Goal: Transaction & Acquisition: Purchase product/service

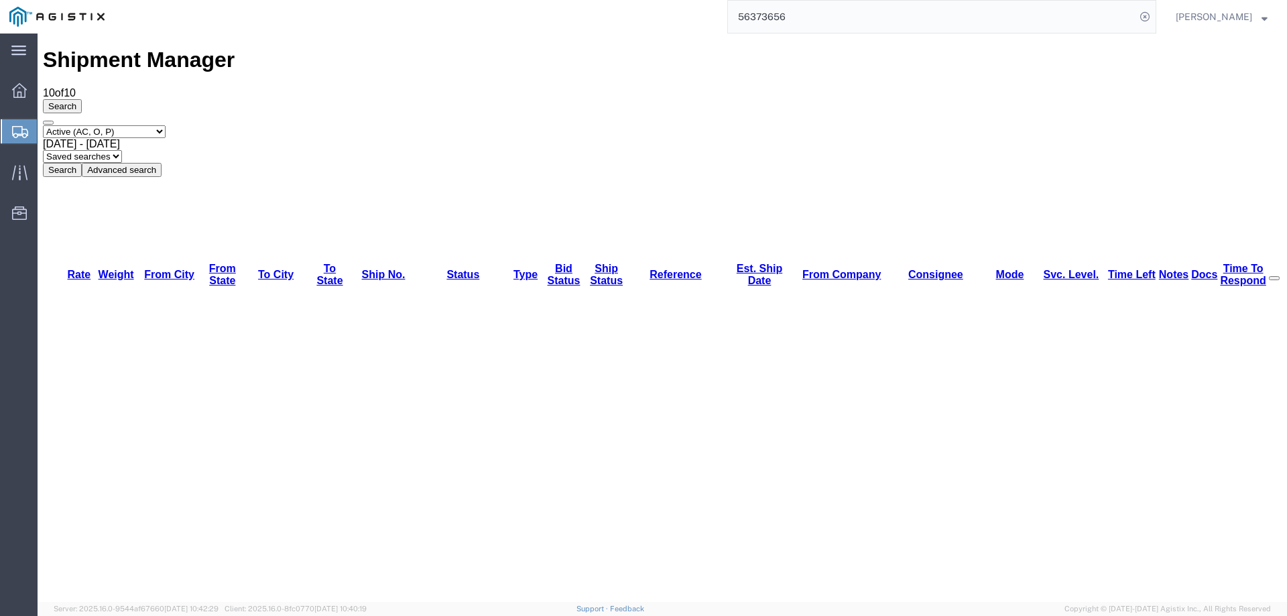
click at [7, 124] on div at bounding box center [20, 131] width 38 height 24
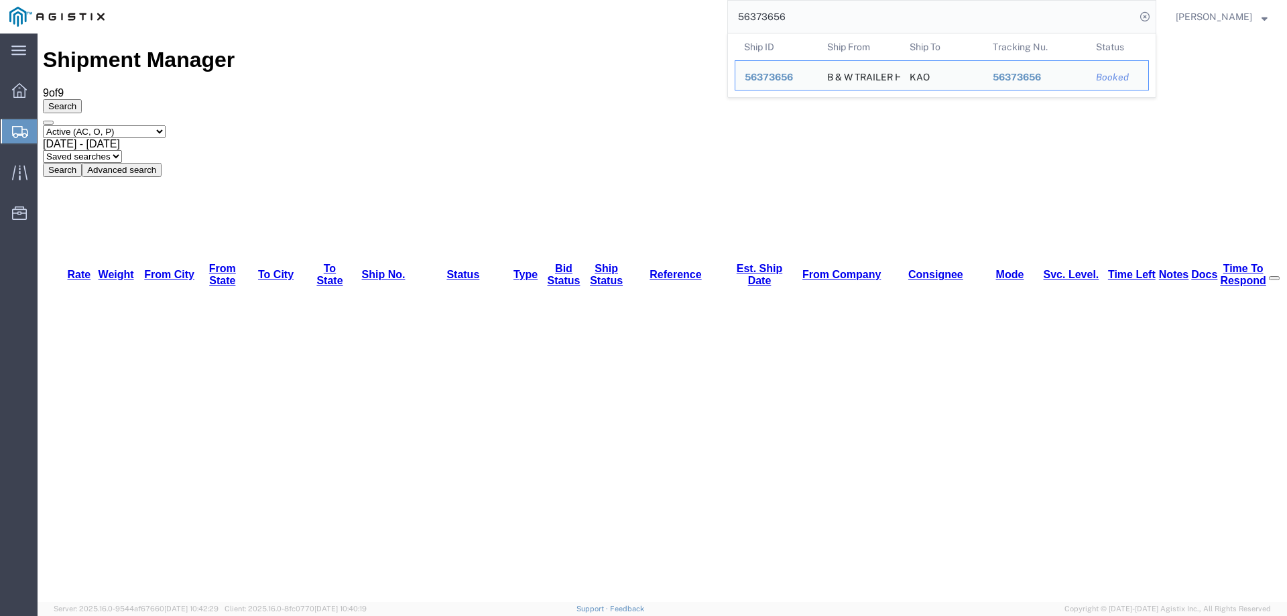
drag, startPoint x: 842, startPoint y: 17, endPoint x: 660, endPoint y: 20, distance: 181.7
click at [660, 20] on div "56373656 Ship ID Ship From Ship To Tracking Nu. Status Ship ID 56373656 Ship Fr…" at bounding box center [635, 17] width 1043 height 34
paste input "460537"
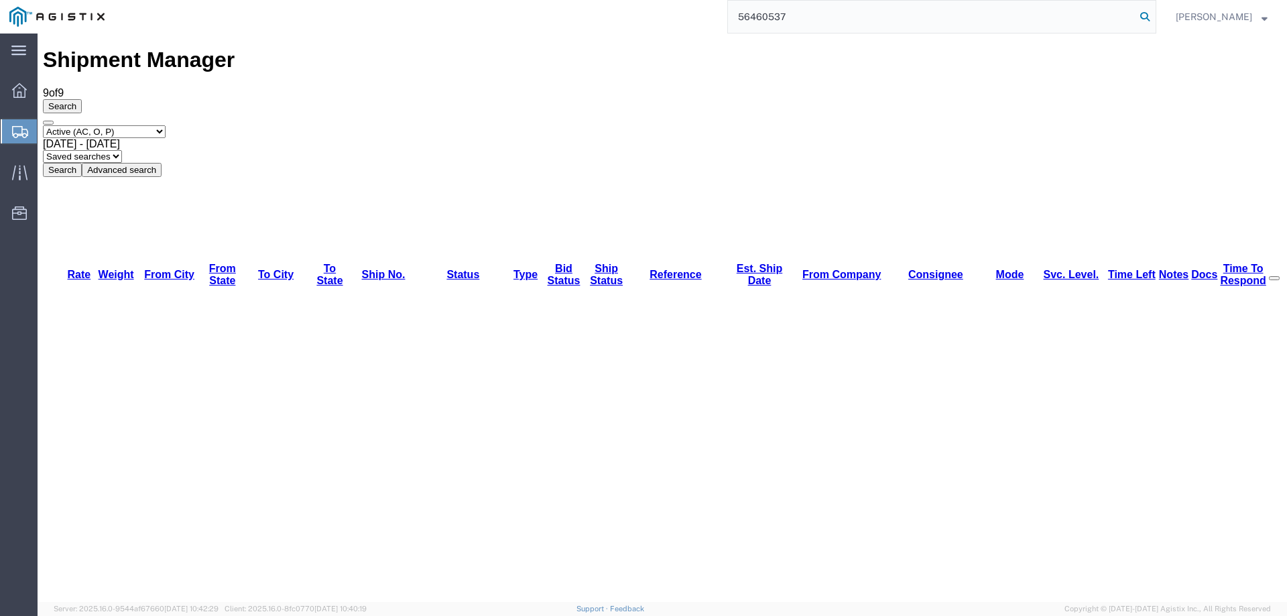
type input "56460537"
click at [1155, 18] on icon at bounding box center [1145, 16] width 19 height 19
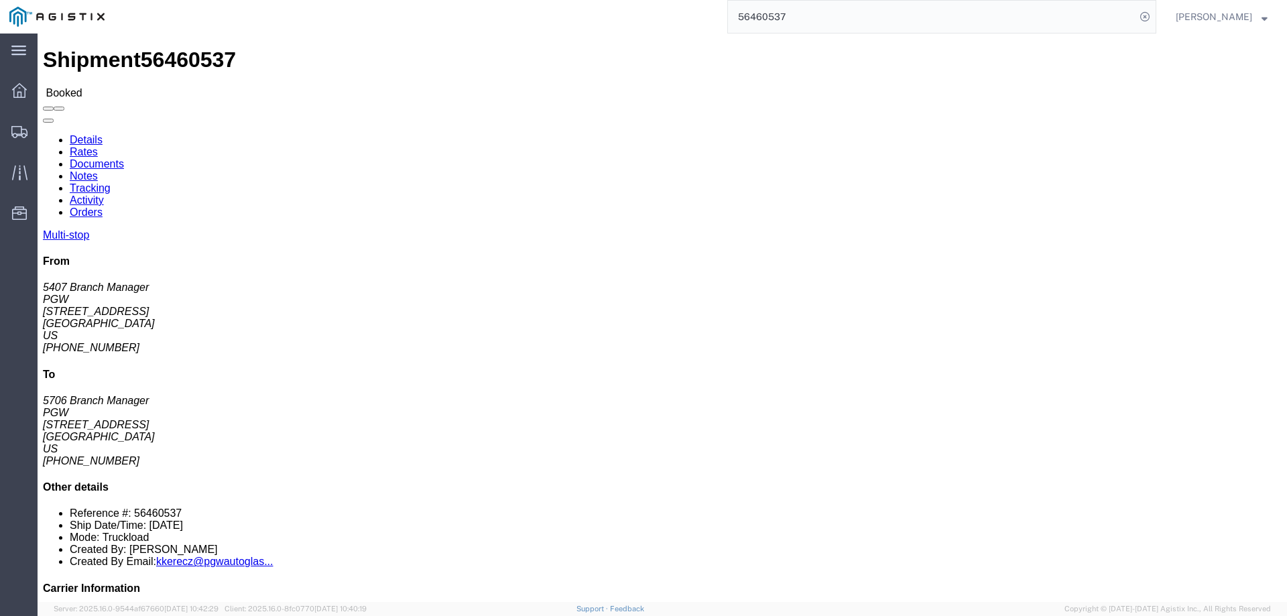
click link "Activity"
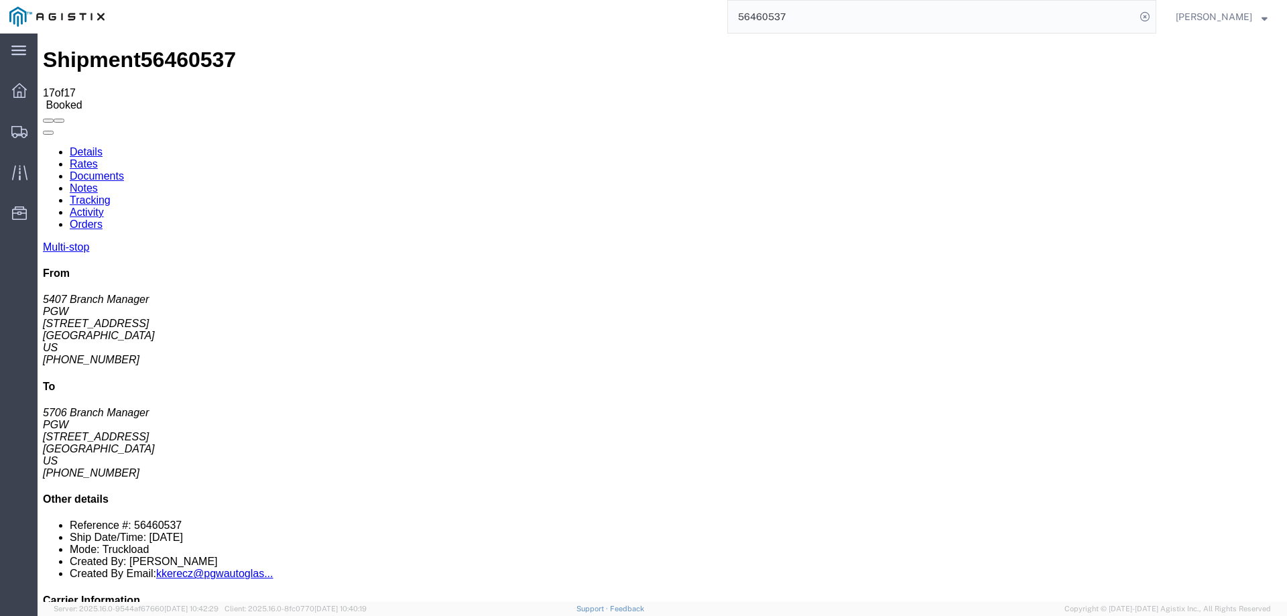
click at [81, 146] on link "Details" at bounding box center [86, 151] width 33 height 11
click link "Rates"
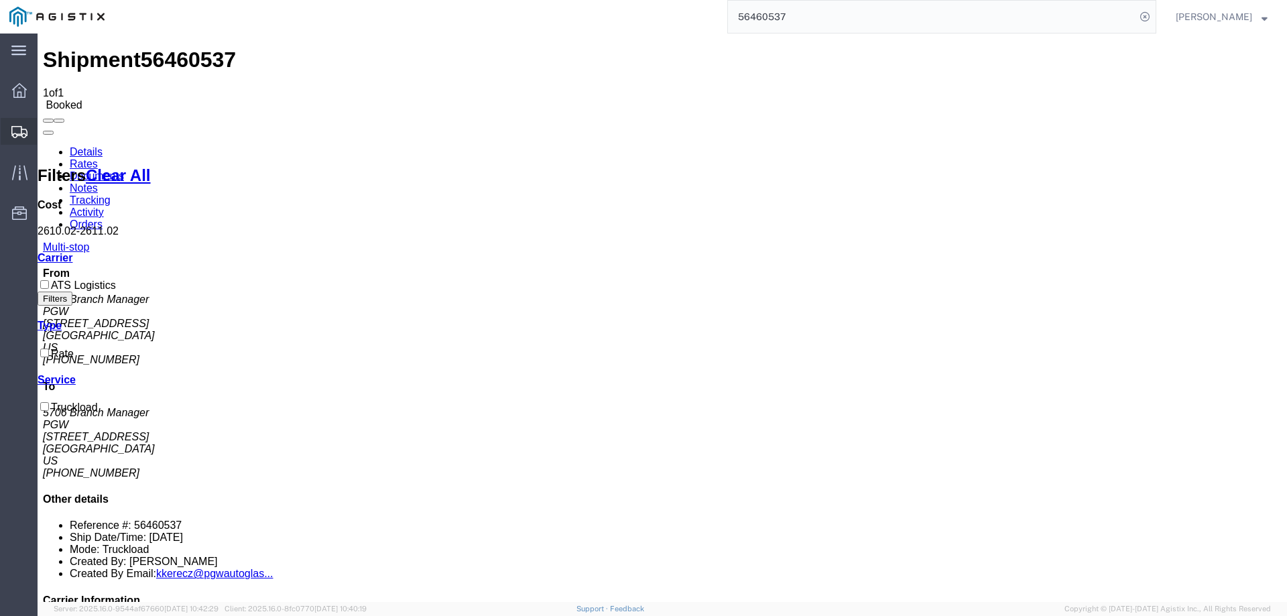
click at [20, 130] on icon at bounding box center [19, 132] width 16 height 12
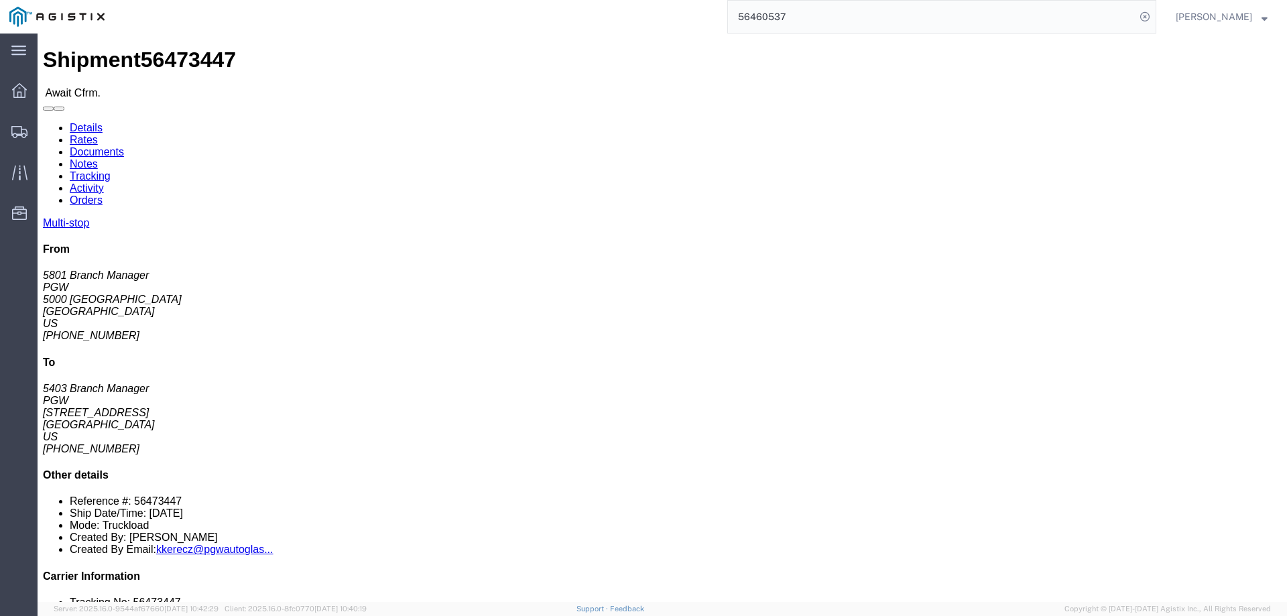
click b "56473447"
copy b "56473447"
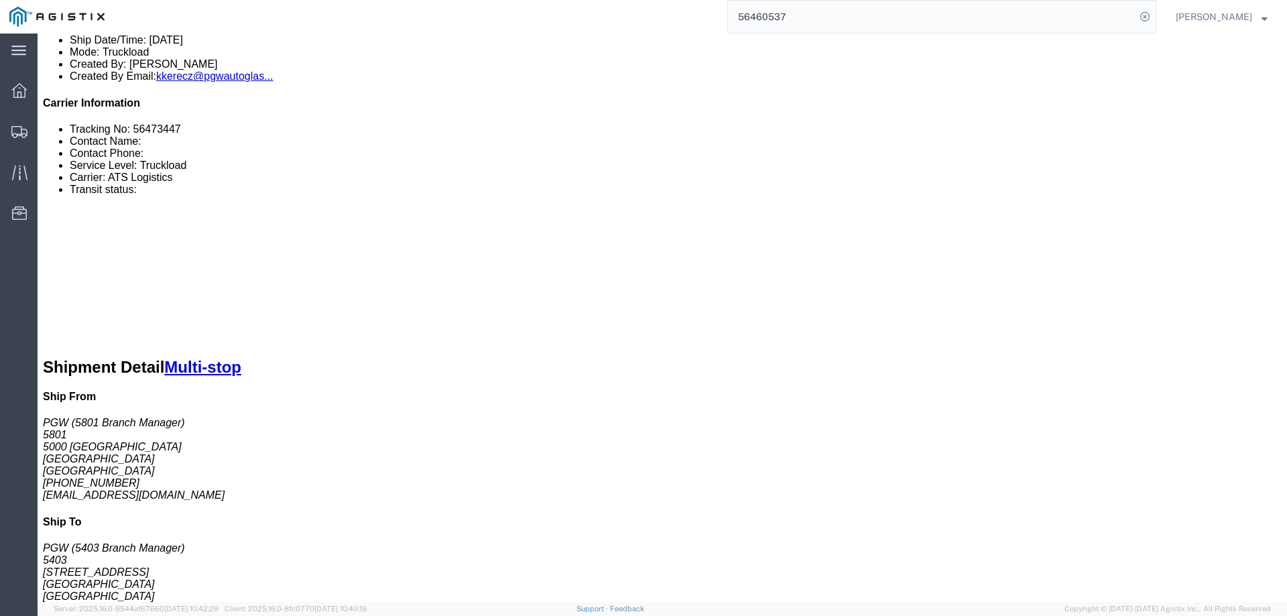
scroll to position [603, 0]
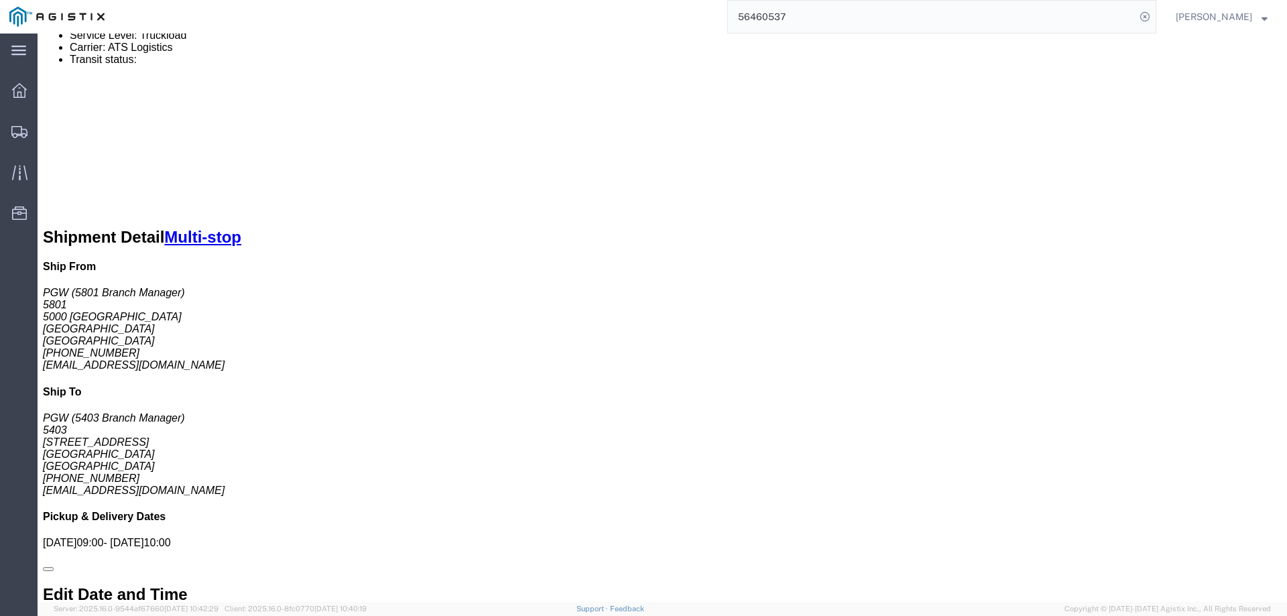
click link "Confirm"
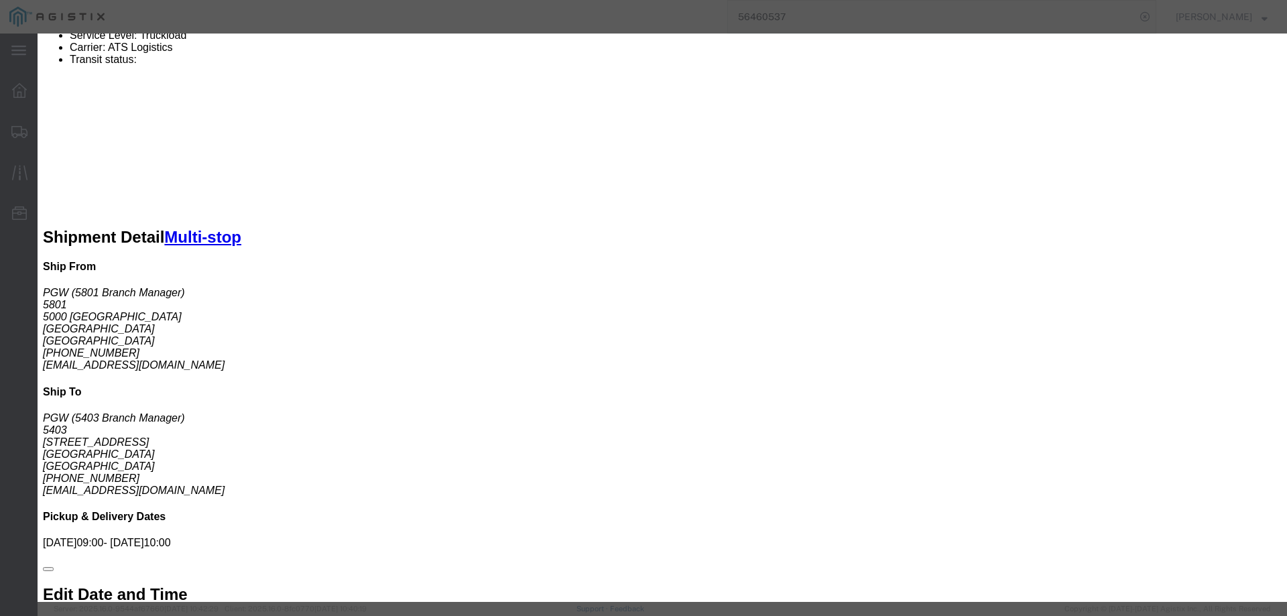
click input "checkbox"
checkbox input "true"
type input "[PERSON_NAME]"
type input "3204977237"
click input "text"
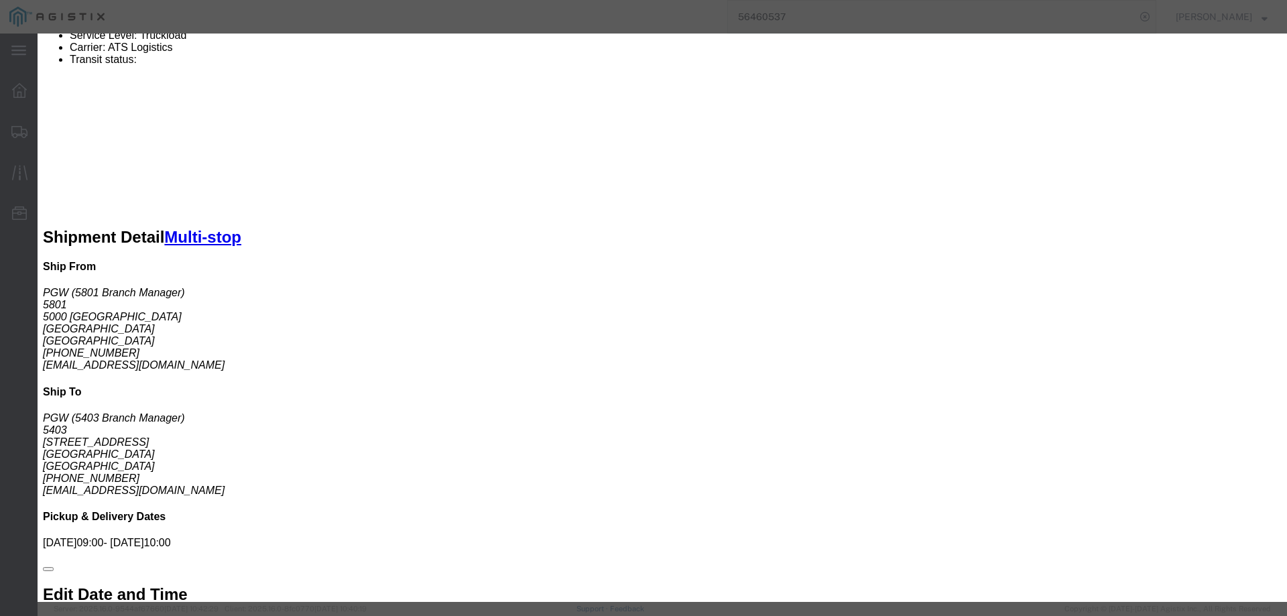
paste input "56473447"
type input "56473447"
click button "Submit"
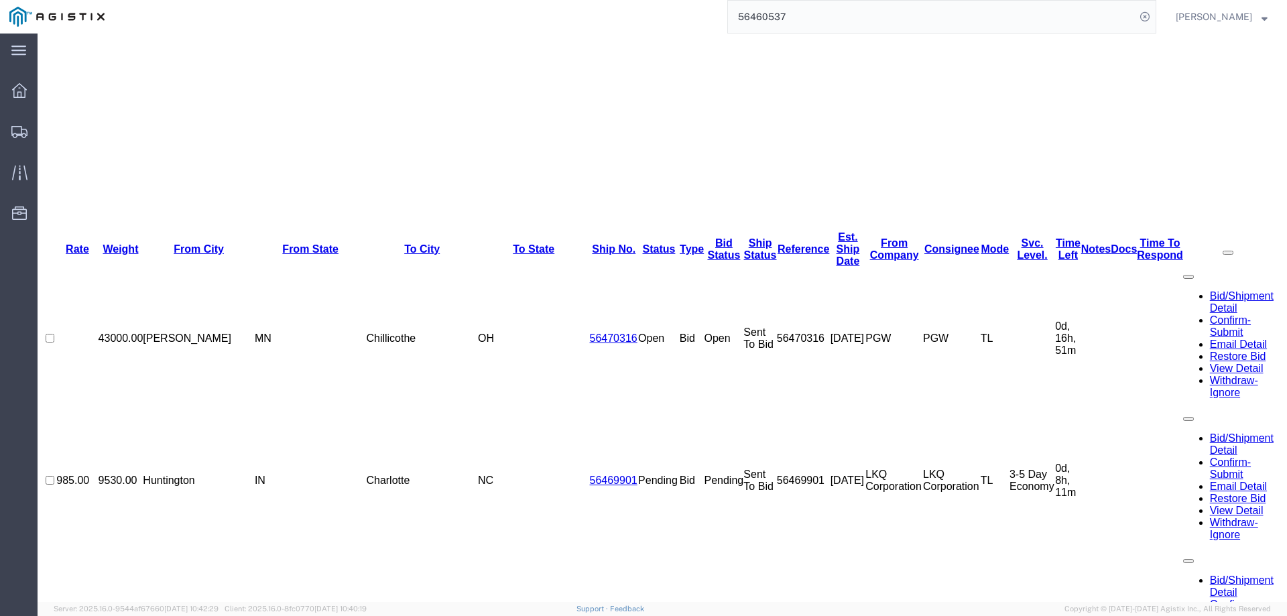
scroll to position [0, 0]
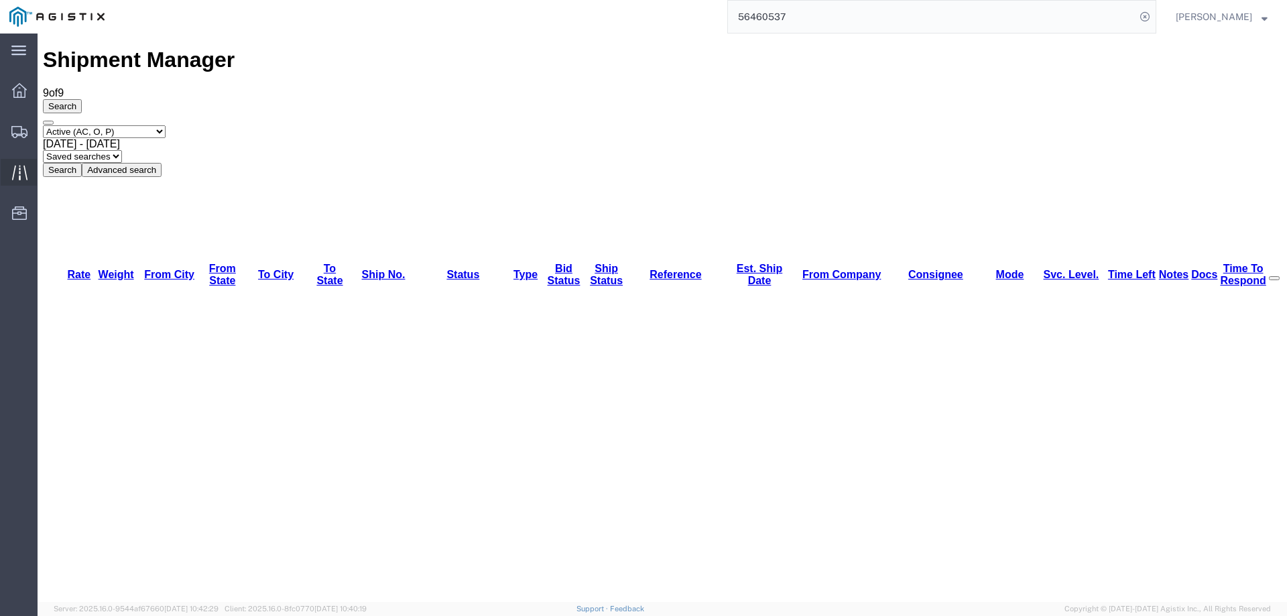
click at [13, 168] on icon at bounding box center [19, 172] width 15 height 15
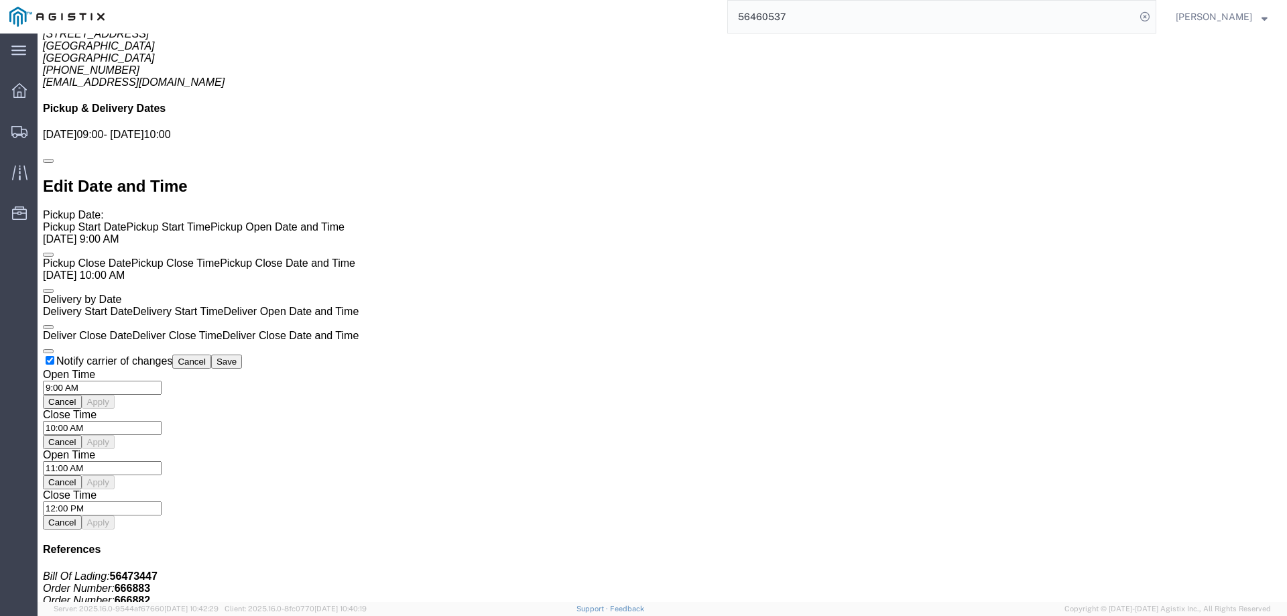
scroll to position [1006, 0]
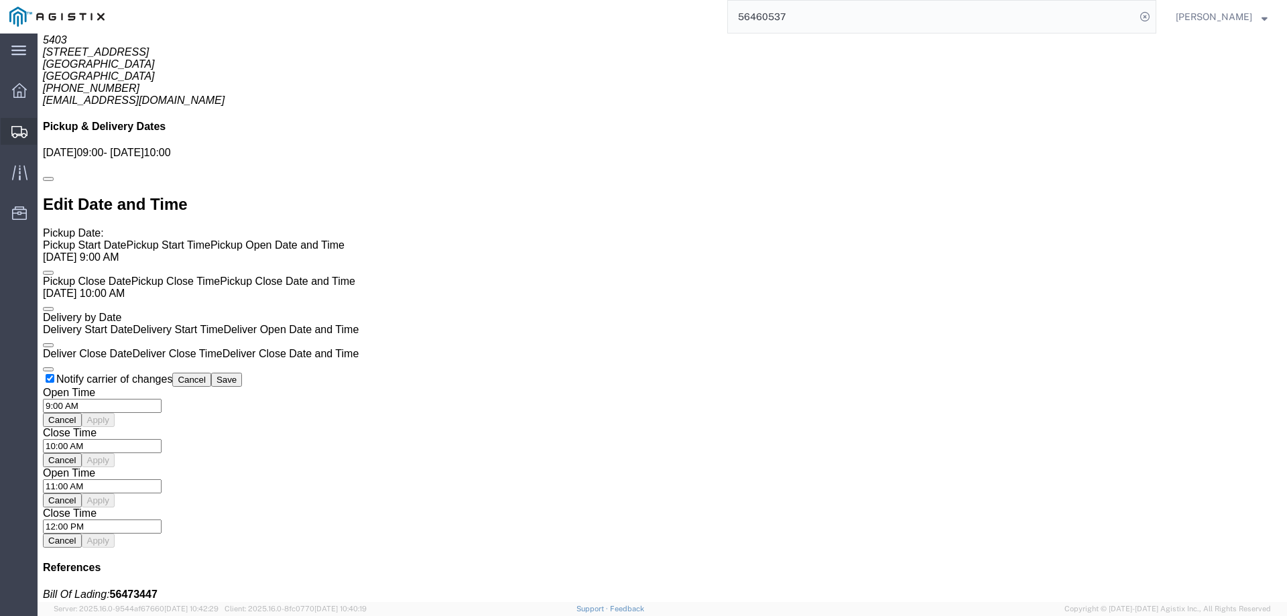
click at [26, 128] on icon at bounding box center [19, 132] width 16 height 12
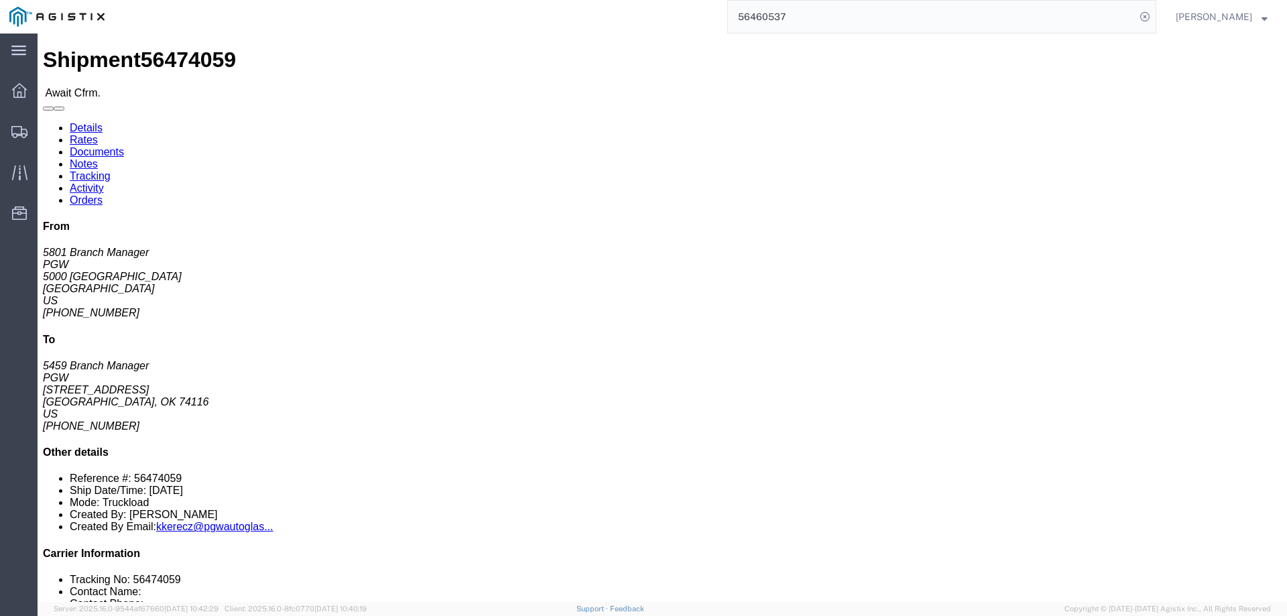
click b "56474059"
copy b "56474059"
click link "Confirm"
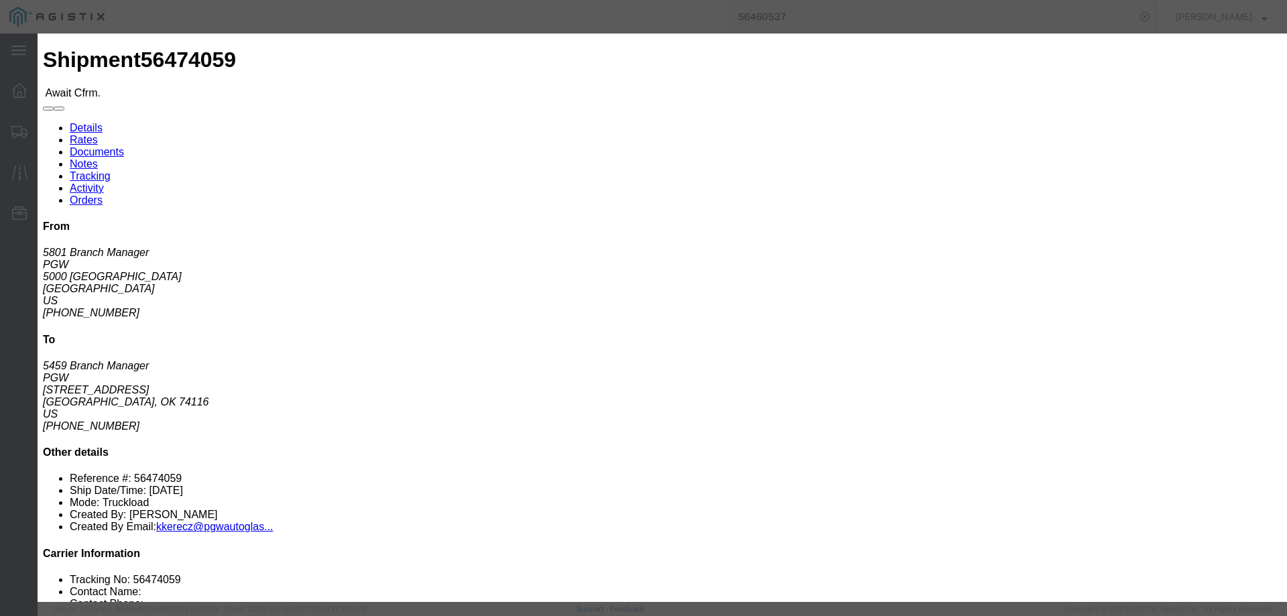
click input "checkbox"
checkbox input "true"
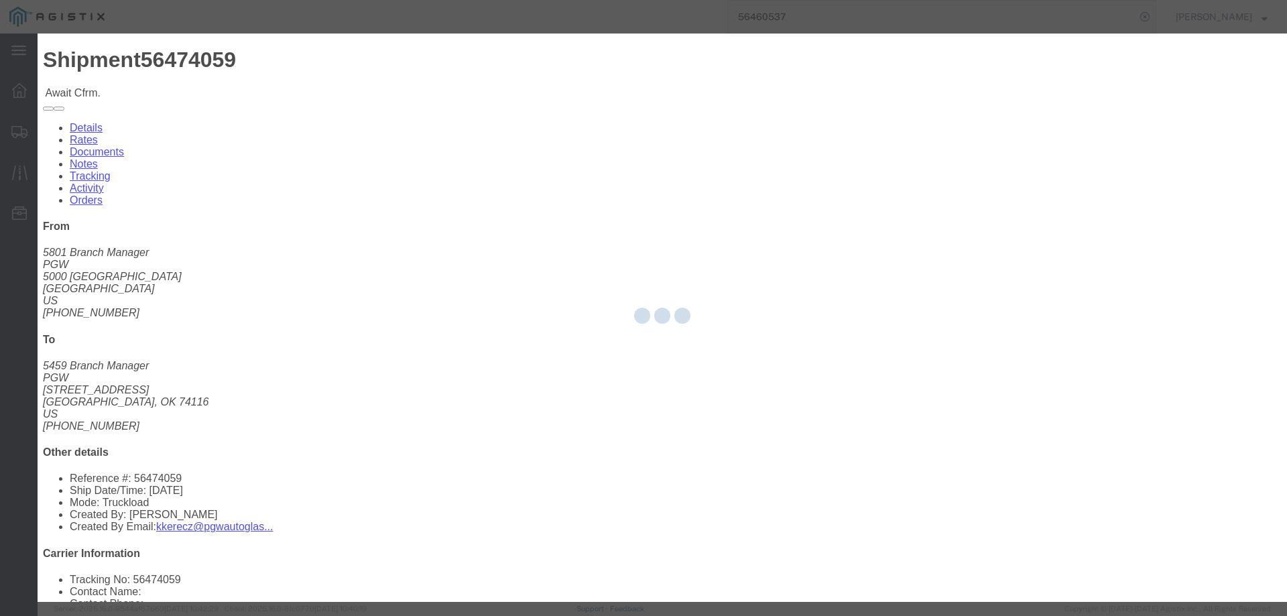
type input "[PERSON_NAME]"
type input "3204977237"
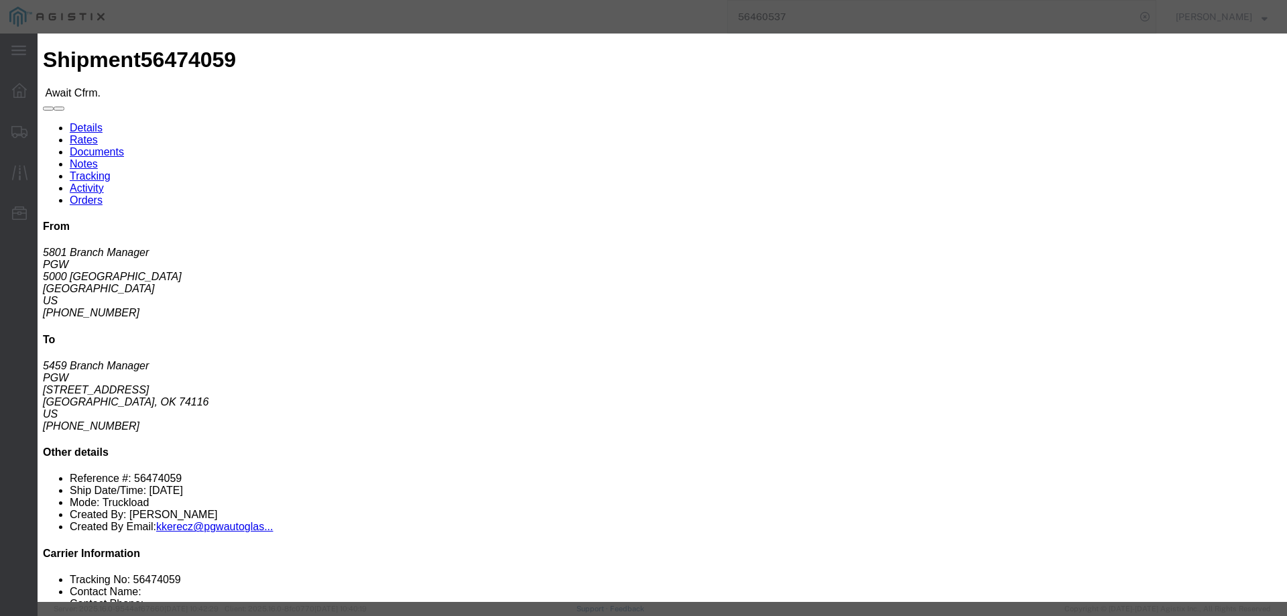
click input "text"
paste input "56474059"
type input "56474059"
click button "Submit"
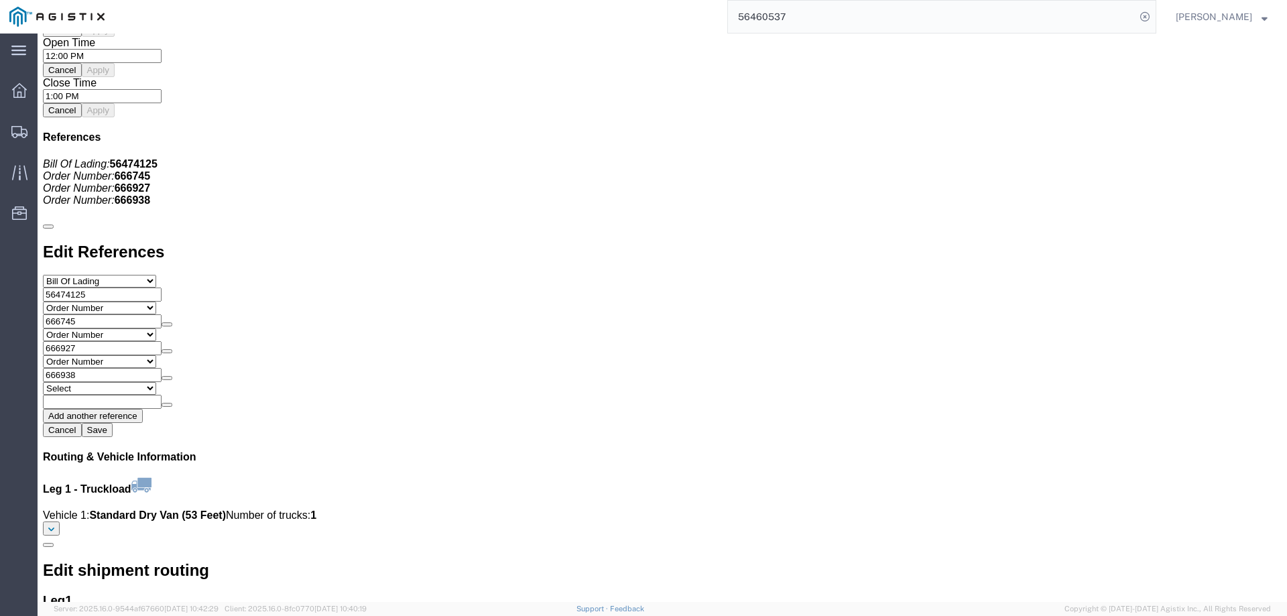
scroll to position [1740, 0]
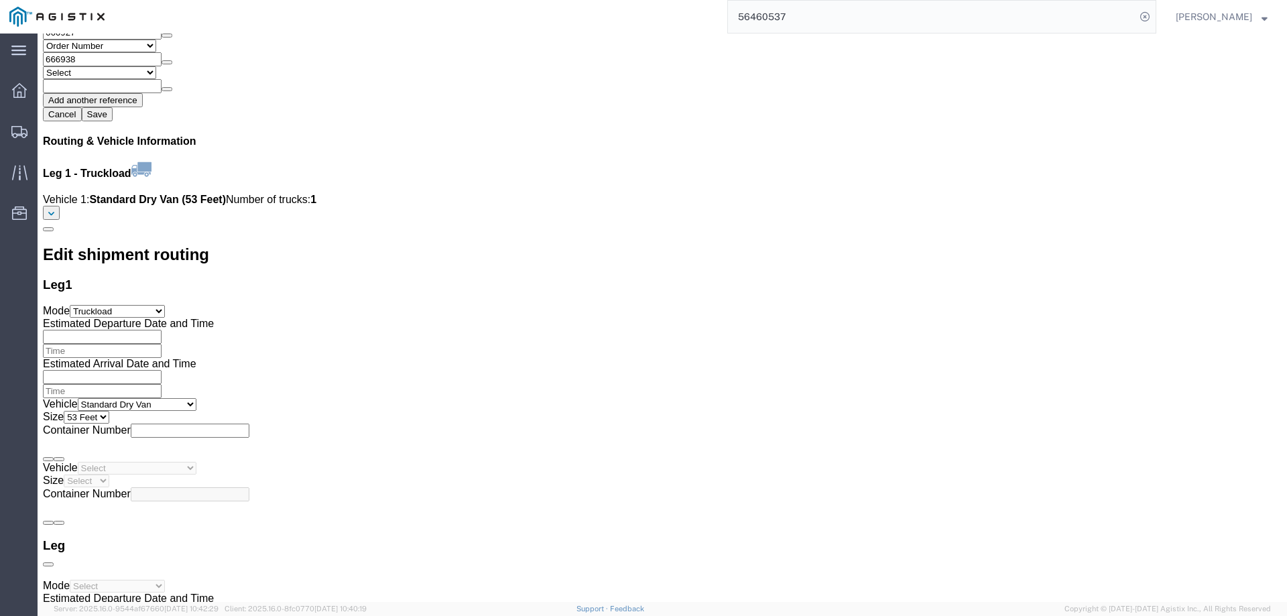
click li "Reference #: 56474125"
copy li "56474125"
click link "Confirm"
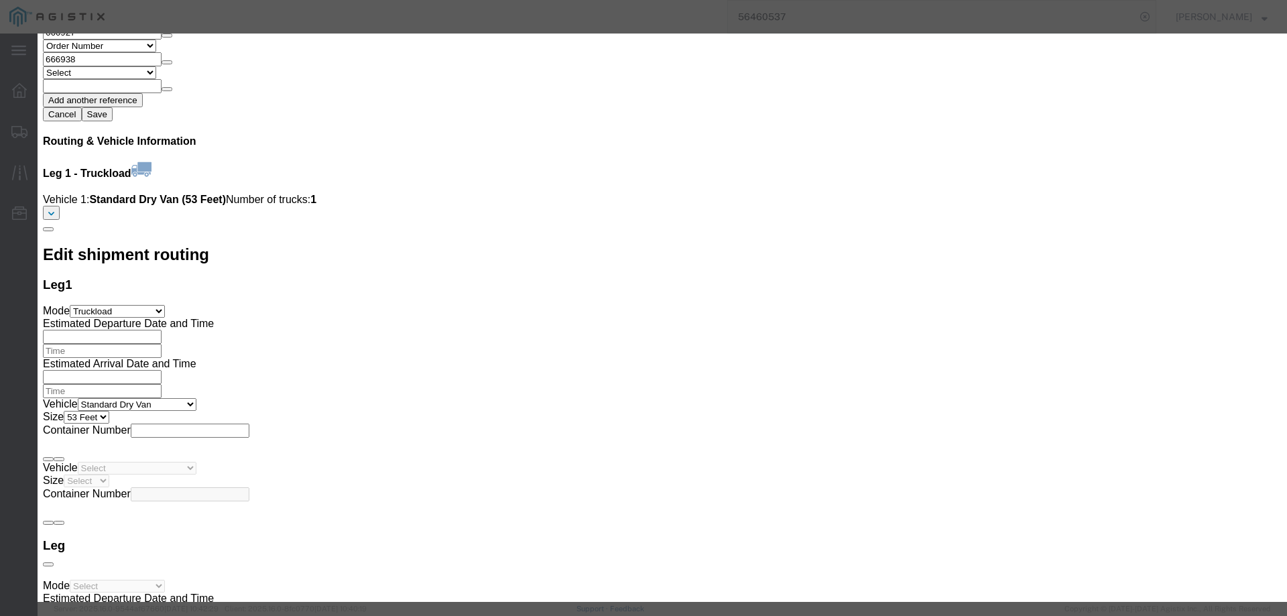
click input "checkbox"
checkbox input "true"
type input "[PERSON_NAME]"
type input "3204977237"
click input "text"
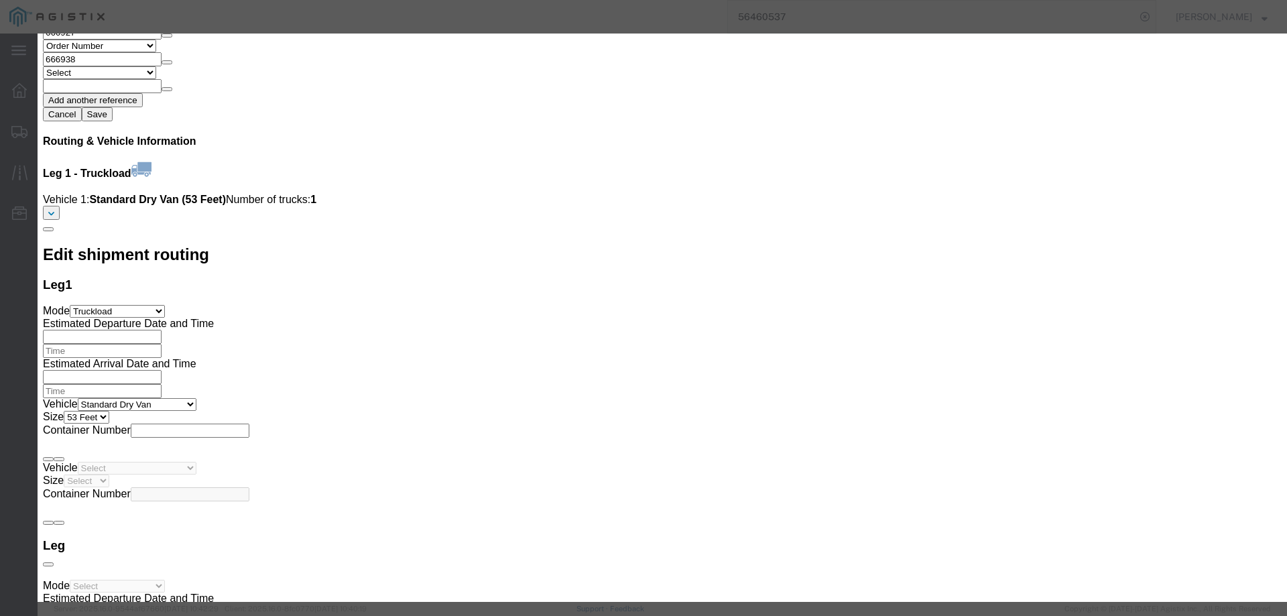
paste input "56474125"
type input "56474125"
click button "Submit"
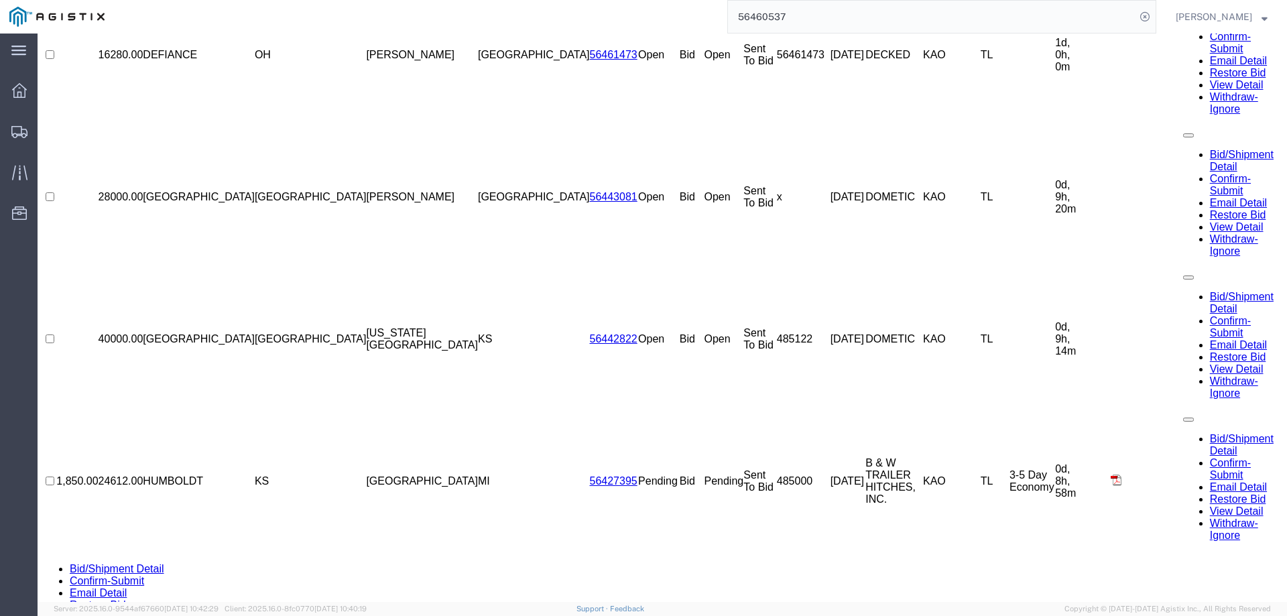
scroll to position [0, 0]
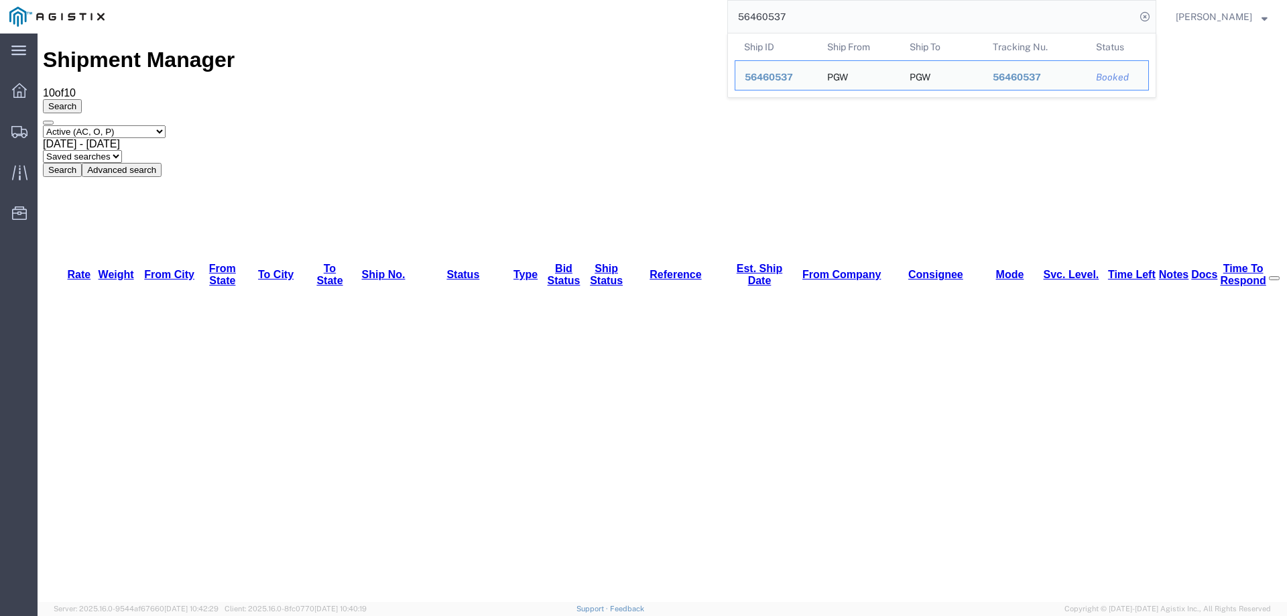
drag, startPoint x: 729, startPoint y: 18, endPoint x: 697, endPoint y: 18, distance: 32.2
click at [697, 18] on div "56460537 Ship ID Ship From Ship To Tracking Nu. Status Ship ID 56460537 Ship Fr…" at bounding box center [635, 17] width 1043 height 34
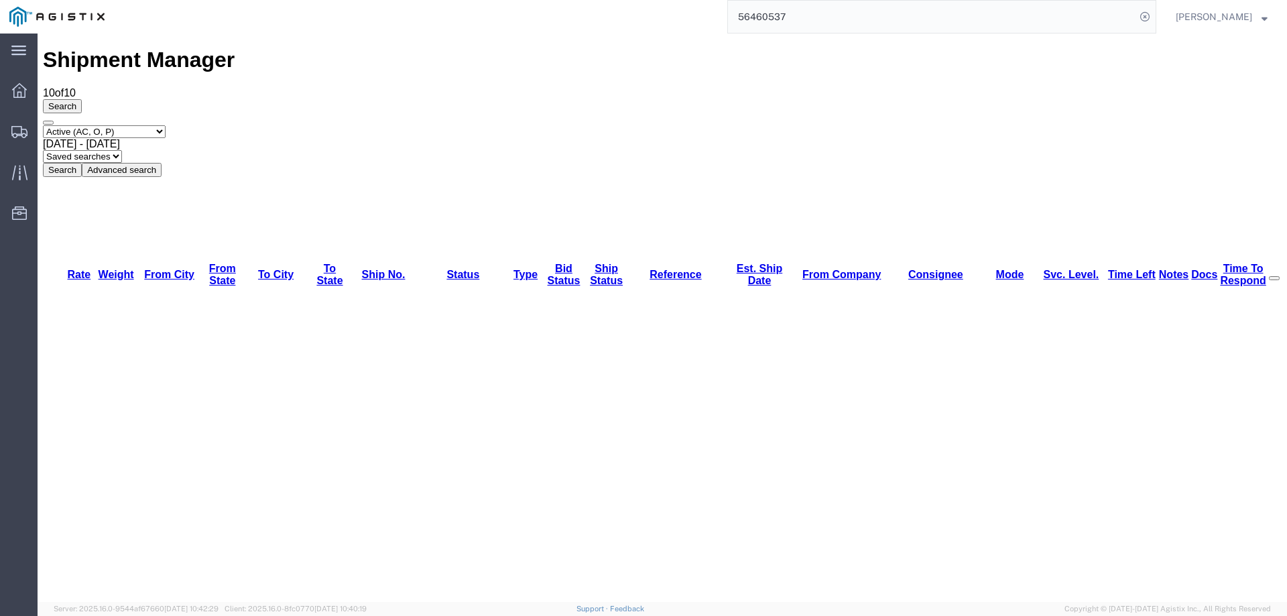
paste input "54478"
type input "56454478"
click at [1155, 17] on icon at bounding box center [1145, 16] width 19 height 19
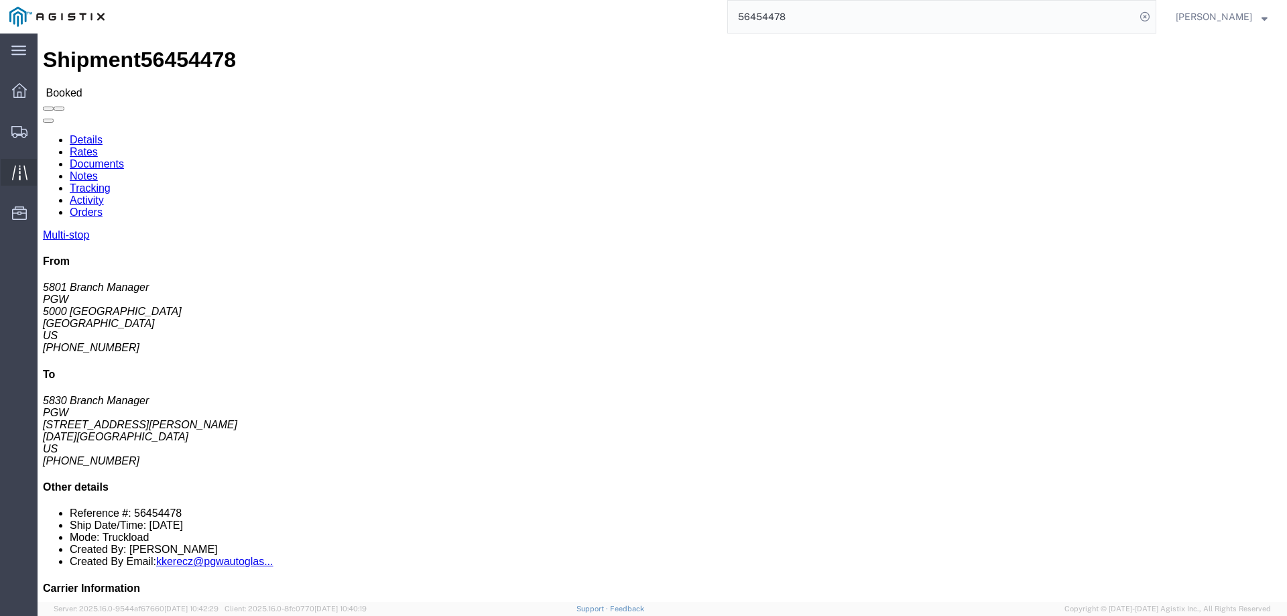
click at [25, 169] on icon at bounding box center [19, 172] width 15 height 15
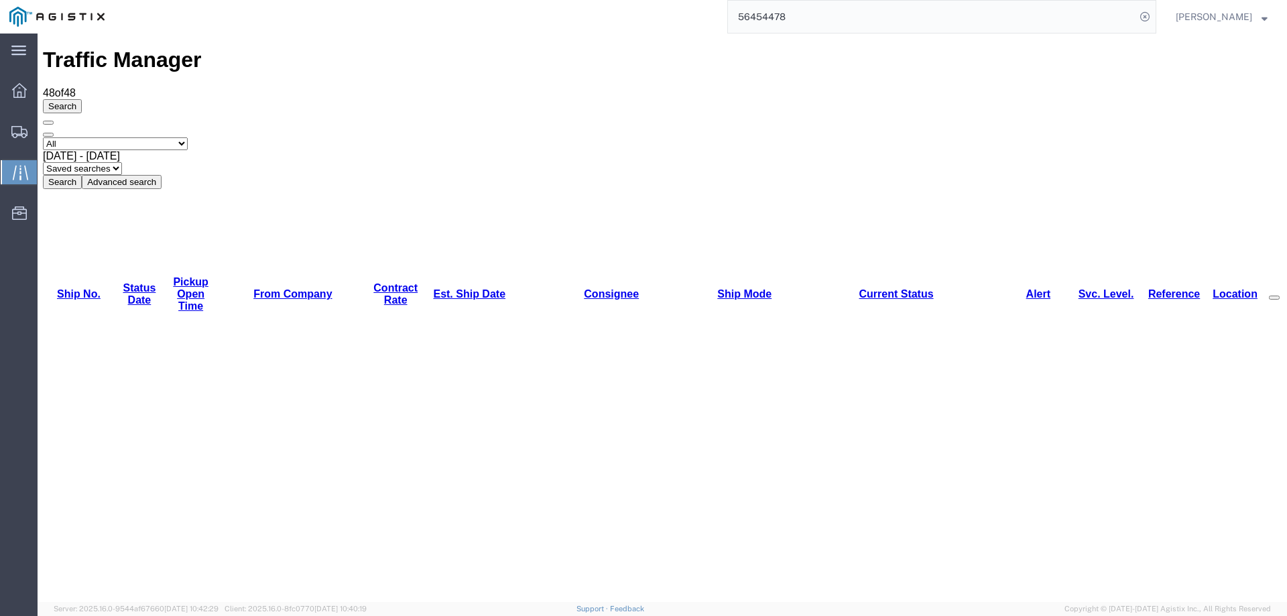
click at [815, 137] on div "Select status [No transit records] All Arrival Notice Available Arrival Notice …" at bounding box center [662, 163] width 1239 height 52
click at [19, 126] on icon at bounding box center [19, 132] width 16 height 12
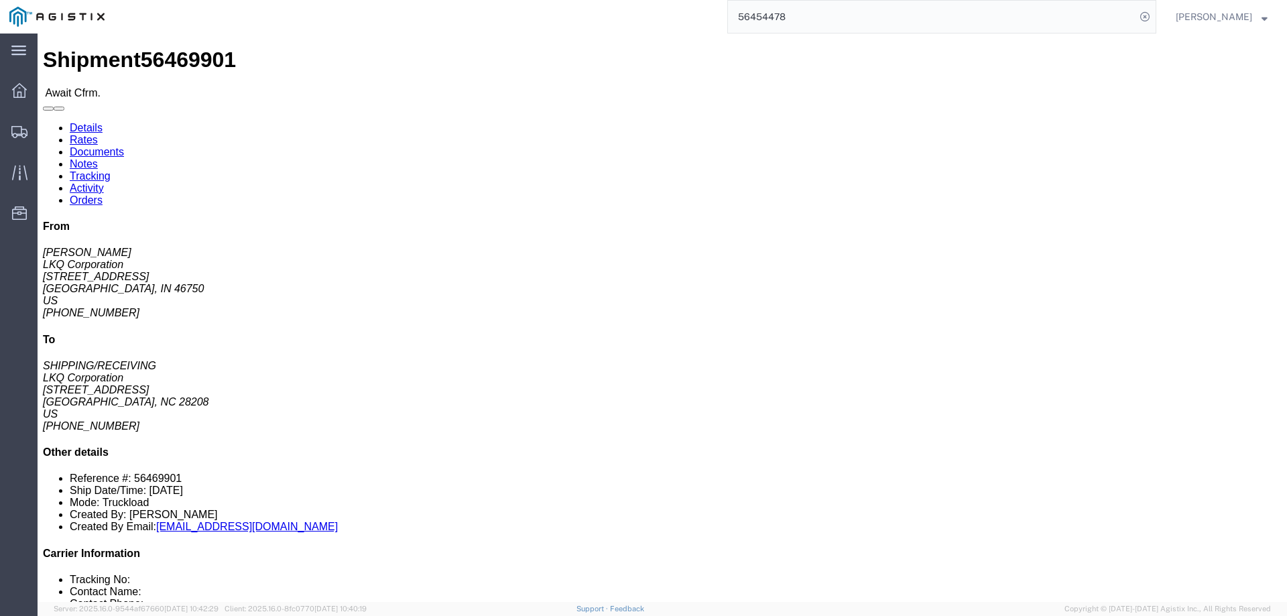
click b "56469901"
copy b "56469901"
click link "Confirm"
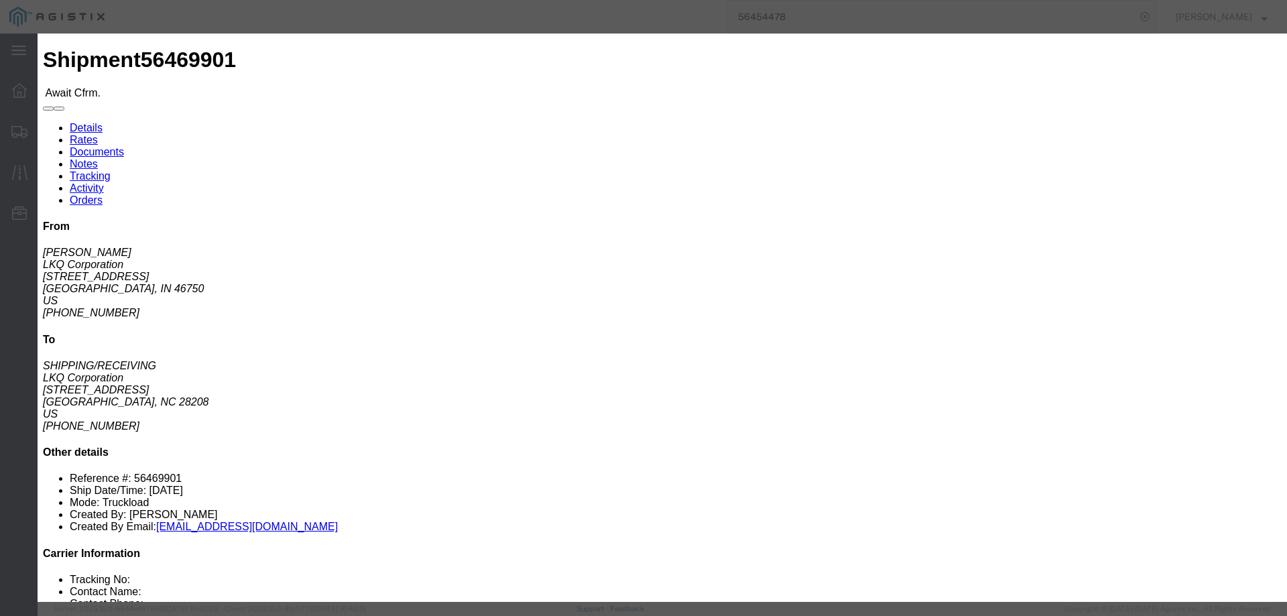
click input "checkbox"
checkbox input "true"
type input "[PERSON_NAME]"
type input "3204977237"
click input "text"
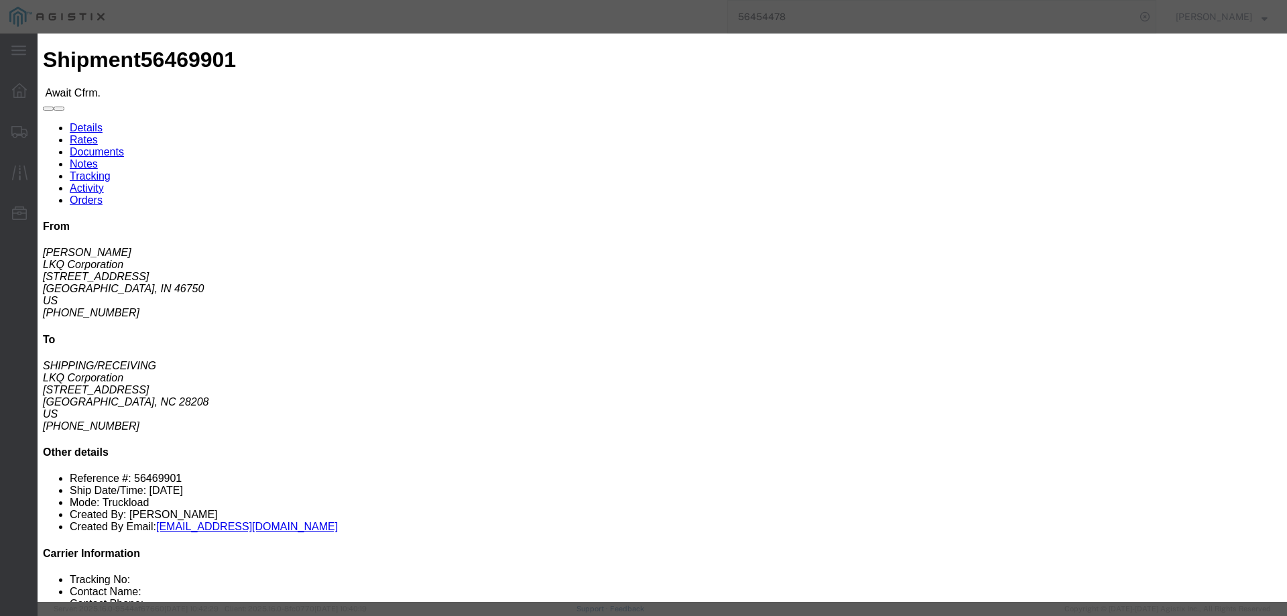
paste input "56469901"
type input "56469901"
click button "Submit"
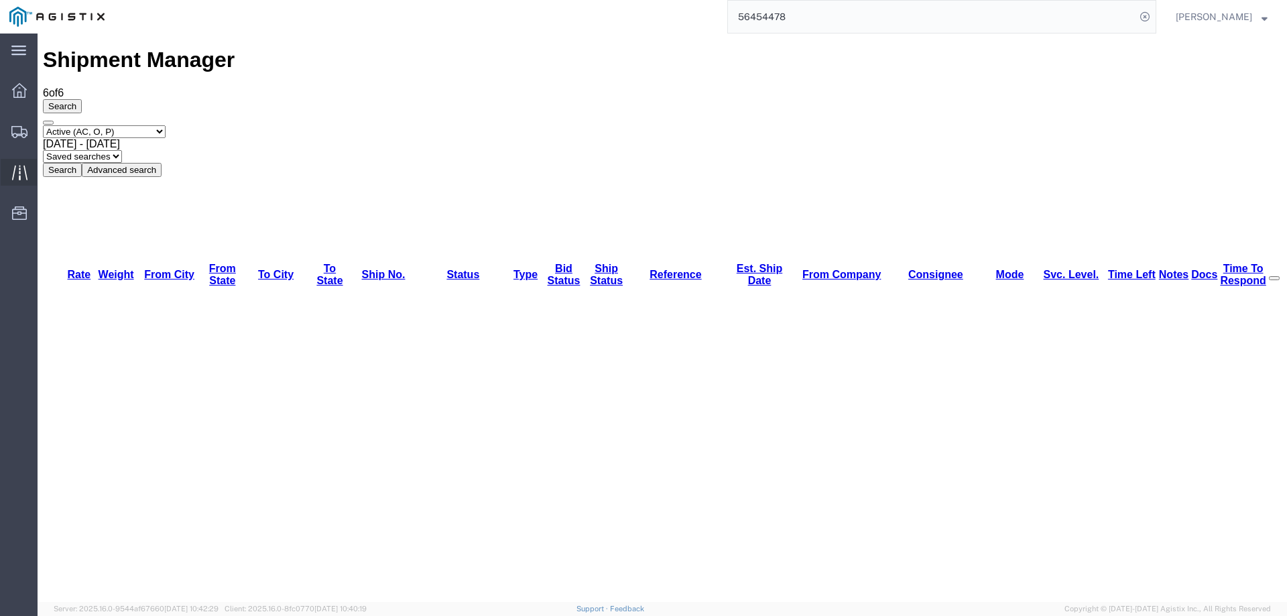
click at [5, 169] on div at bounding box center [20, 172] width 38 height 27
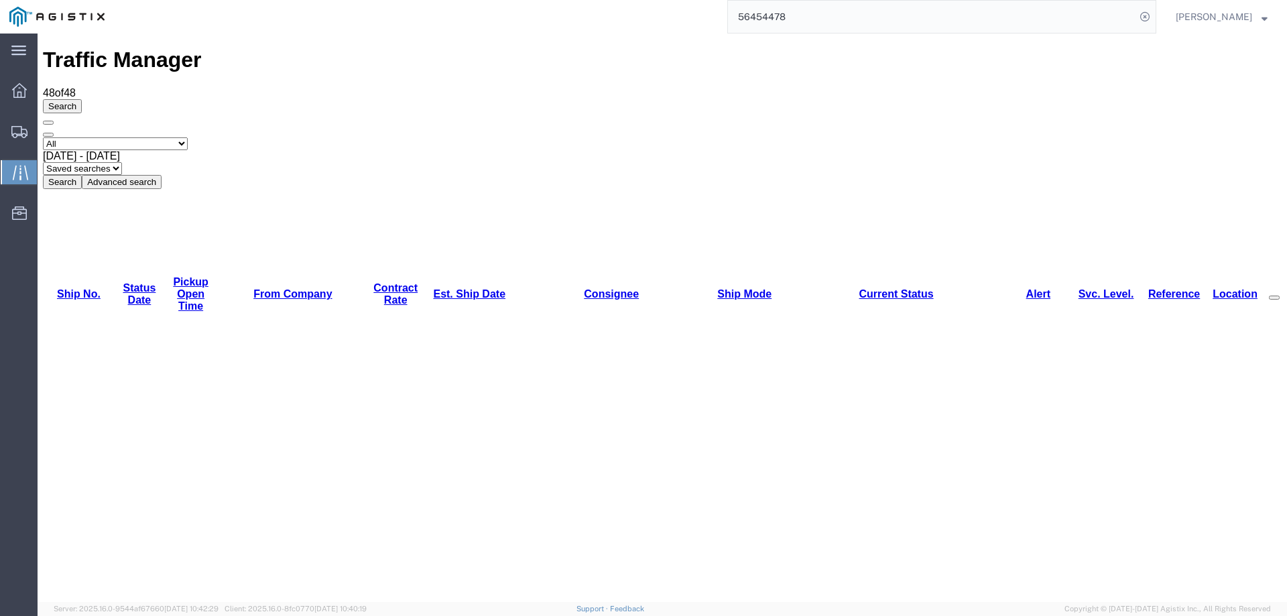
click at [440, 288] on link "Est. Ship Date" at bounding box center [469, 293] width 72 height 11
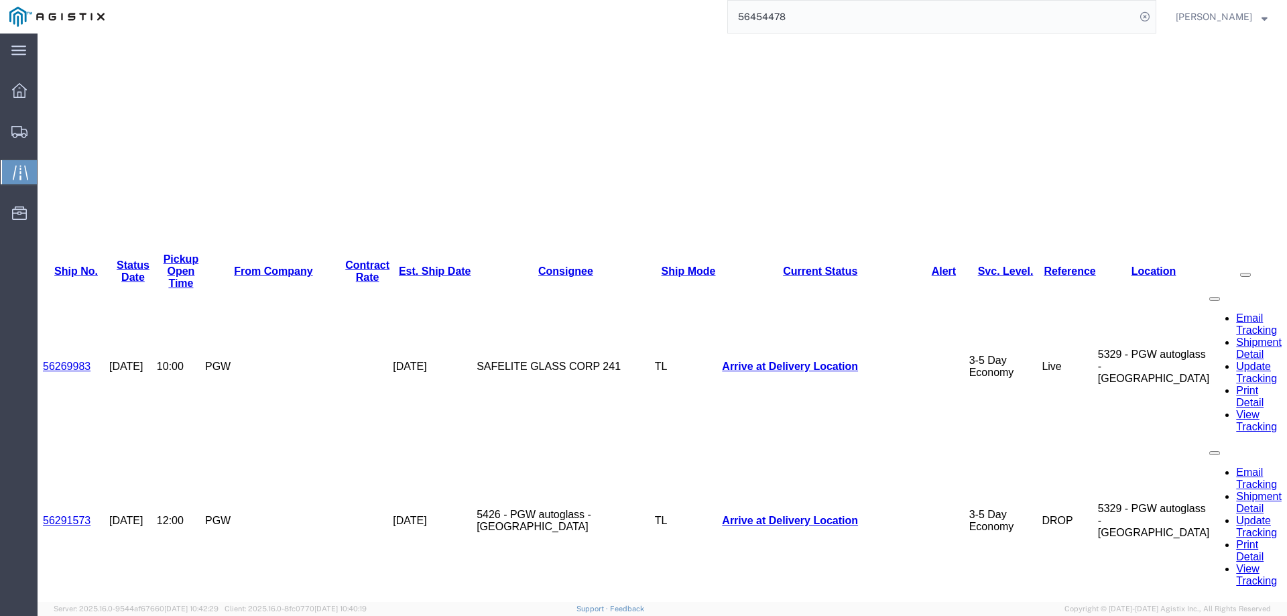
scroll to position [351, 0]
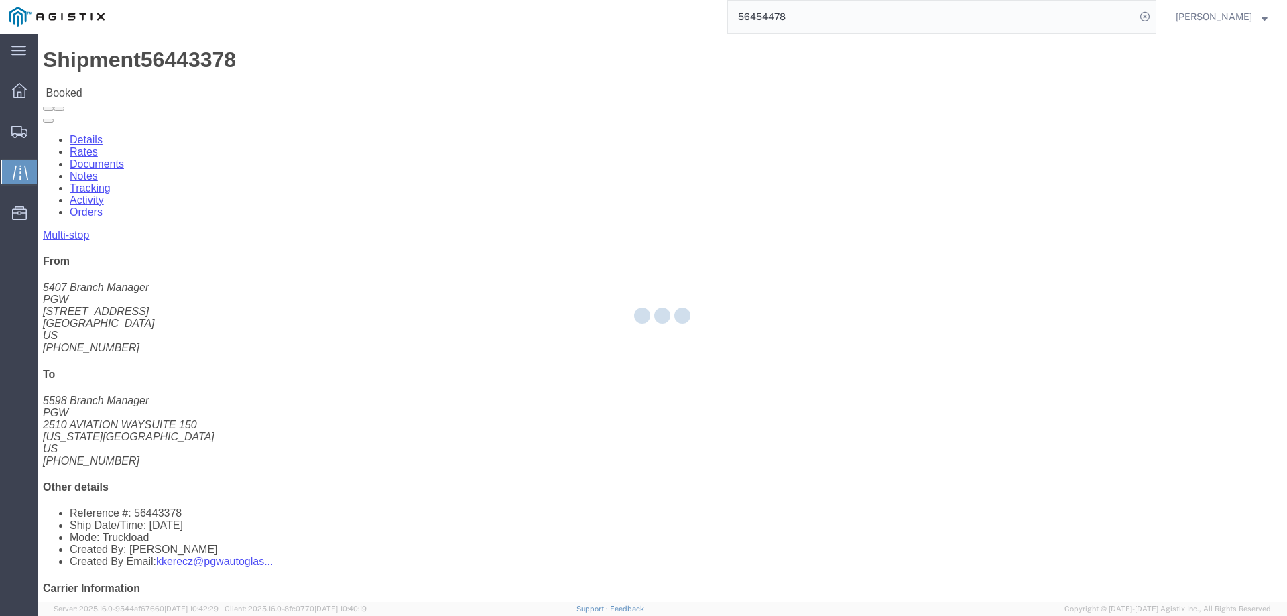
click at [5, 184] on div at bounding box center [20, 172] width 38 height 24
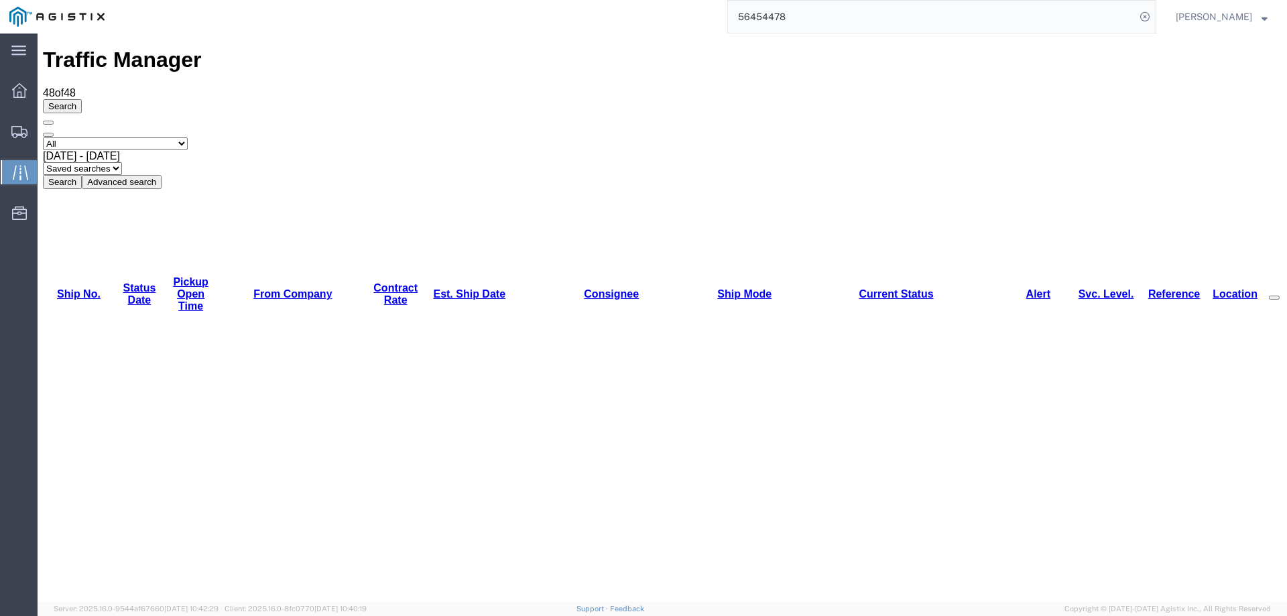
click at [433, 288] on link "Est. Ship Date" at bounding box center [469, 293] width 72 height 11
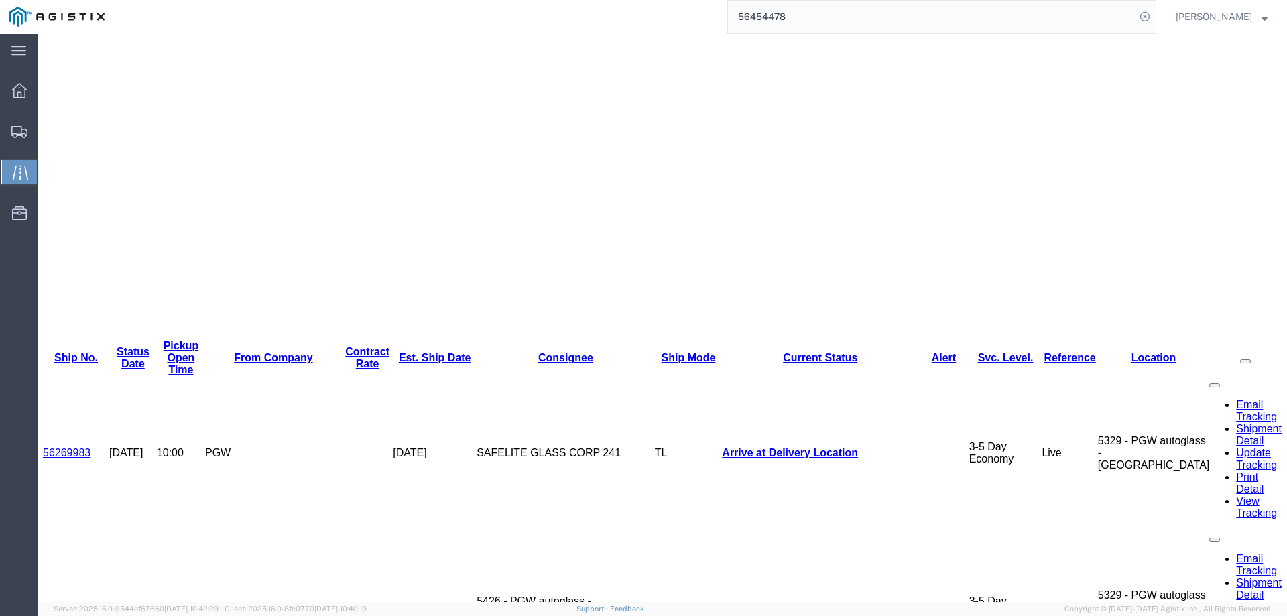
scroll to position [335, 0]
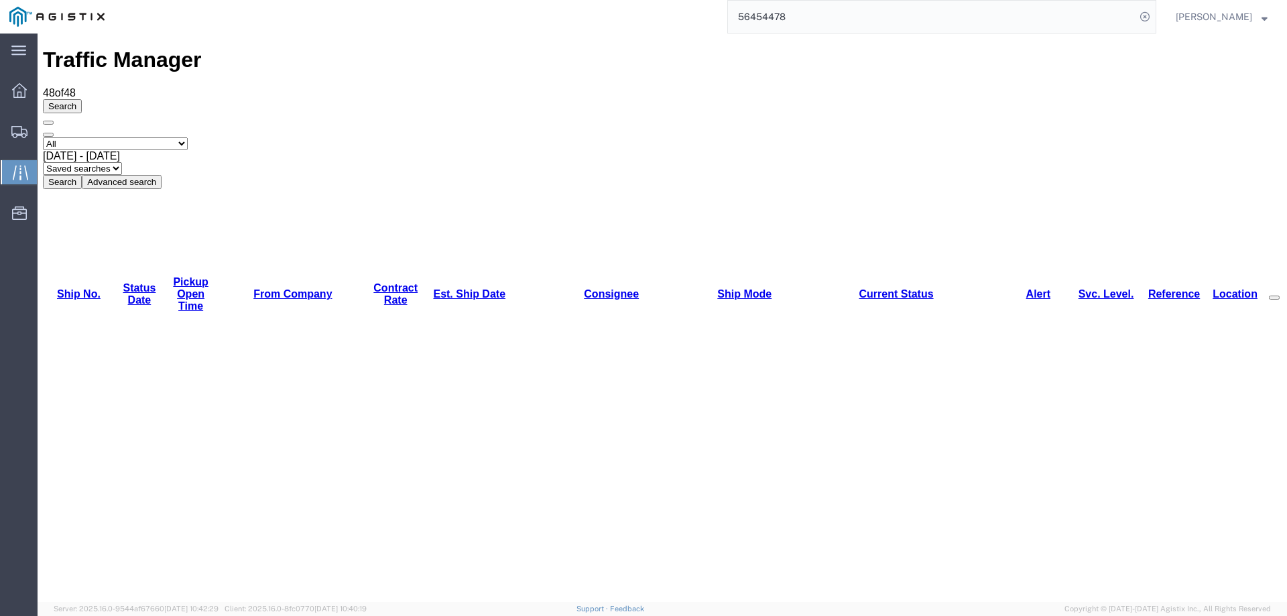
click at [433, 288] on link "Est. Ship Date" at bounding box center [469, 293] width 72 height 11
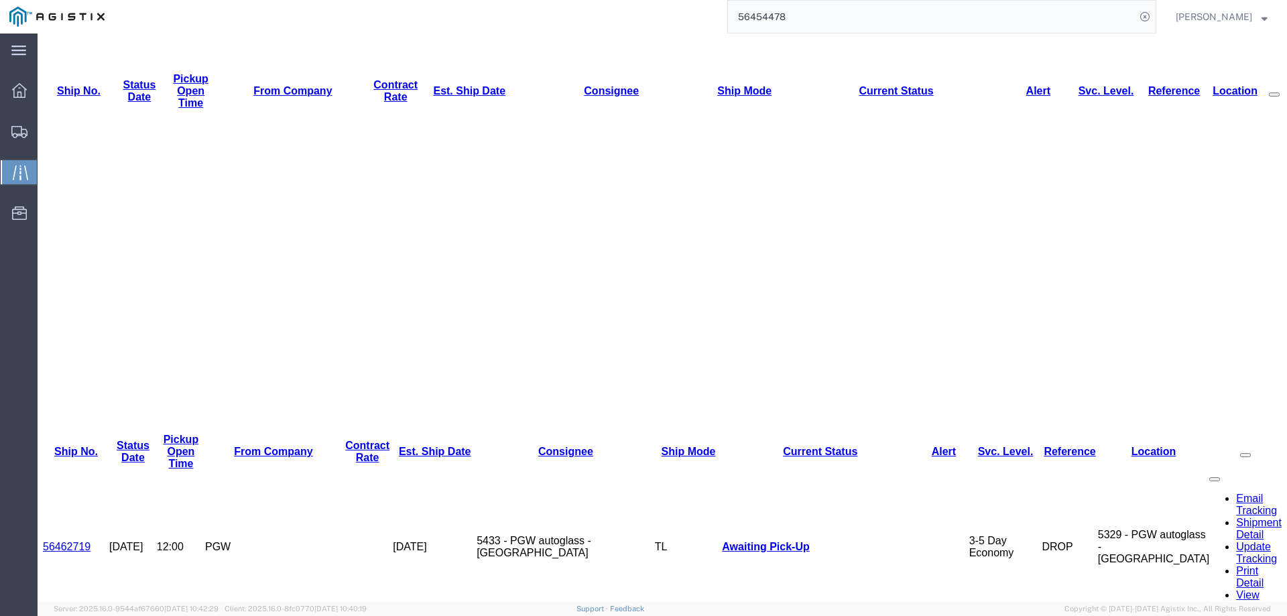
scroll to position [268, 0]
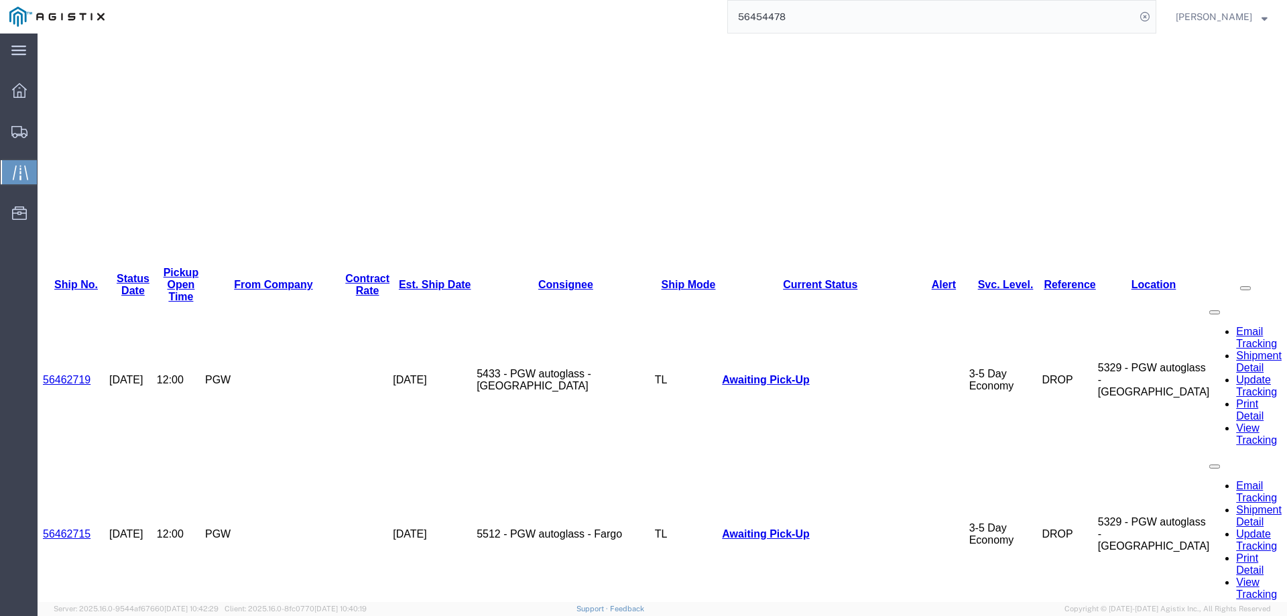
scroll to position [402, 0]
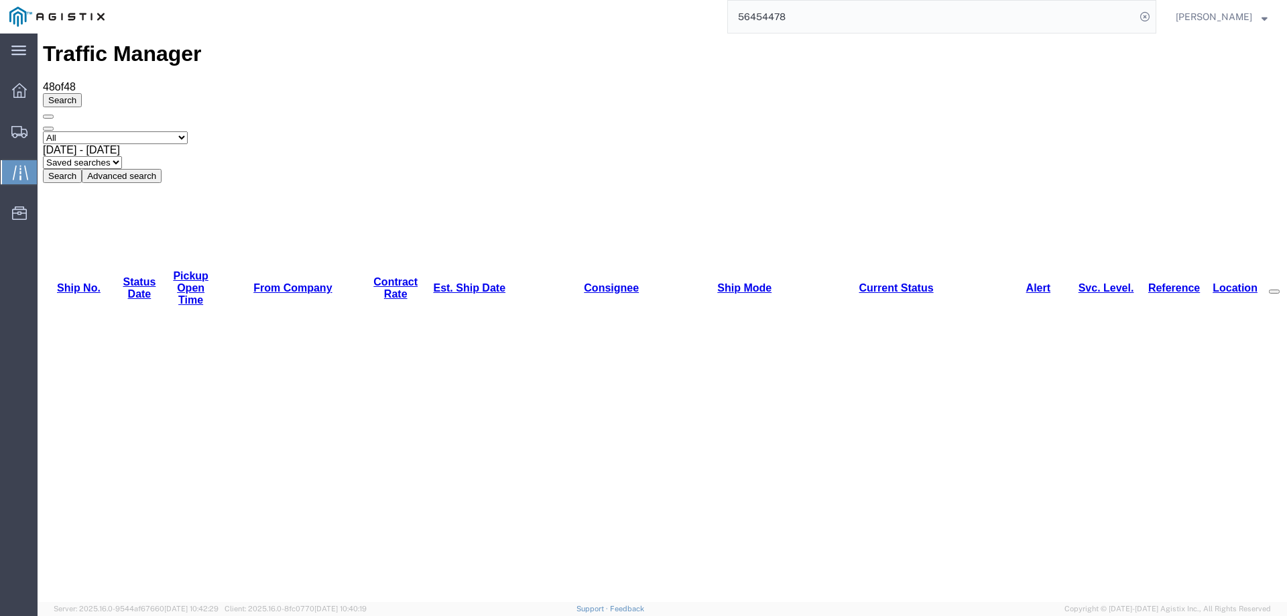
scroll to position [0, 0]
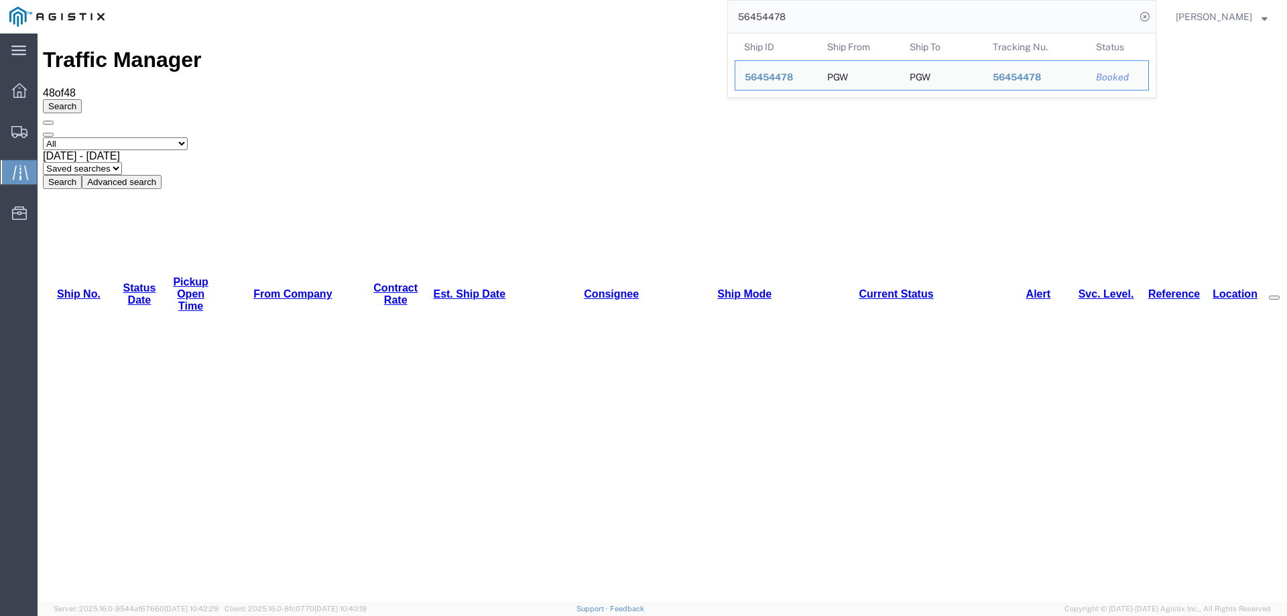
drag, startPoint x: 822, startPoint y: 19, endPoint x: 681, endPoint y: 33, distance: 142.2
click at [681, 33] on div "56454478 Ship ID Ship From Ship To Tracking Nu. Status Ship ID 56454478 Ship Fr…" at bounding box center [635, 17] width 1043 height 34
click at [790, 74] on span "56454478" at bounding box center [769, 77] width 48 height 11
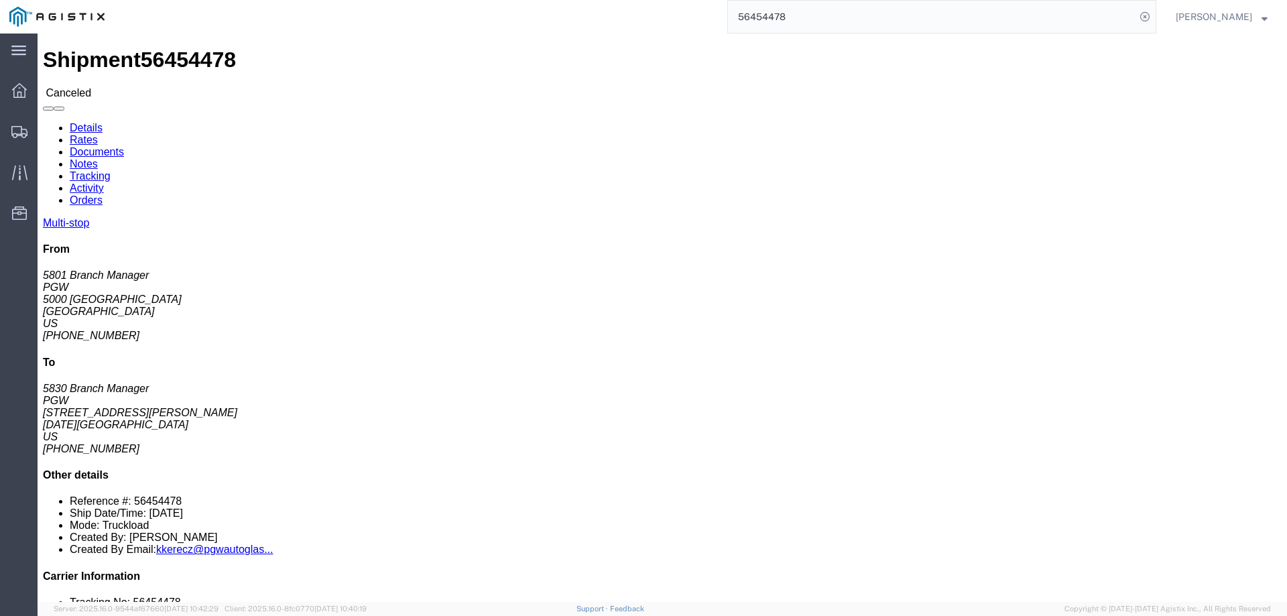
drag, startPoint x: 721, startPoint y: 417, endPoint x: 606, endPoint y: 429, distance: 115.3
click div "Email: dgarcia@pgwautoglass.com"
drag, startPoint x: 619, startPoint y: 424, endPoint x: 648, endPoint y: 392, distance: 43.2
click div "Email: lkqsp_o_pm_5463@pgwag.com"
drag, startPoint x: 731, startPoint y: 392, endPoint x: 603, endPoint y: 400, distance: 128.9
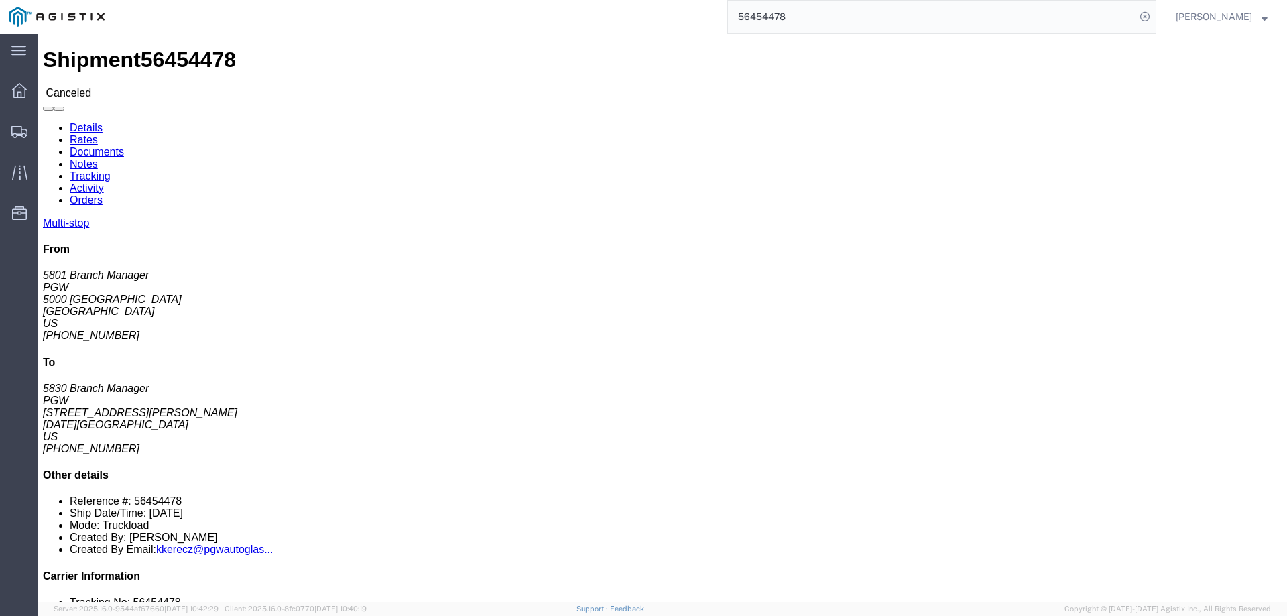
click div "Email: lkqsp_o_pm_5463@pgwag.com"
copy div "lkqsp_o_pm_5463@pgwag.com"
drag, startPoint x: 736, startPoint y: 424, endPoint x: 605, endPoint y: 423, distance: 131.4
click div "Email: dgarcia@pgwautoglass.com"
copy div "dgarcia@pgwautoglass.com"
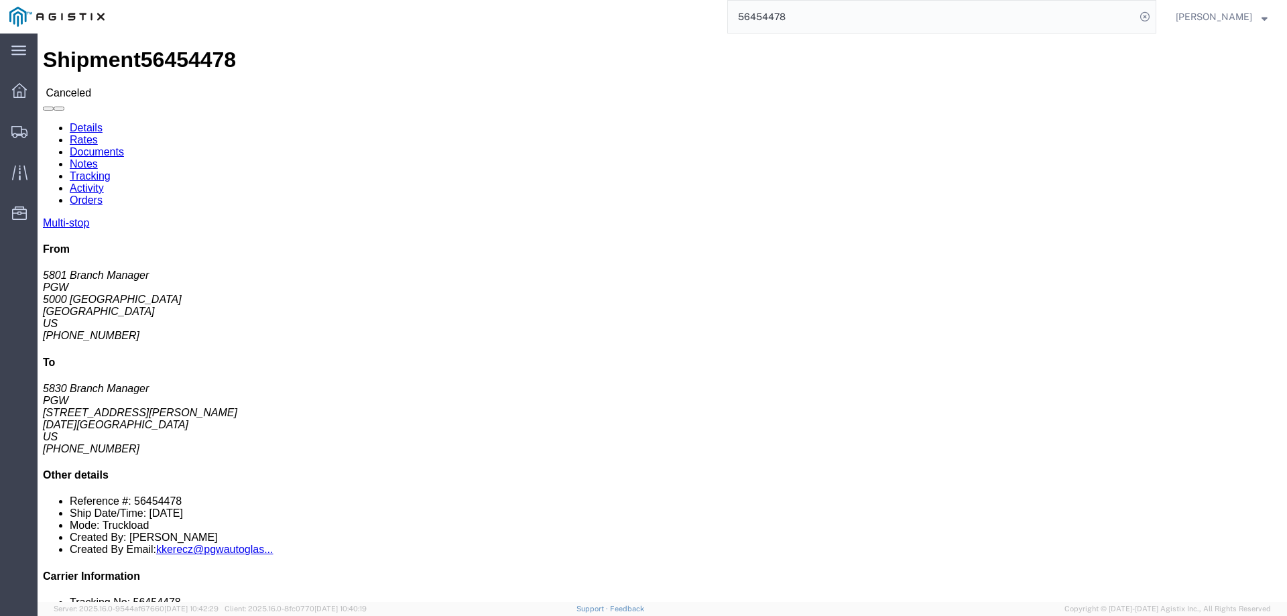
drag, startPoint x: 733, startPoint y: 398, endPoint x: 601, endPoint y: 398, distance: 131.4
click div "Email: lkqsp_o_pm_5463@pgwag.com"
copy div "lkqsp_o_pm_5463@pgwag.com"
drag, startPoint x: 718, startPoint y: 423, endPoint x: 605, endPoint y: 424, distance: 113.3
click div "Email: dgarcia@pgwautoglass.com"
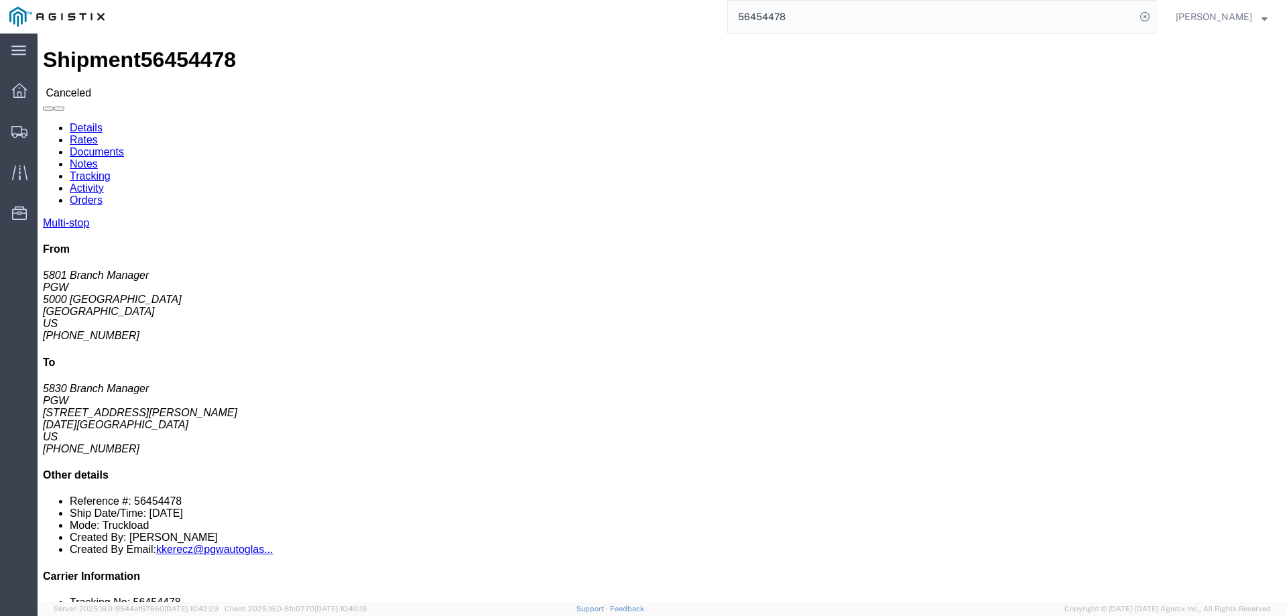
copy div "dgarcia@pgwautoglass.com"
click link "Activity"
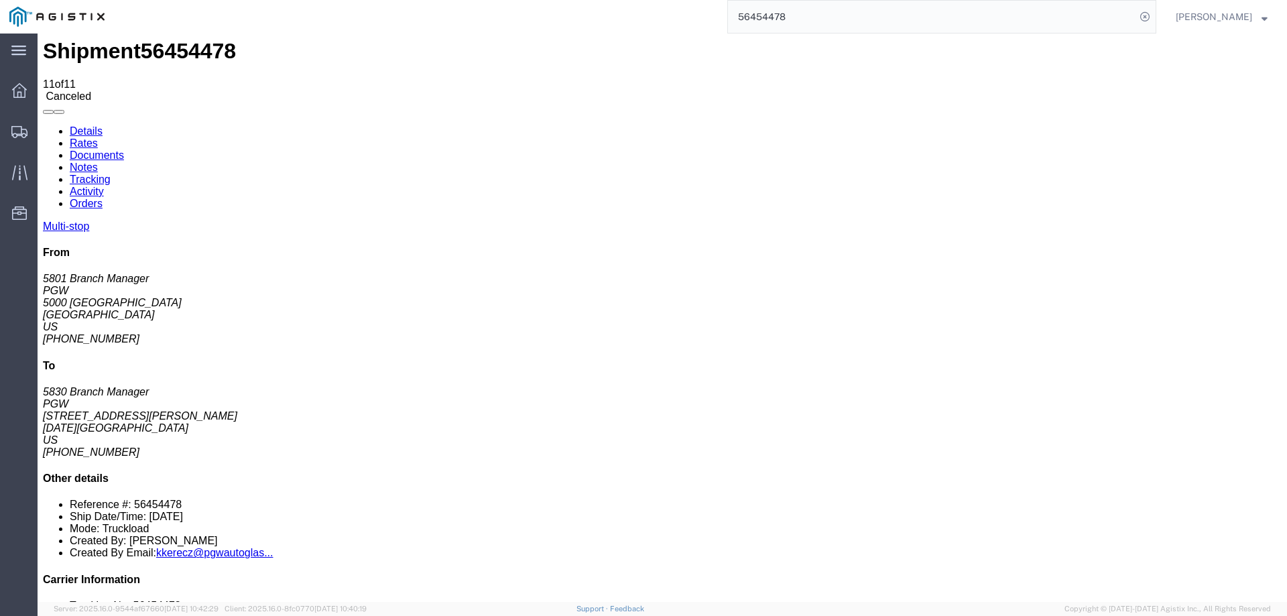
scroll to position [17, 0]
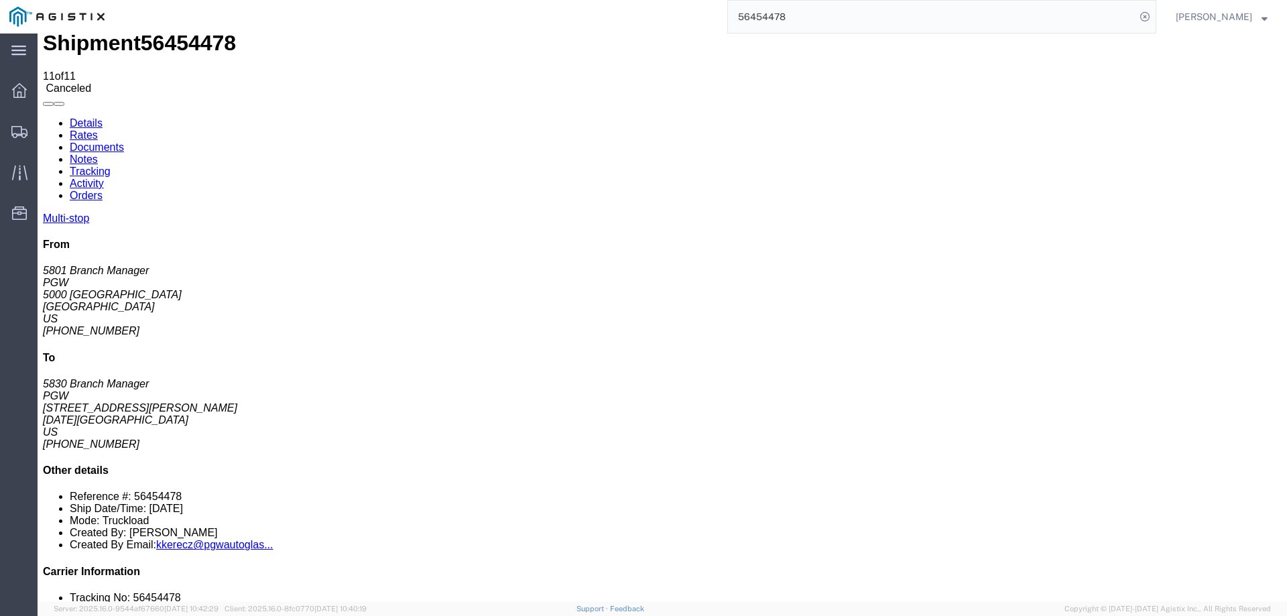
click at [72, 117] on link "Details" at bounding box center [86, 122] width 33 height 11
click at [14, 165] on icon at bounding box center [19, 172] width 15 height 15
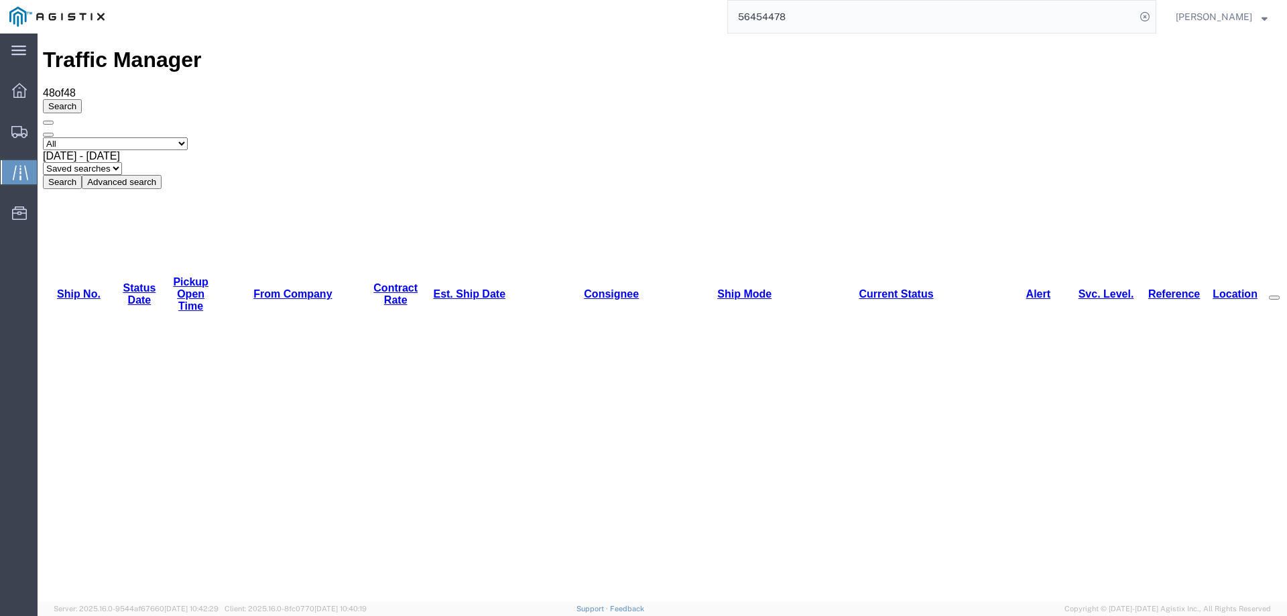
click at [433, 288] on link "Est. Ship Date" at bounding box center [469, 293] width 72 height 11
click at [10, 133] on div at bounding box center [20, 131] width 38 height 27
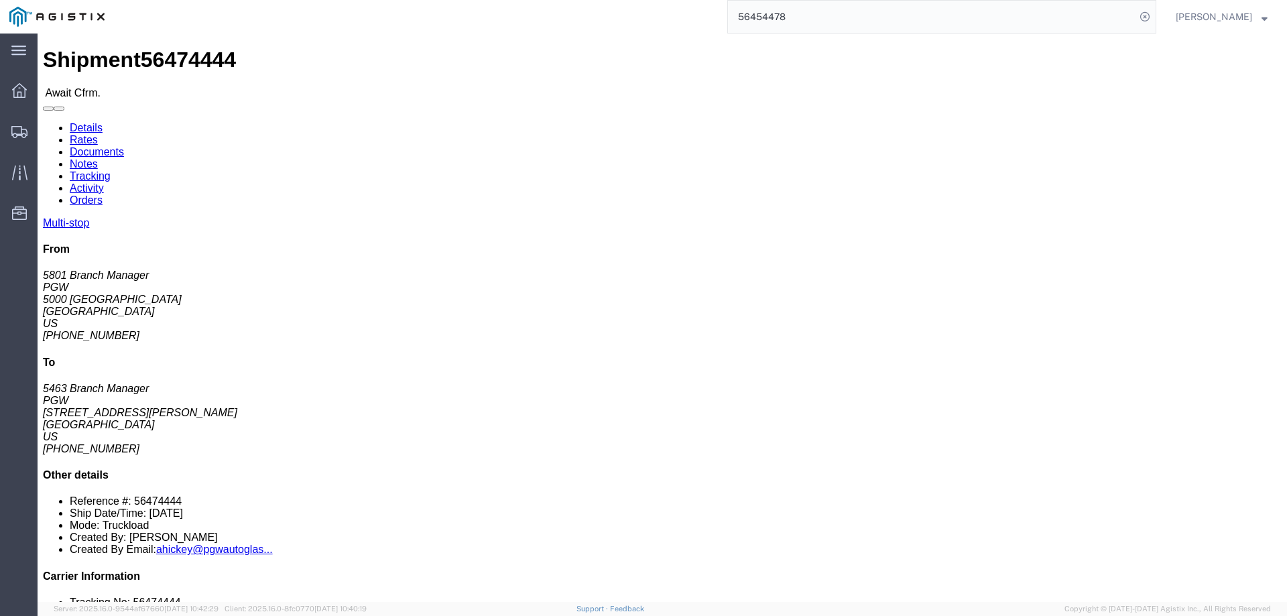
click b "56474444"
copy b "56474444"
click span "56474444"
click link "Rates"
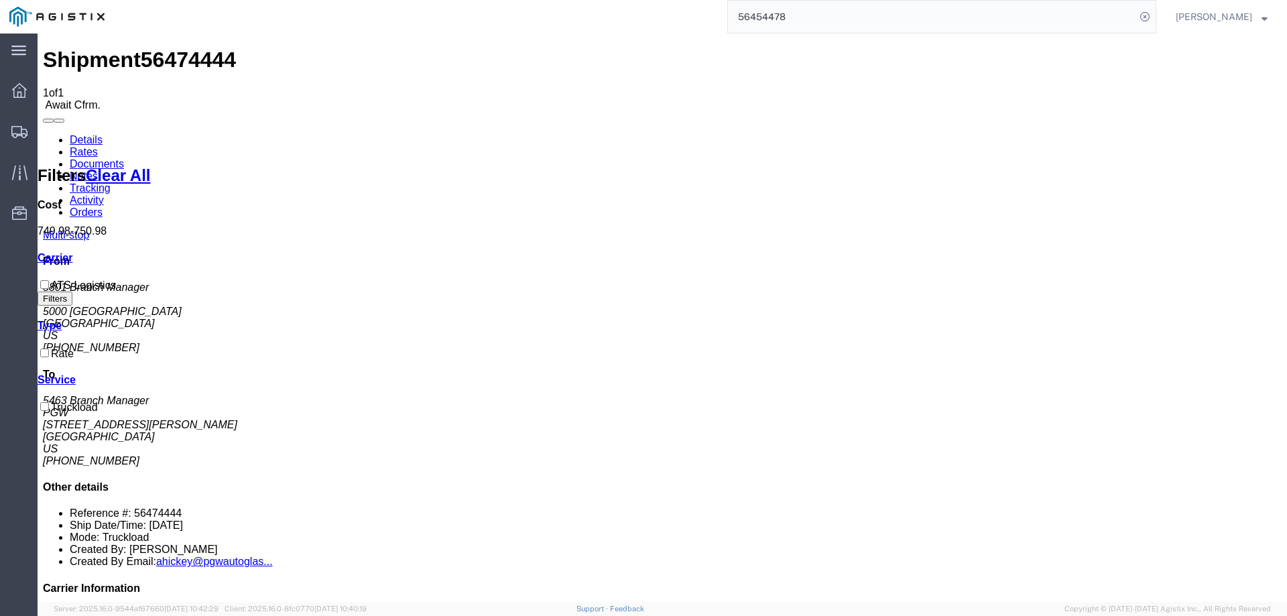
drag, startPoint x: 637, startPoint y: 184, endPoint x: 666, endPoint y: 193, distance: 30.3
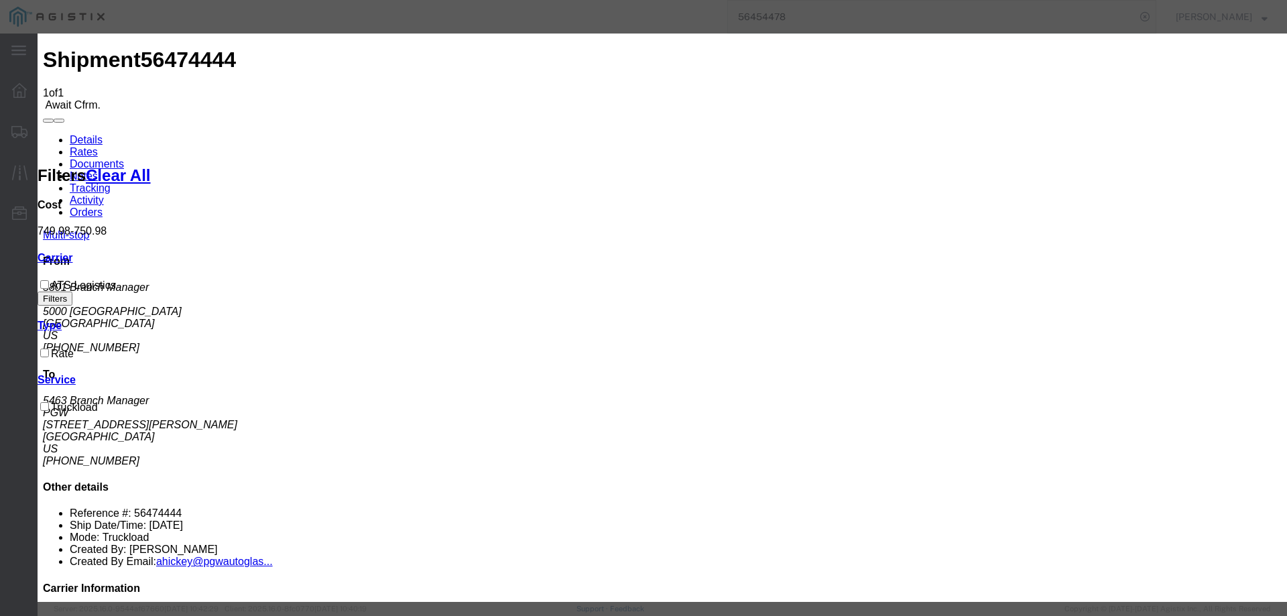
checkbox input "true"
type input "[PERSON_NAME]"
type input "3204977237"
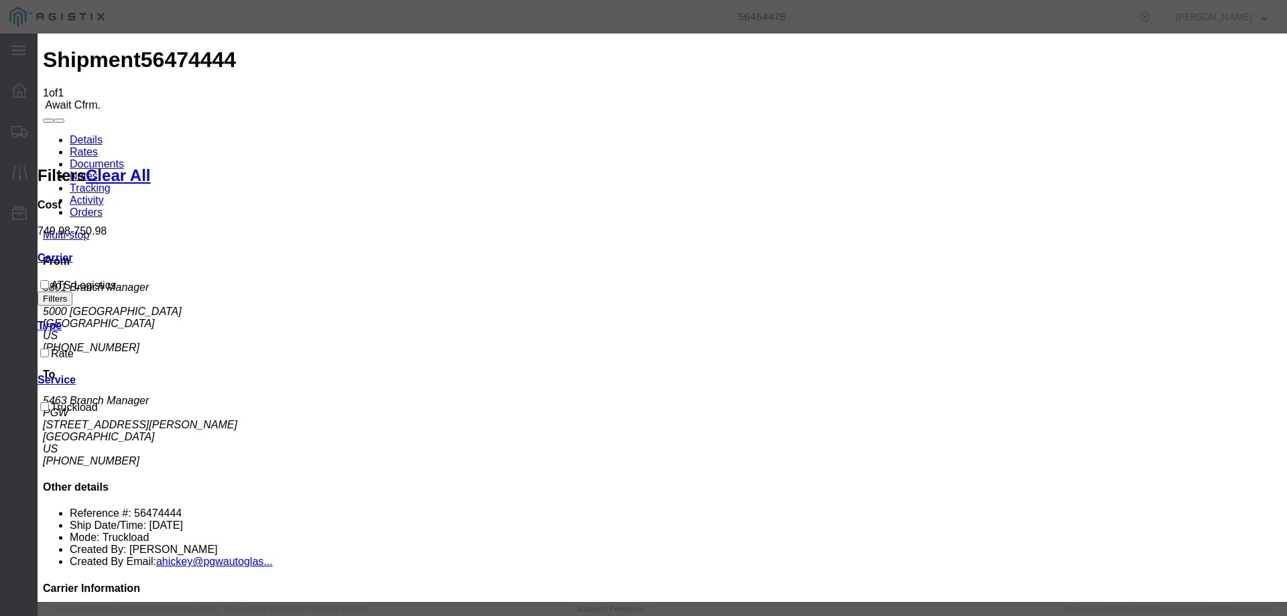
paste input "56474444"
type input "56474444"
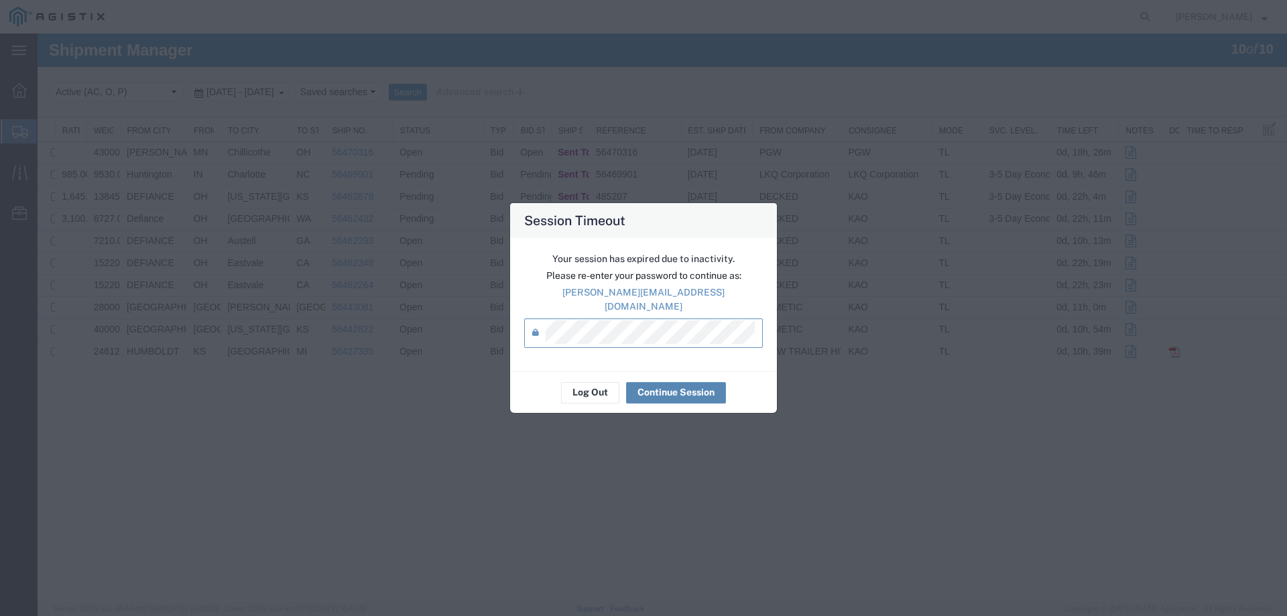
click at [670, 382] on button "Continue Session" at bounding box center [676, 392] width 100 height 21
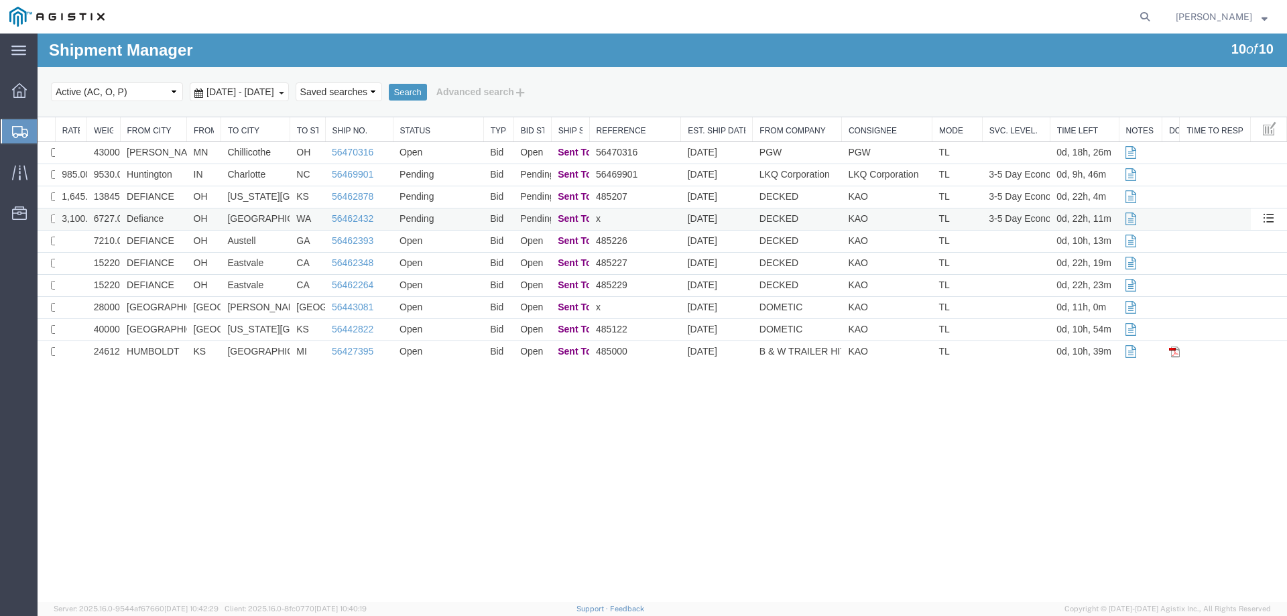
click at [275, 219] on td "Spokane" at bounding box center [255, 220] width 69 height 22
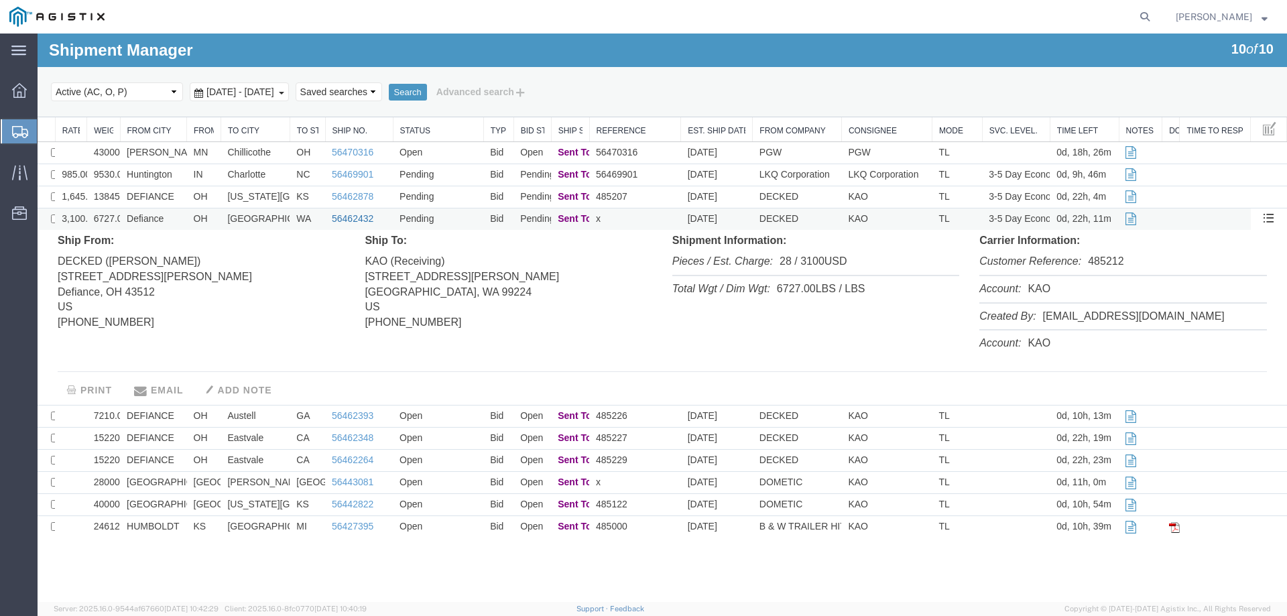
click at [353, 215] on link "56462432" at bounding box center [353, 218] width 42 height 11
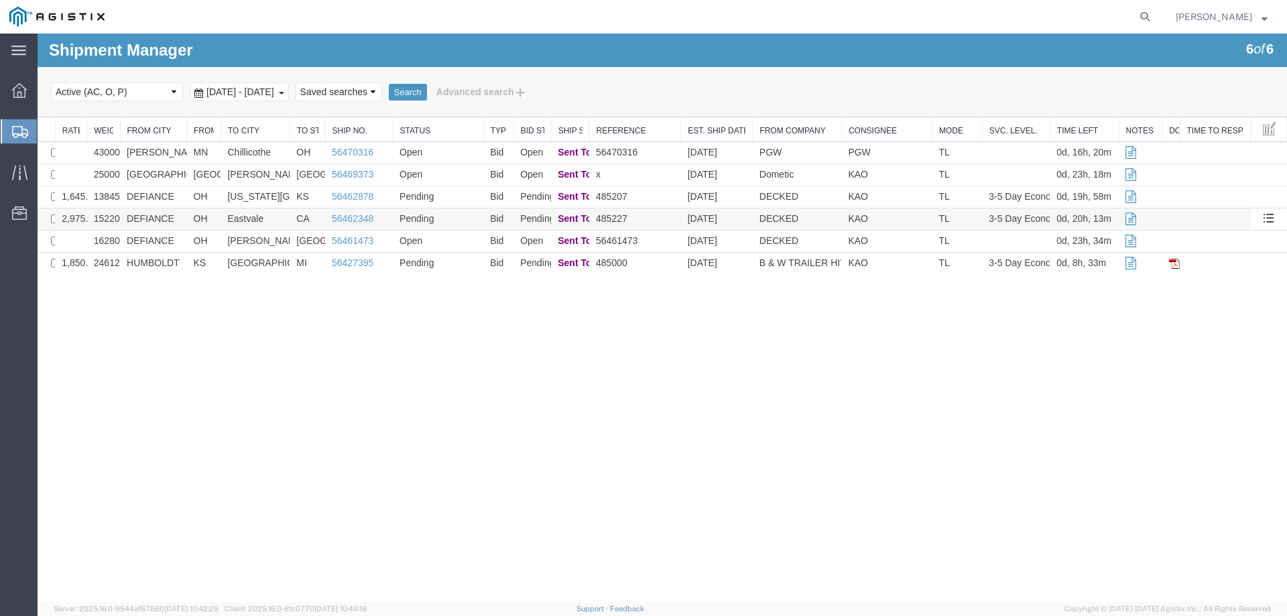
click at [274, 217] on td "Eastvale" at bounding box center [255, 220] width 69 height 22
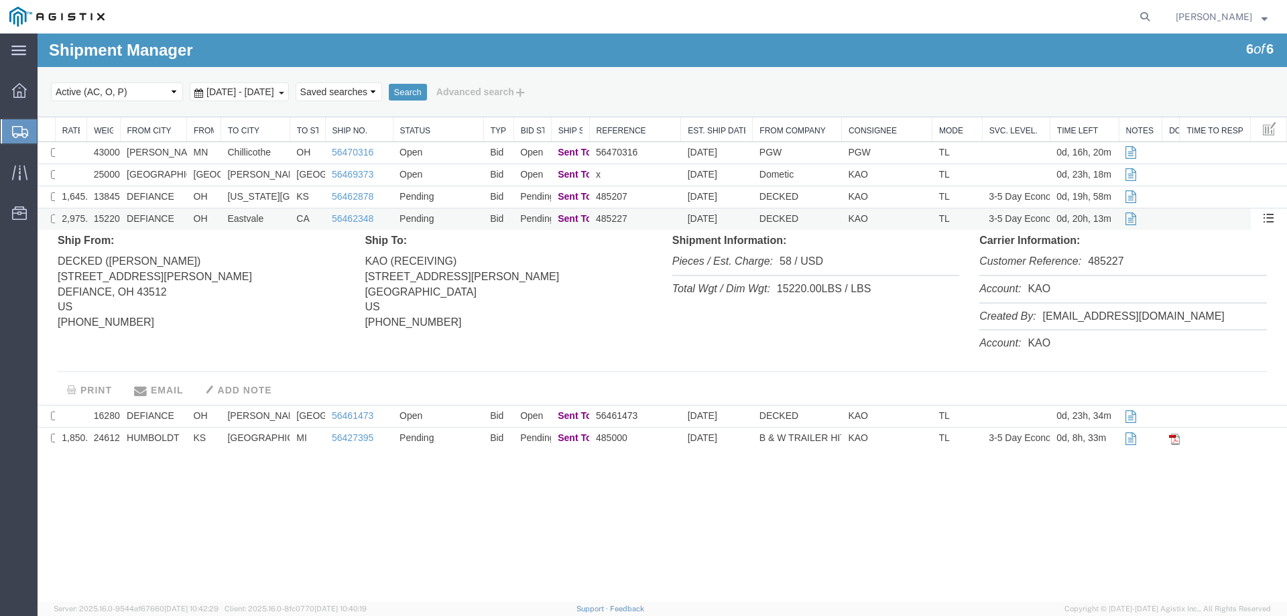
click at [274, 217] on td "Eastvale" at bounding box center [255, 220] width 69 height 22
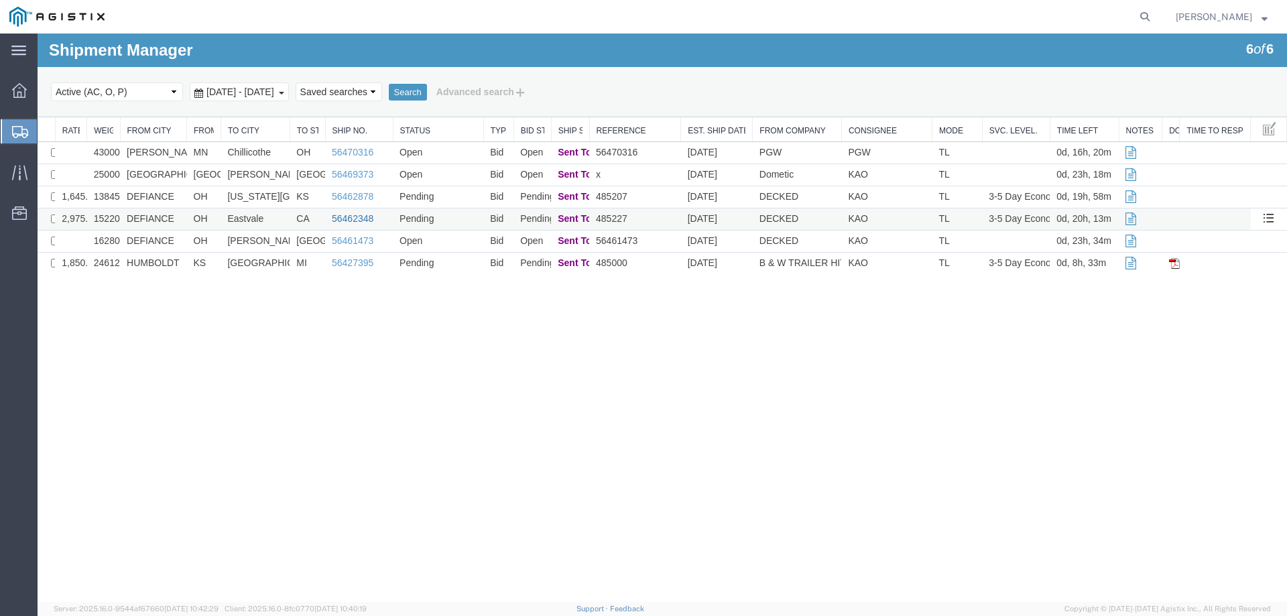
click at [345, 218] on link "56462348" at bounding box center [353, 218] width 42 height 11
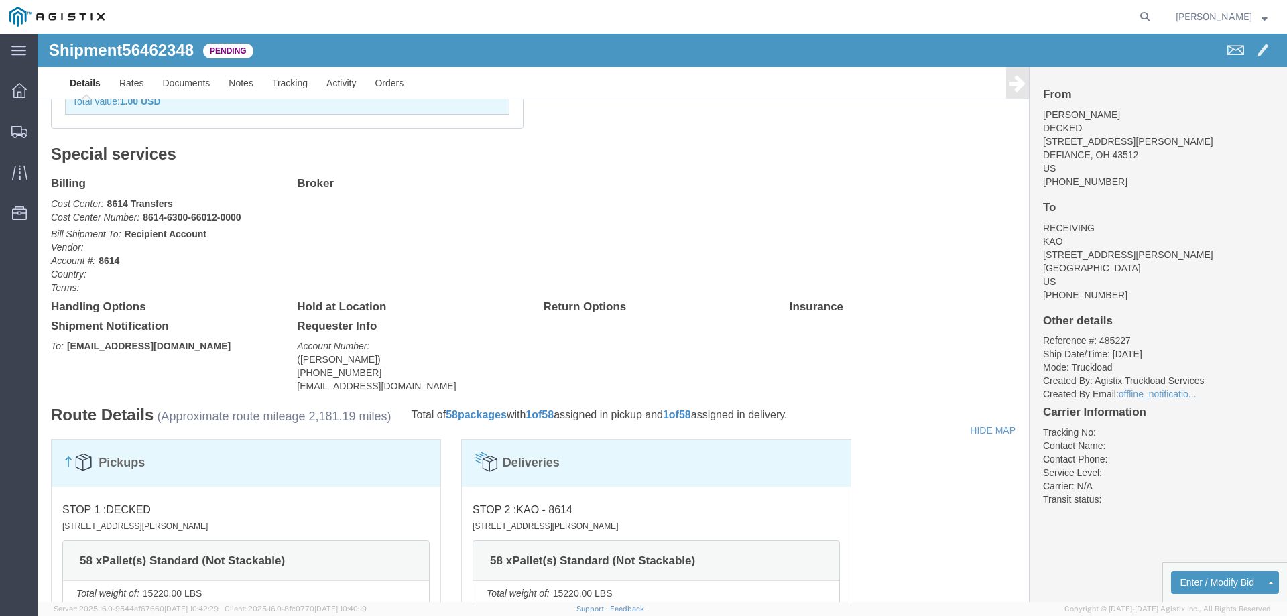
scroll to position [536, 0]
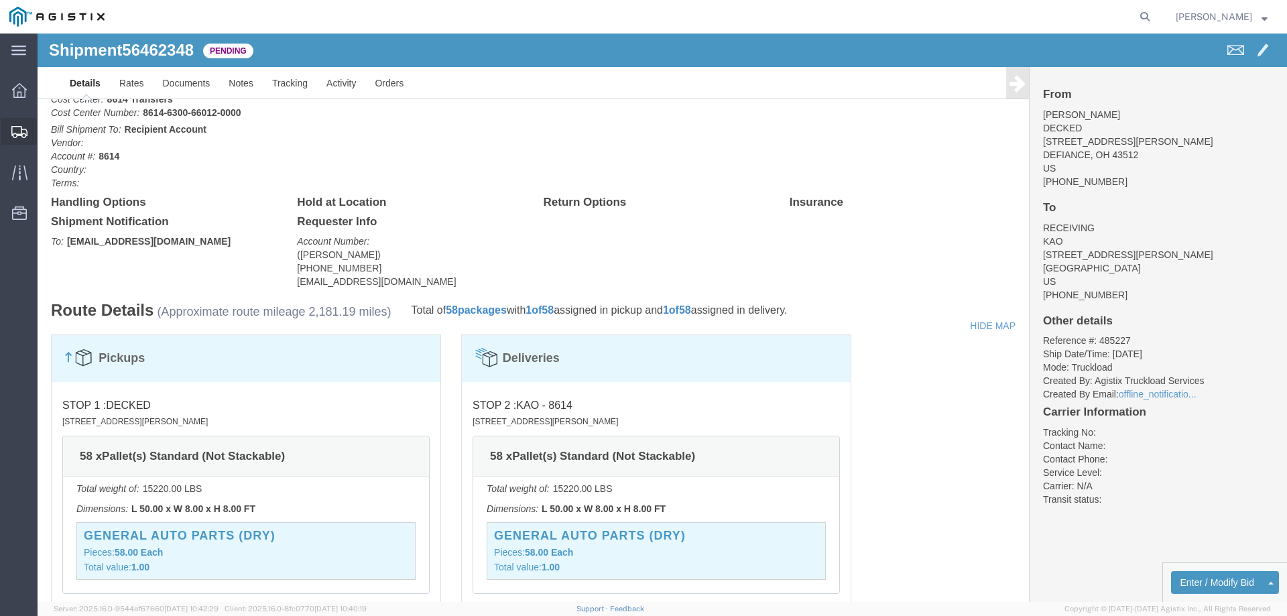
click at [13, 128] on icon at bounding box center [19, 132] width 16 height 12
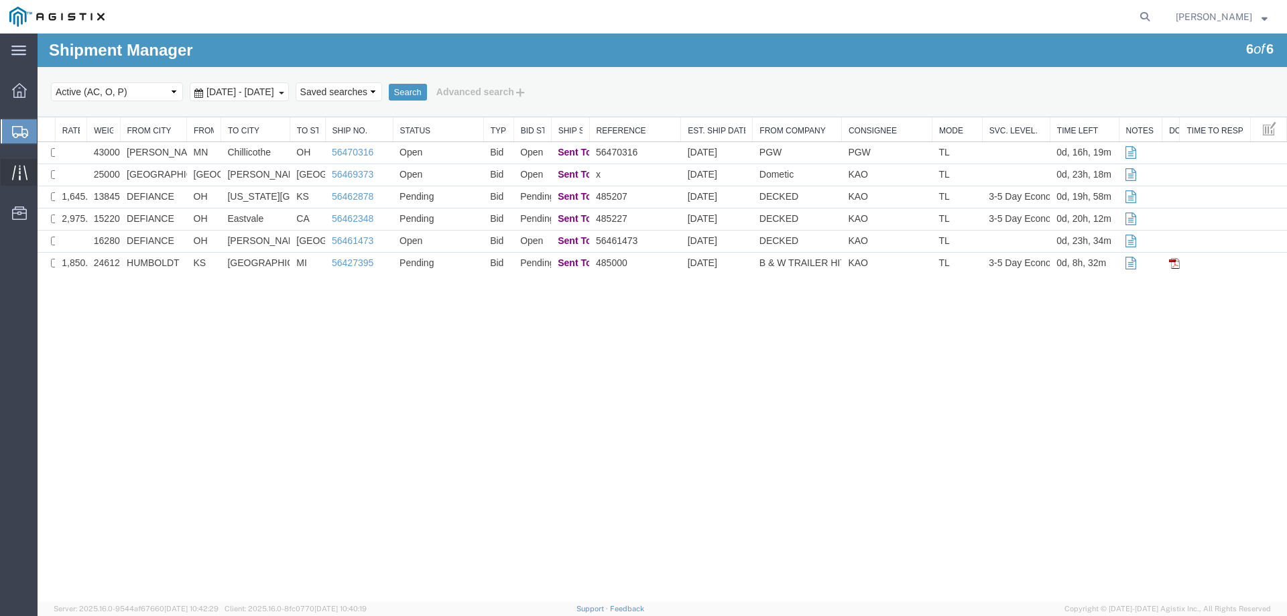
click at [19, 172] on icon at bounding box center [18, 172] width 15 height 15
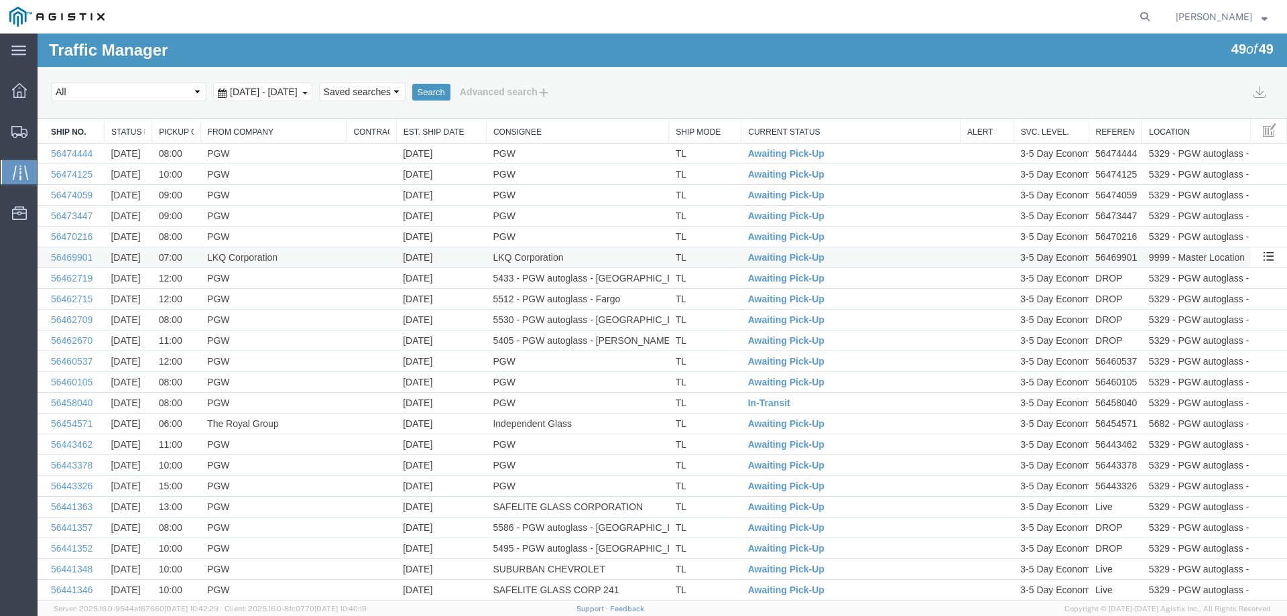
click at [338, 259] on td "LKQ Corporation" at bounding box center [273, 257] width 146 height 21
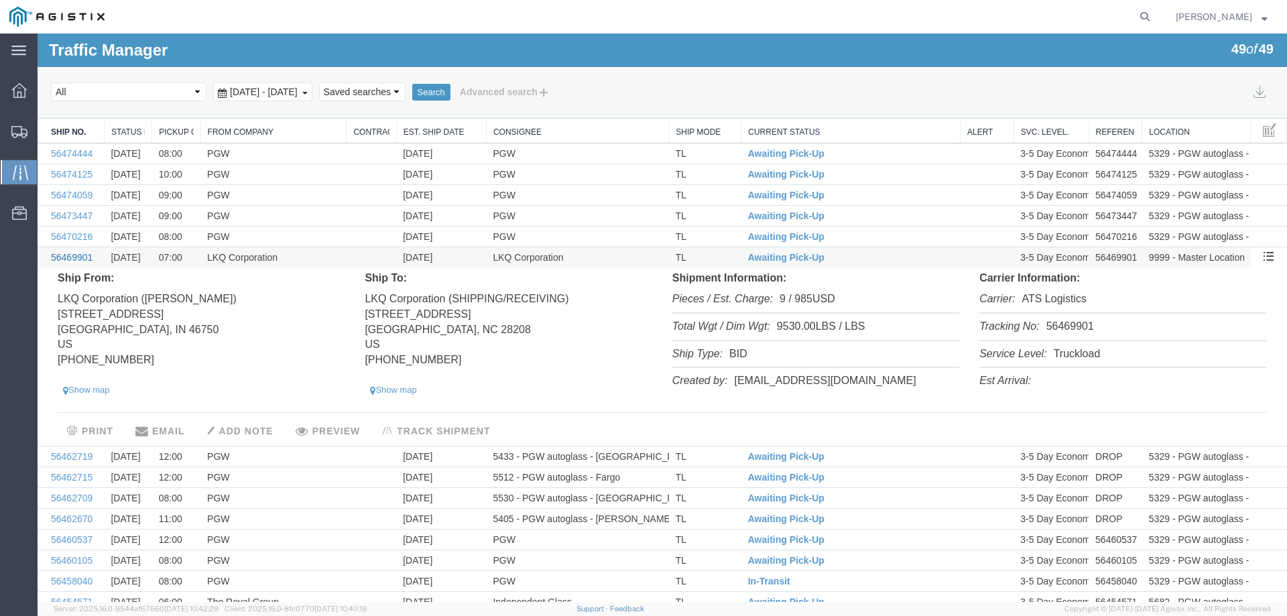
click at [82, 257] on link "56469901" at bounding box center [72, 257] width 42 height 11
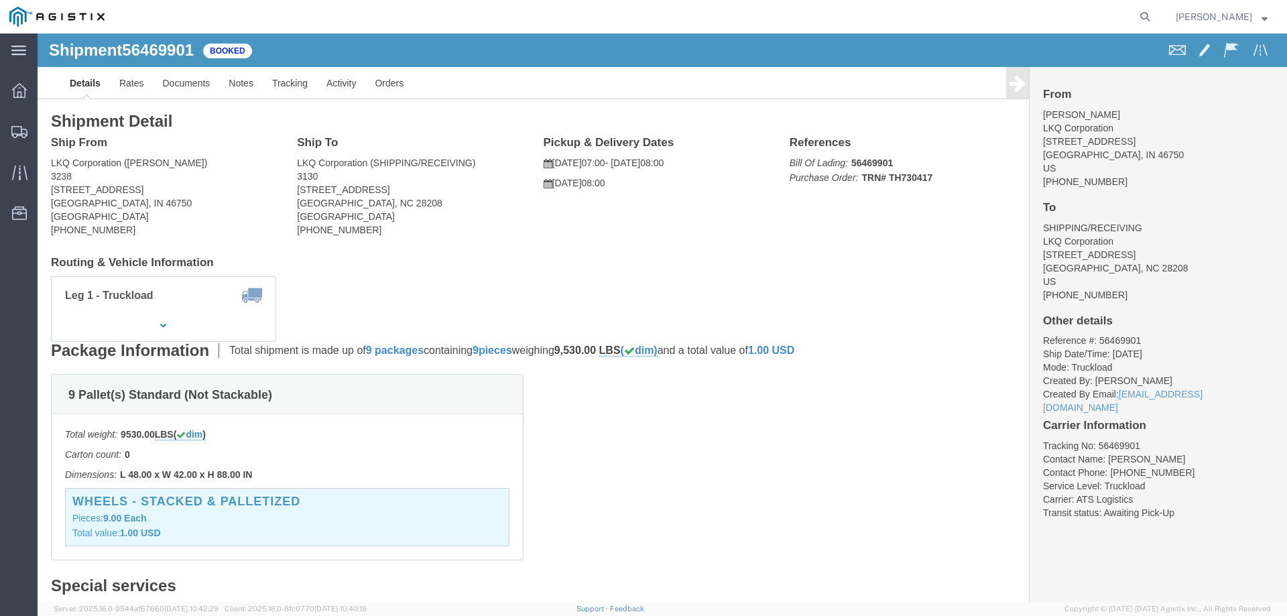
click b "56469901"
copy b "56469901"
click link "Notes"
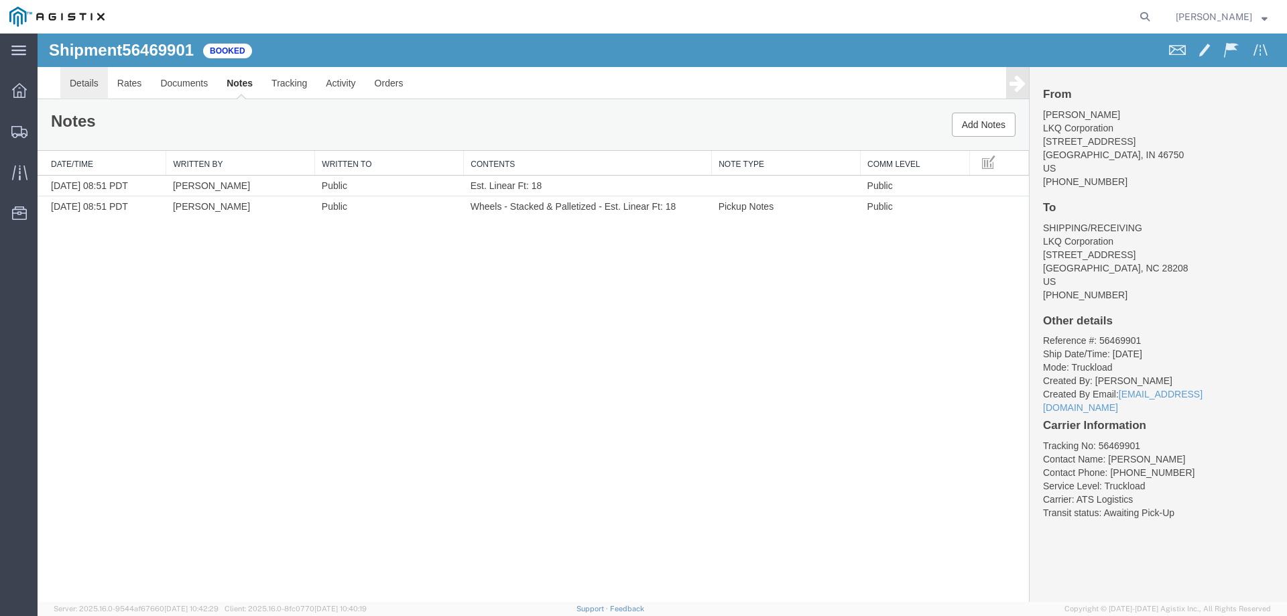
click at [88, 92] on link "Details" at bounding box center [84, 83] width 48 height 32
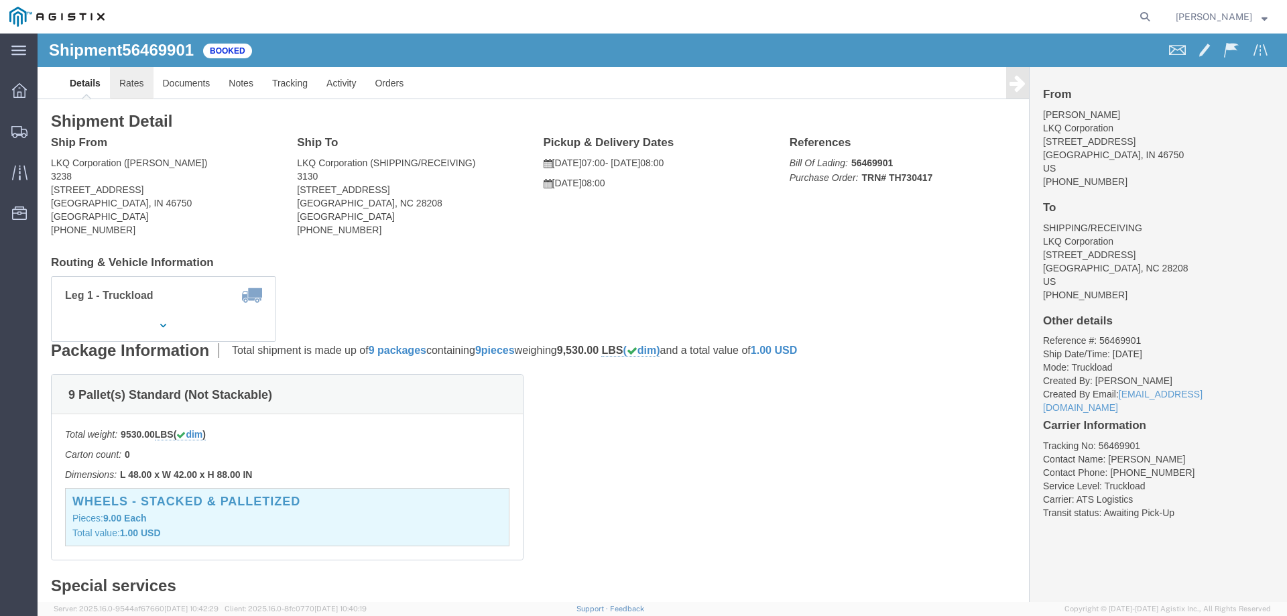
drag, startPoint x: 85, startPoint y: 46, endPoint x: 93, endPoint y: 48, distance: 7.6
click link "Rates"
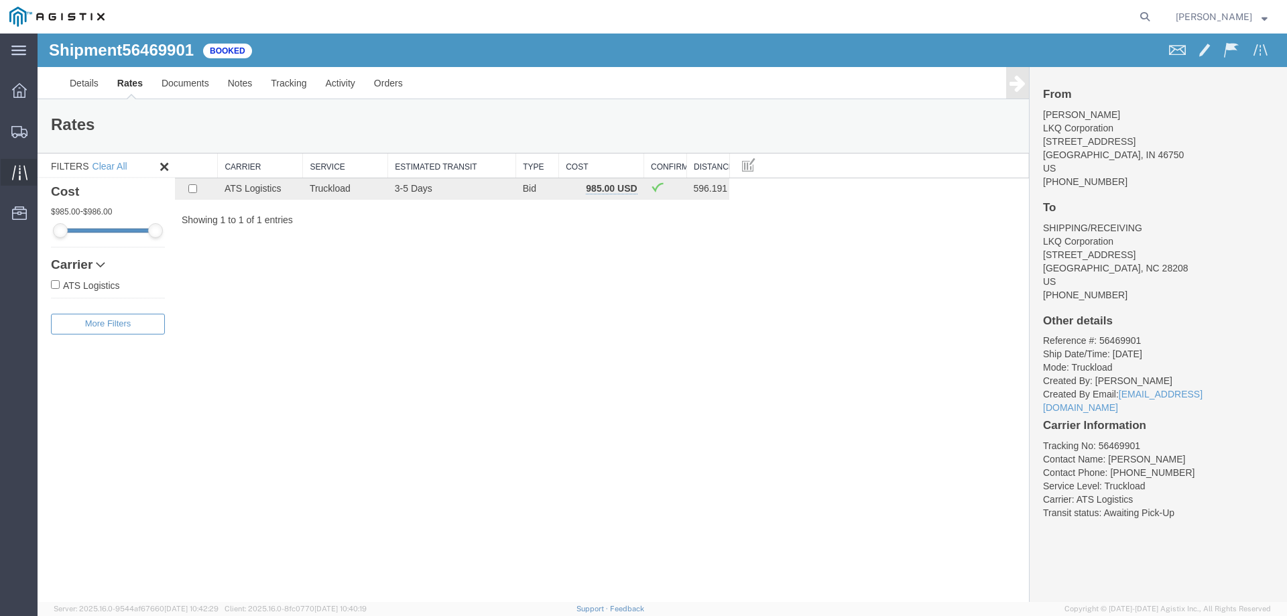
click at [18, 165] on icon at bounding box center [19, 172] width 15 height 15
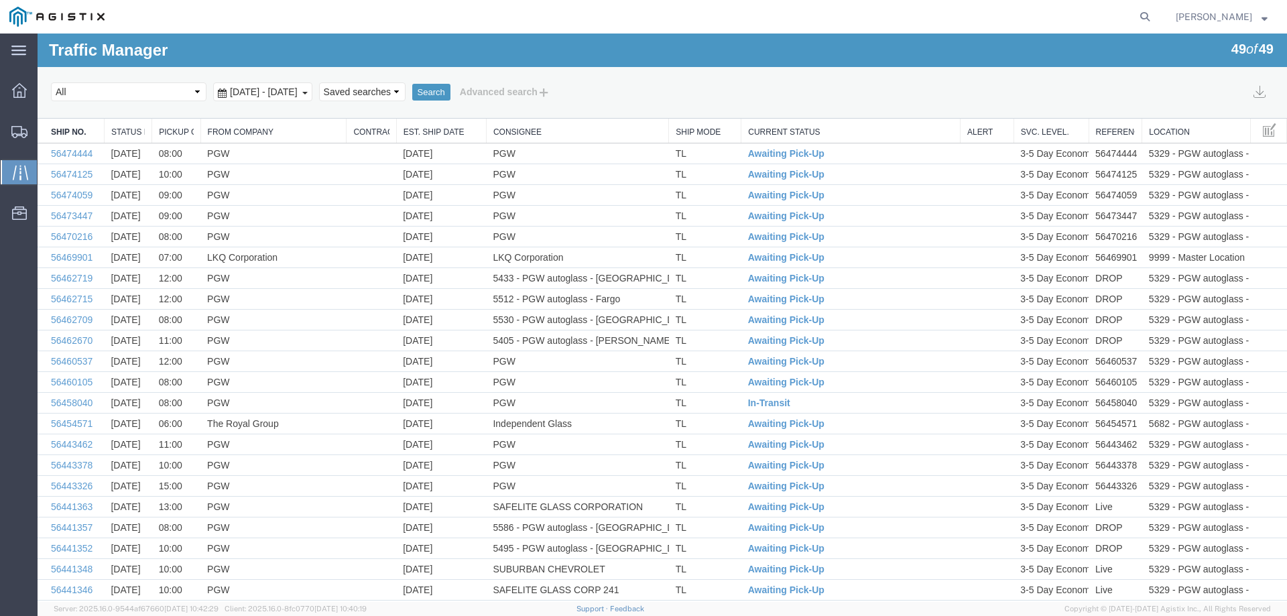
click at [750, 82] on div "Select status [No transit records] All Arrival Notice Available Arrival Notice …" at bounding box center [662, 91] width 1223 height 23
click at [13, 131] on icon at bounding box center [19, 132] width 16 height 12
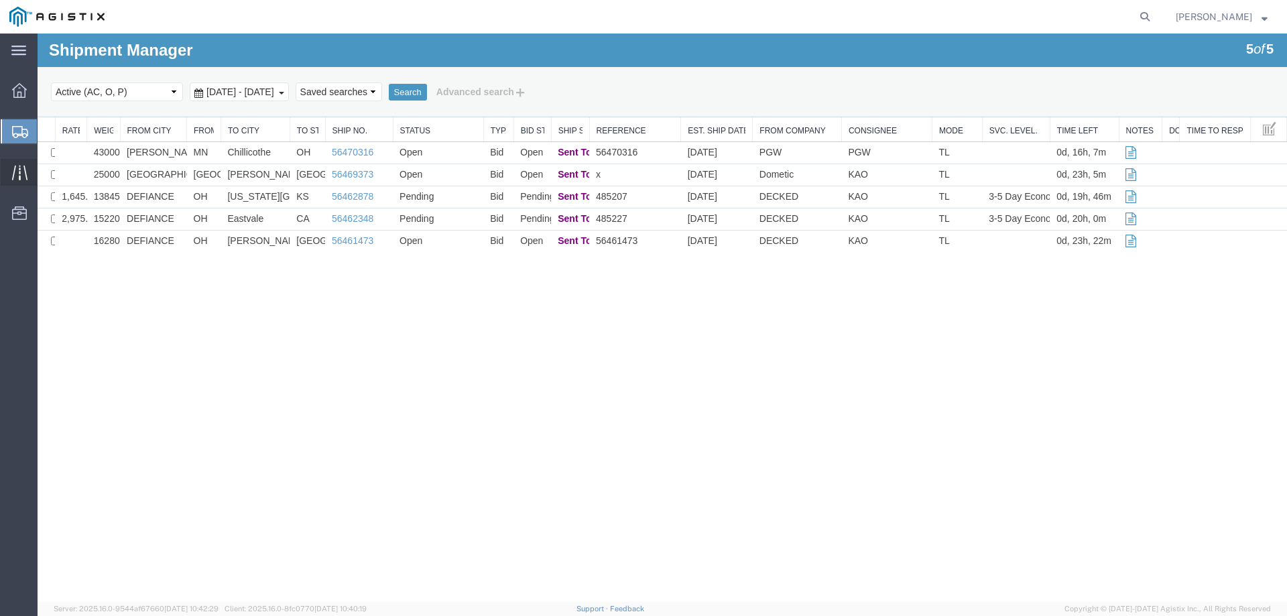
click at [25, 168] on icon at bounding box center [19, 172] width 15 height 15
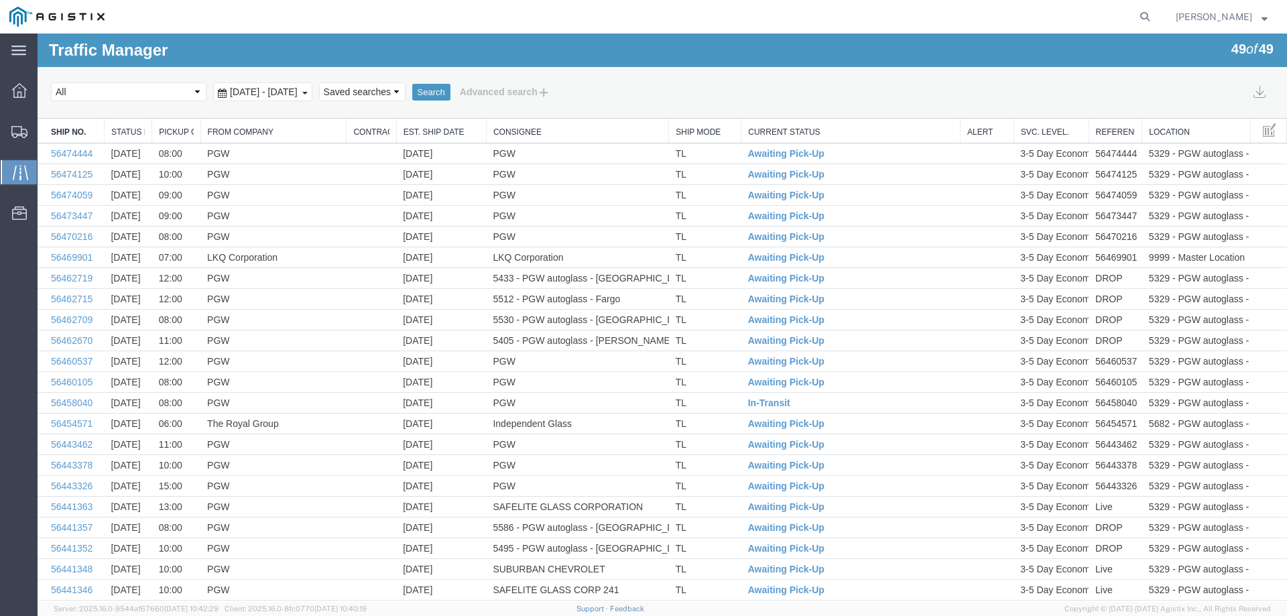
click at [434, 130] on link "Est. Ship Date" at bounding box center [442, 132] width 76 height 11
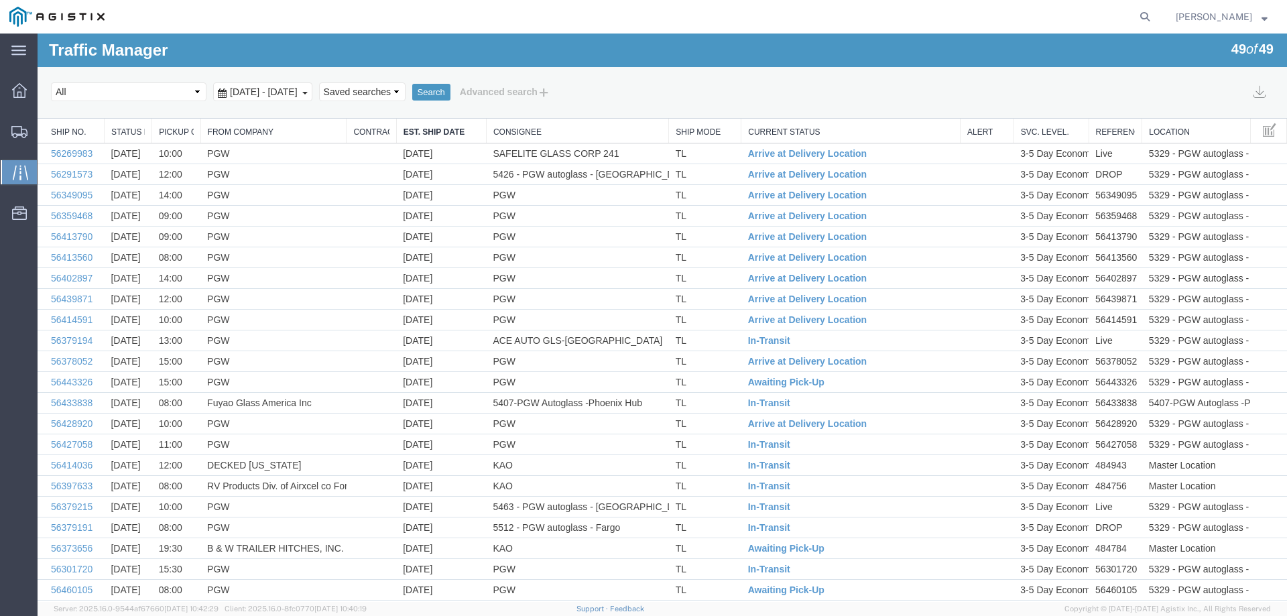
click at [433, 132] on link "Est. Ship Date" at bounding box center [442, 132] width 76 height 11
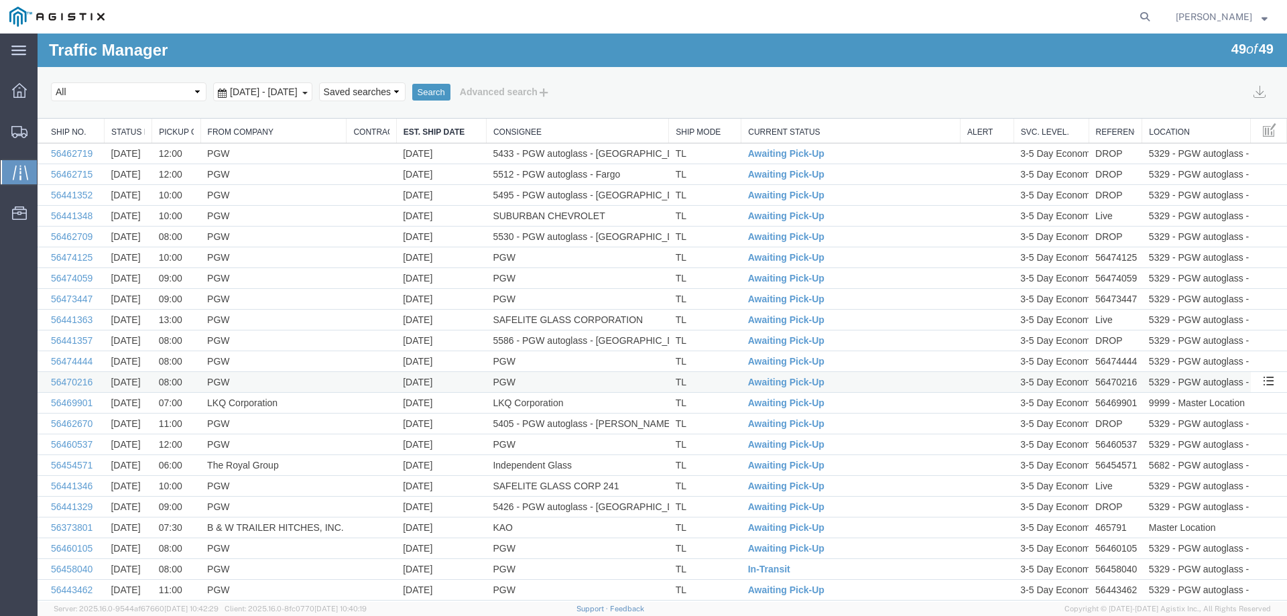
click at [467, 377] on td "[DATE]" at bounding box center [441, 382] width 90 height 21
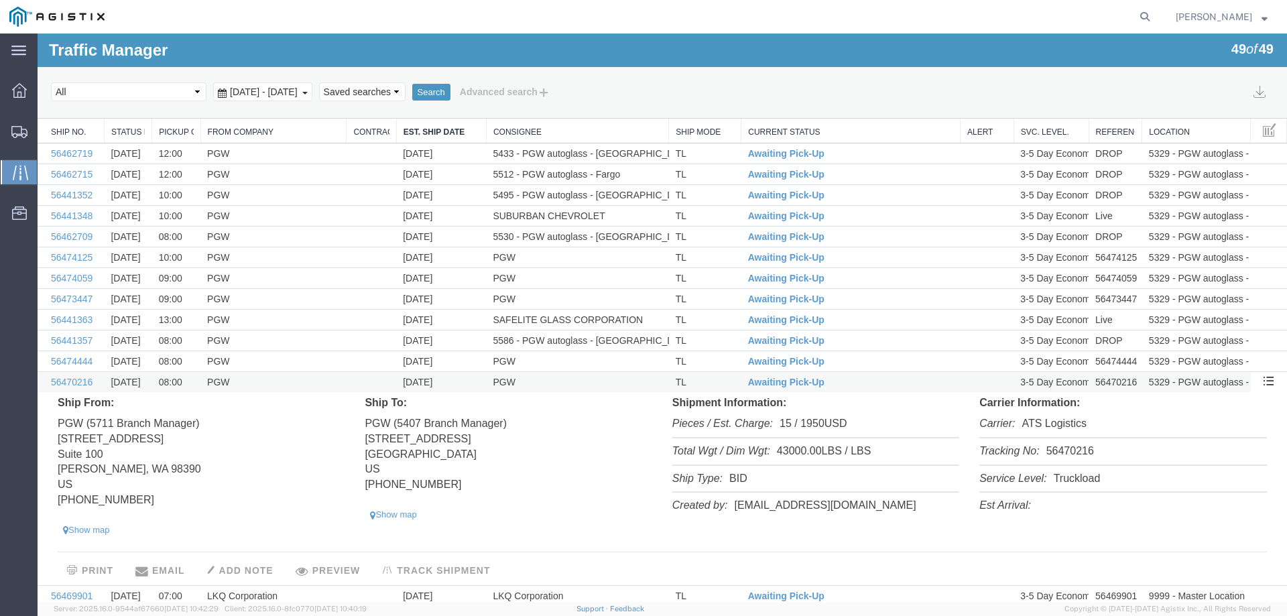
click at [467, 376] on td "[DATE]" at bounding box center [441, 382] width 90 height 21
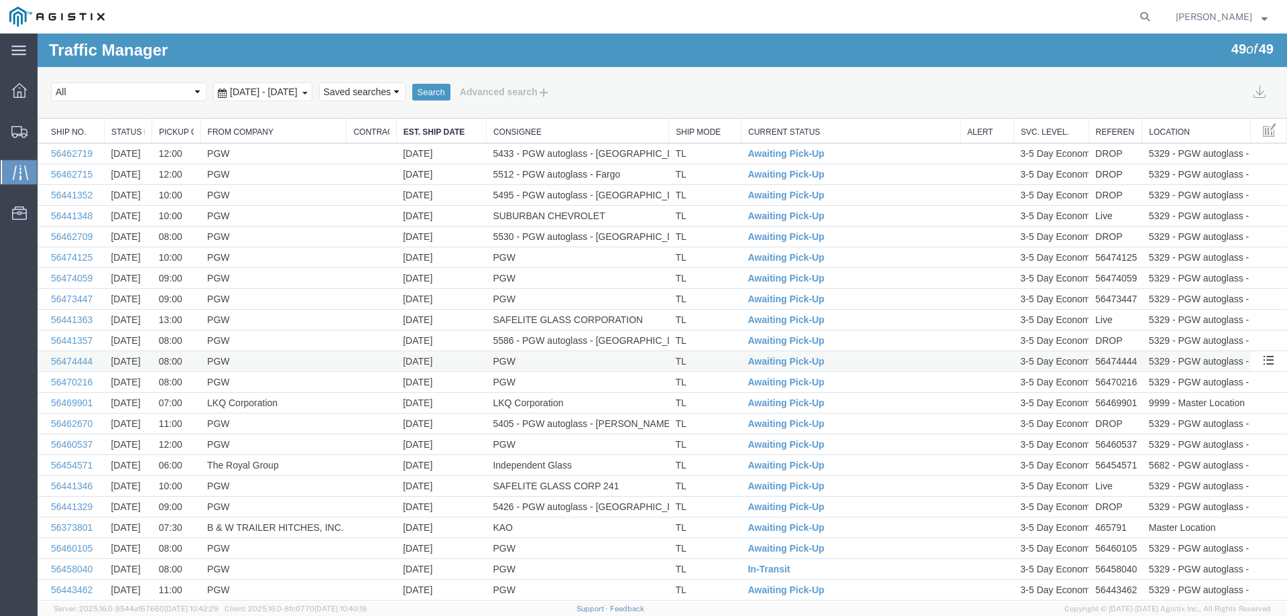
click at [467, 361] on td "[DATE]" at bounding box center [441, 361] width 90 height 21
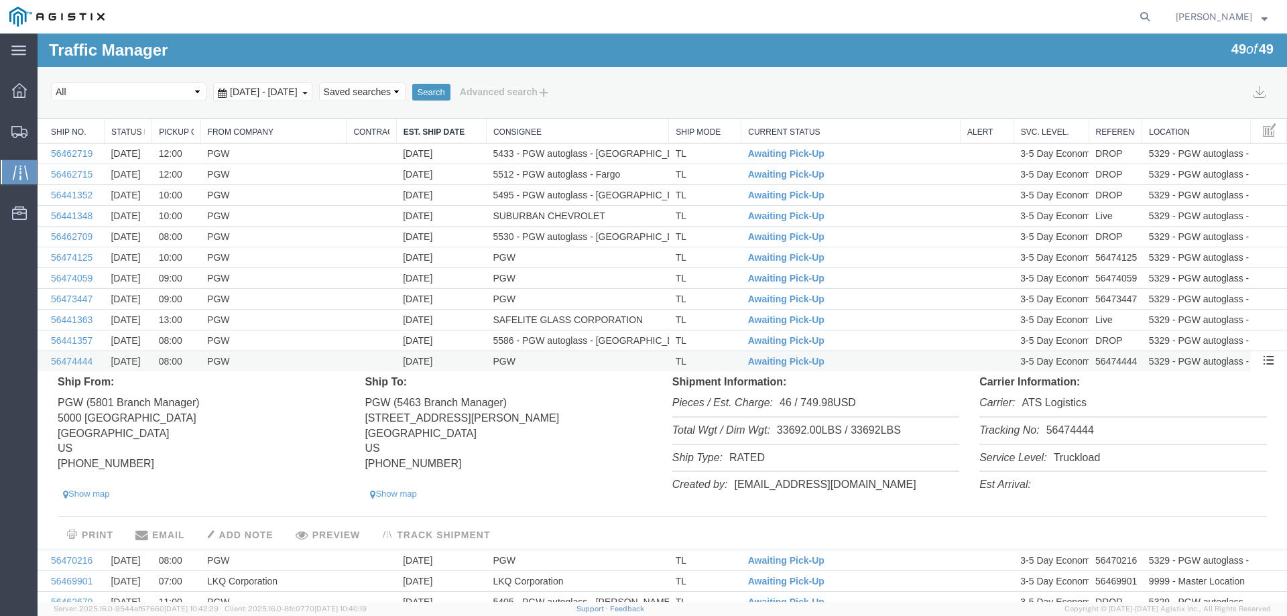
click at [467, 361] on td "[DATE]" at bounding box center [441, 361] width 90 height 21
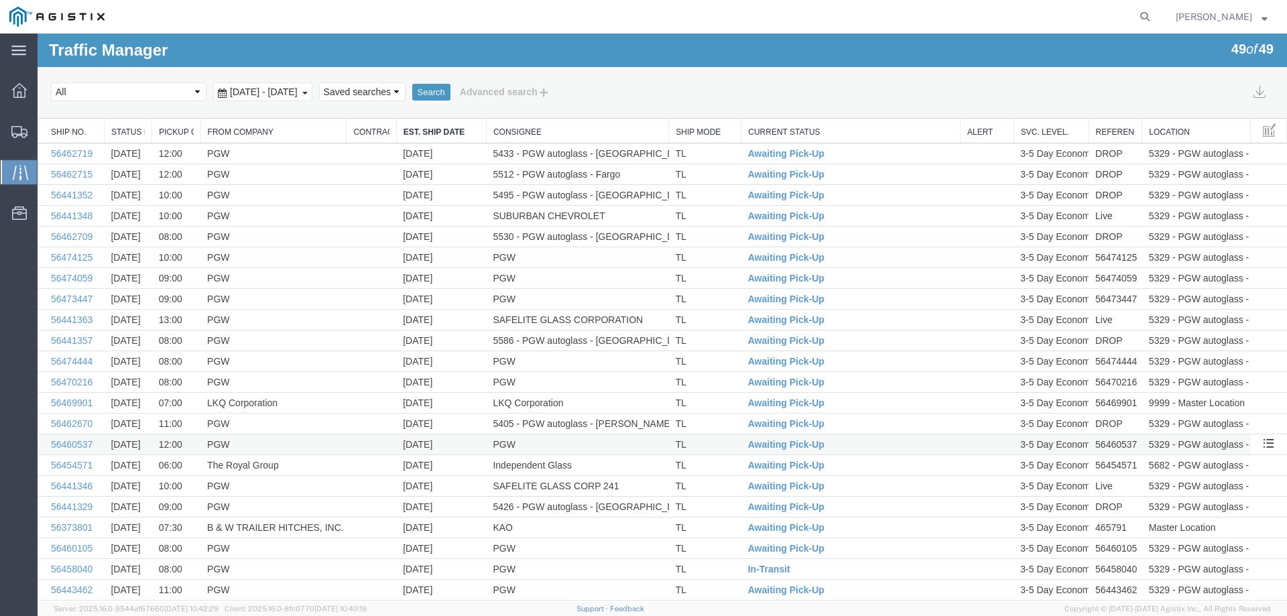
click at [459, 442] on td "[DATE]" at bounding box center [441, 444] width 90 height 21
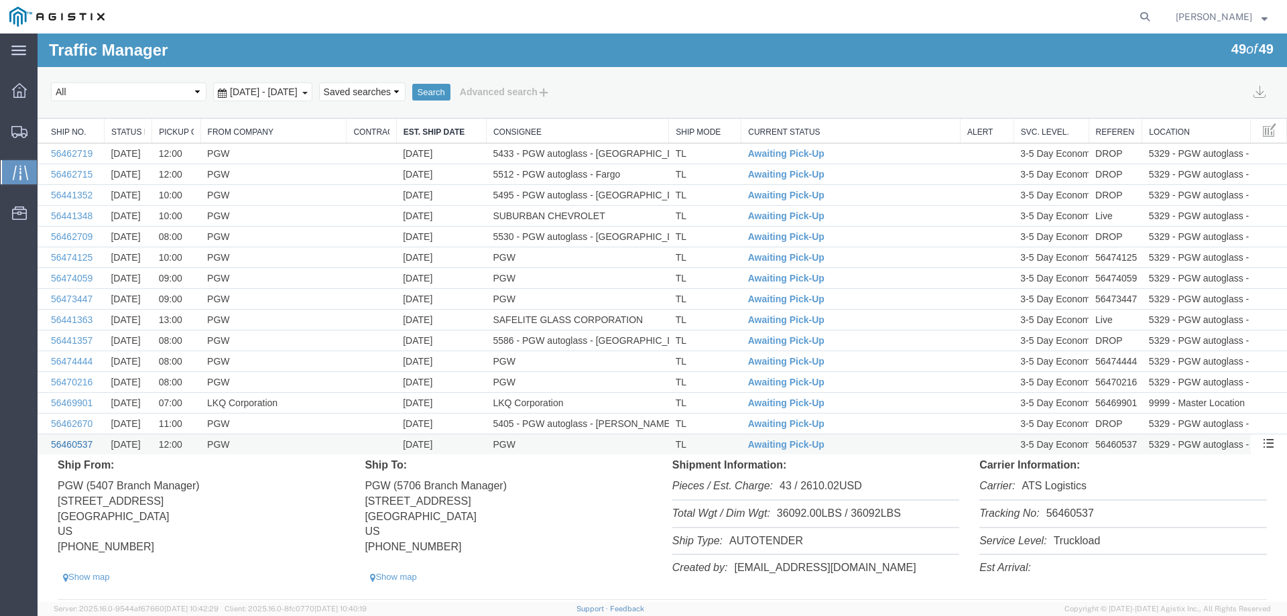
click at [74, 443] on link "56460537" at bounding box center [72, 444] width 42 height 11
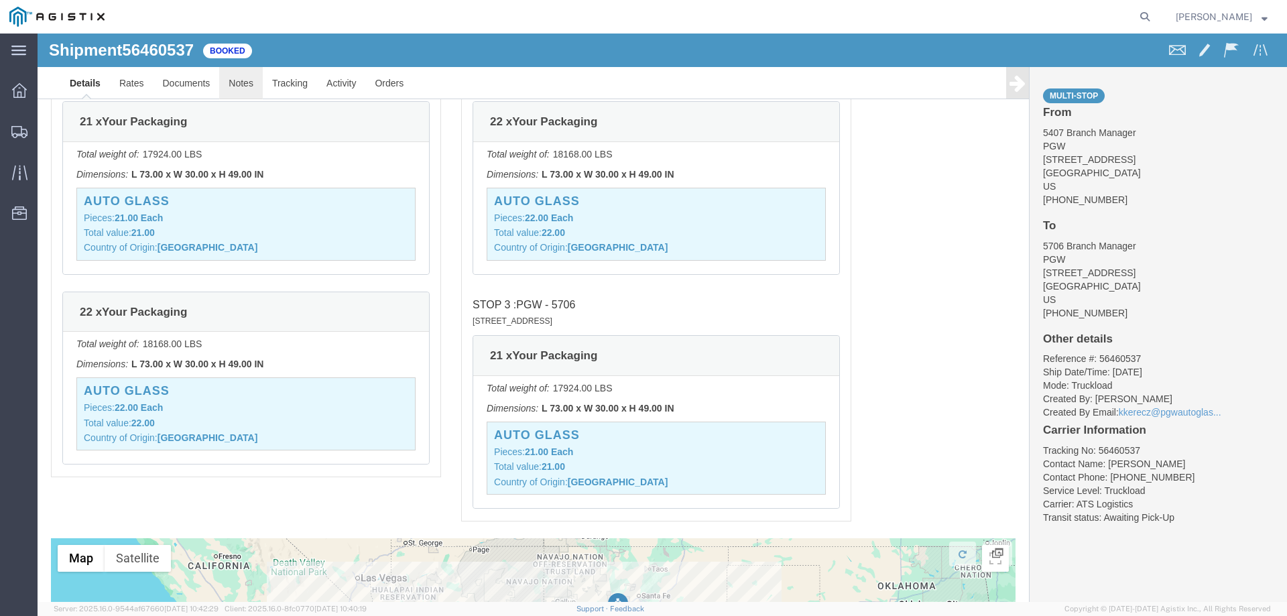
scroll to position [738, 0]
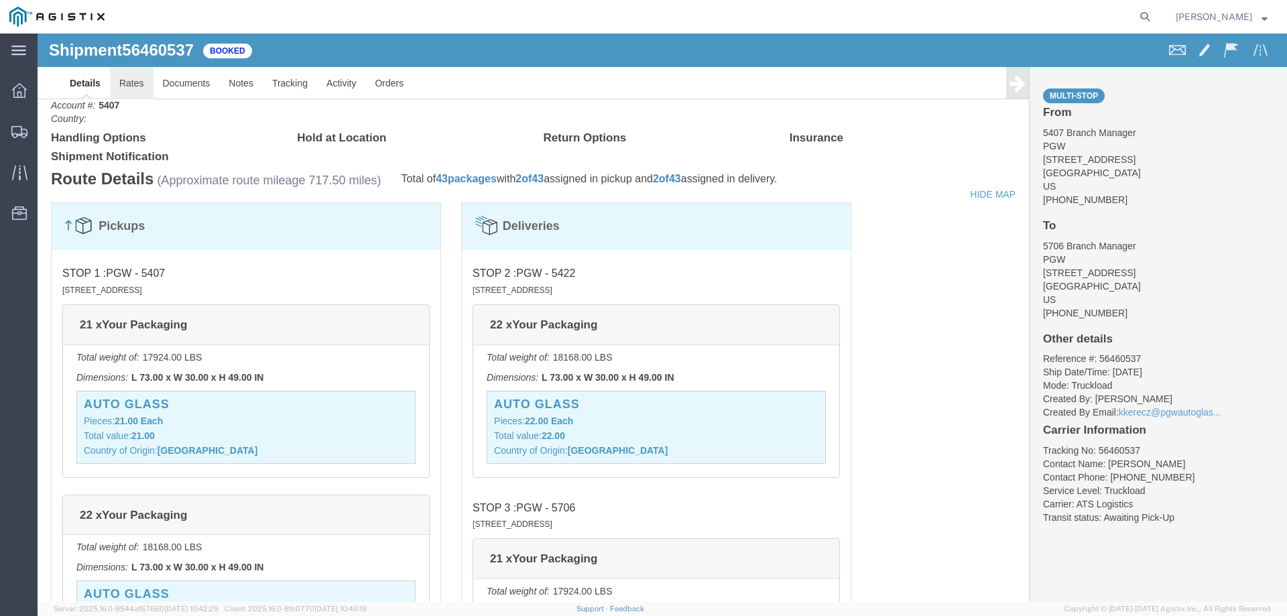
click link "Rates"
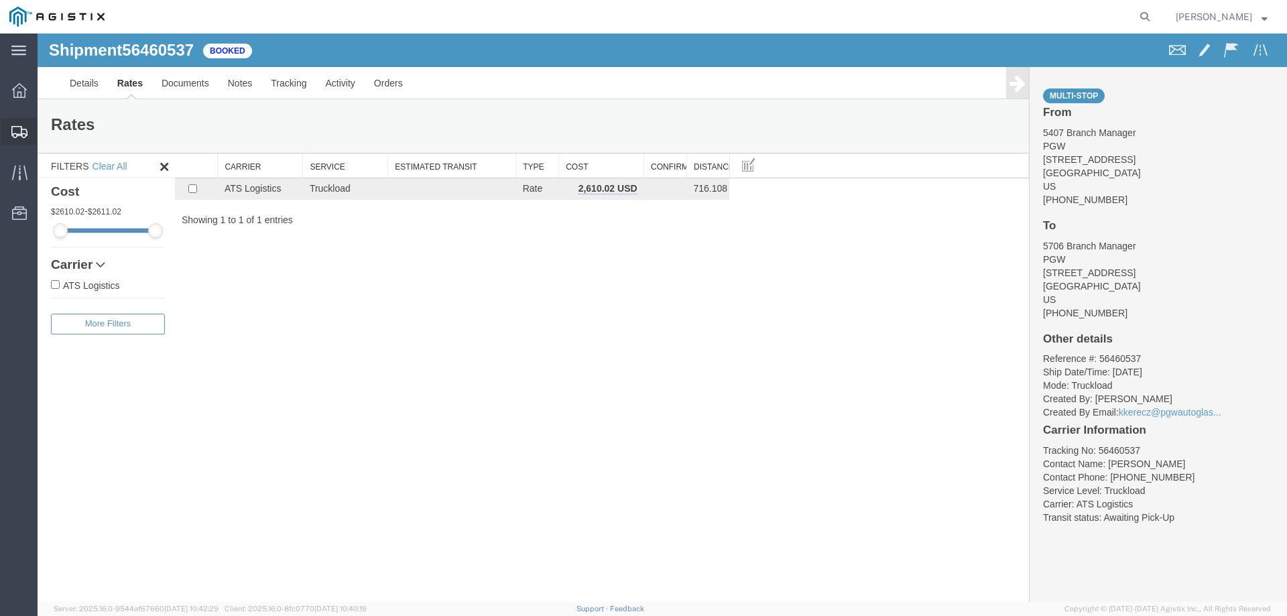
click at [9, 129] on div at bounding box center [20, 131] width 38 height 27
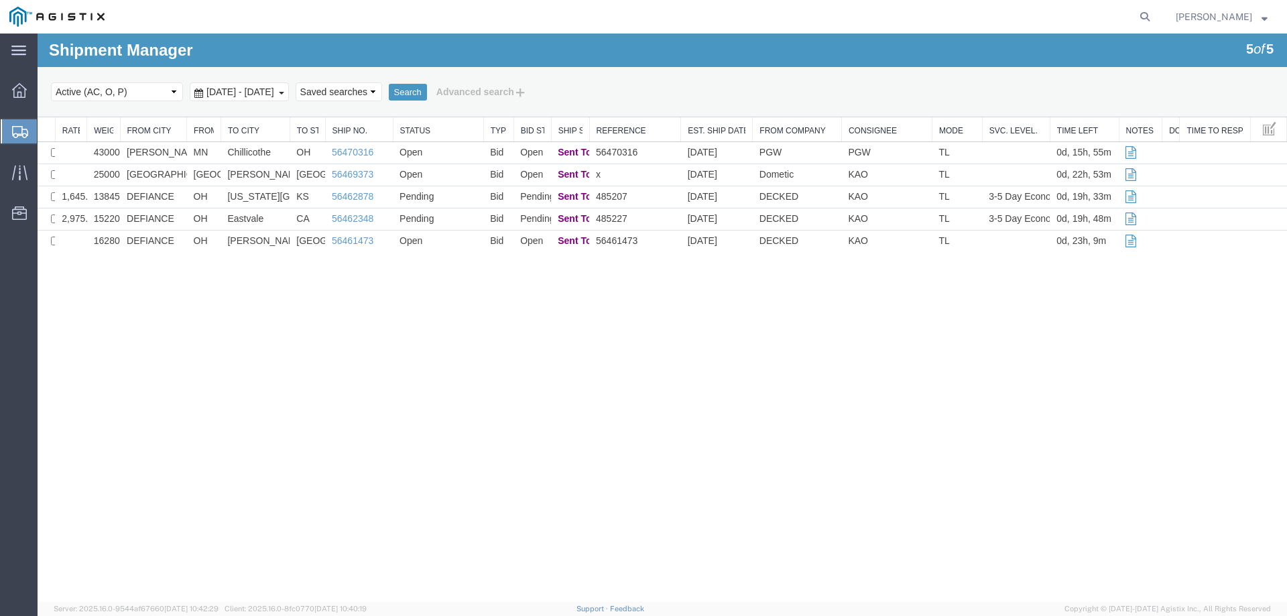
click at [15, 126] on icon at bounding box center [20, 132] width 16 height 12
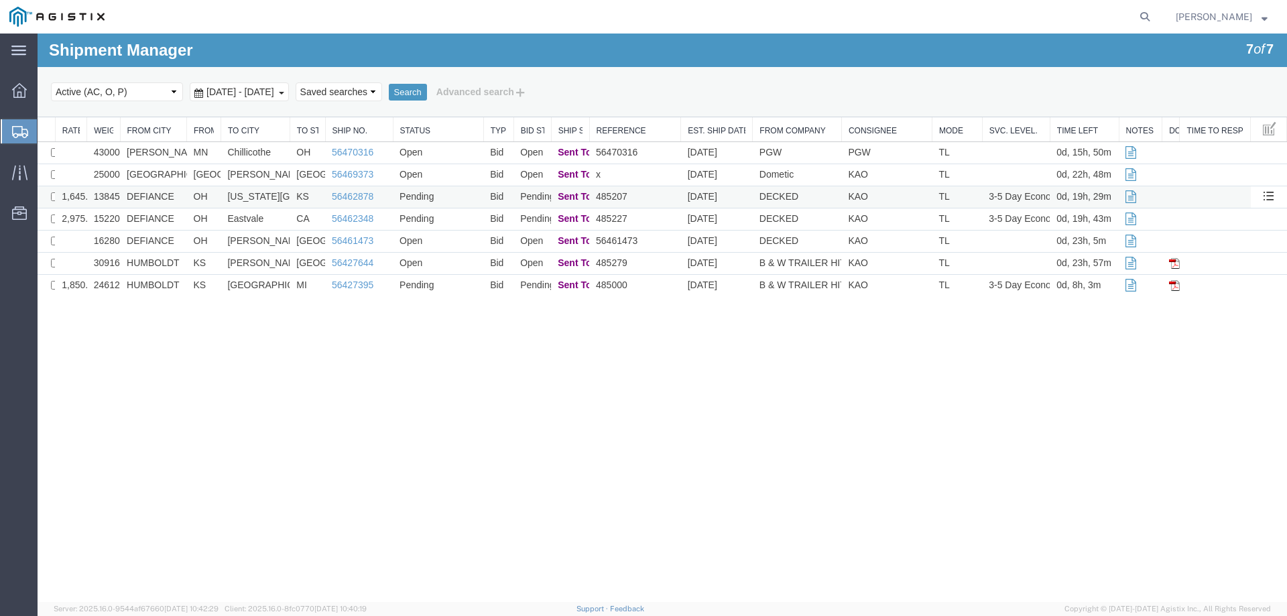
click at [288, 197] on td "[US_STATE][GEOGRAPHIC_DATA]" at bounding box center [255, 197] width 69 height 22
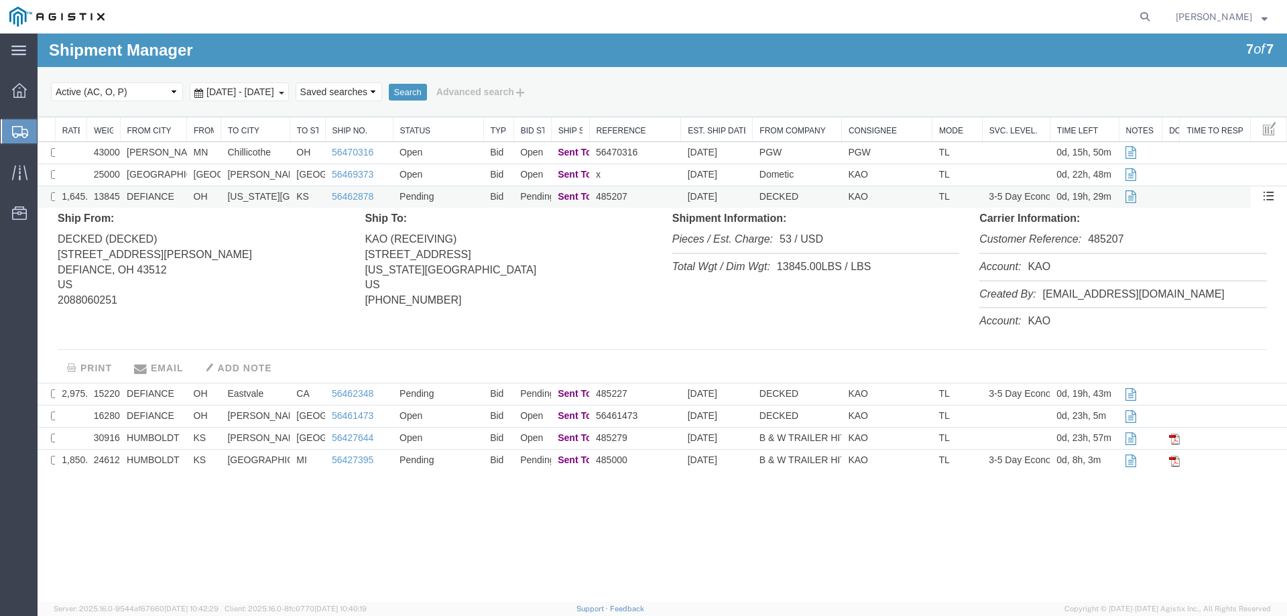
click at [288, 197] on td "[US_STATE][GEOGRAPHIC_DATA]" at bounding box center [255, 197] width 69 height 22
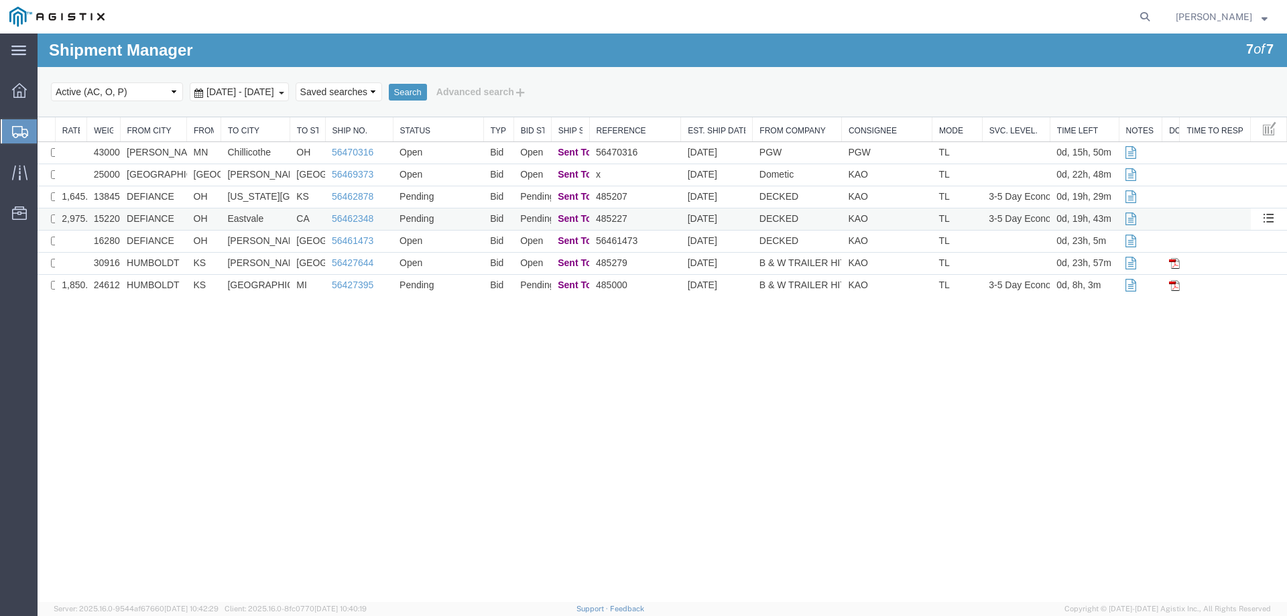
click at [288, 217] on td "Eastvale" at bounding box center [255, 220] width 69 height 22
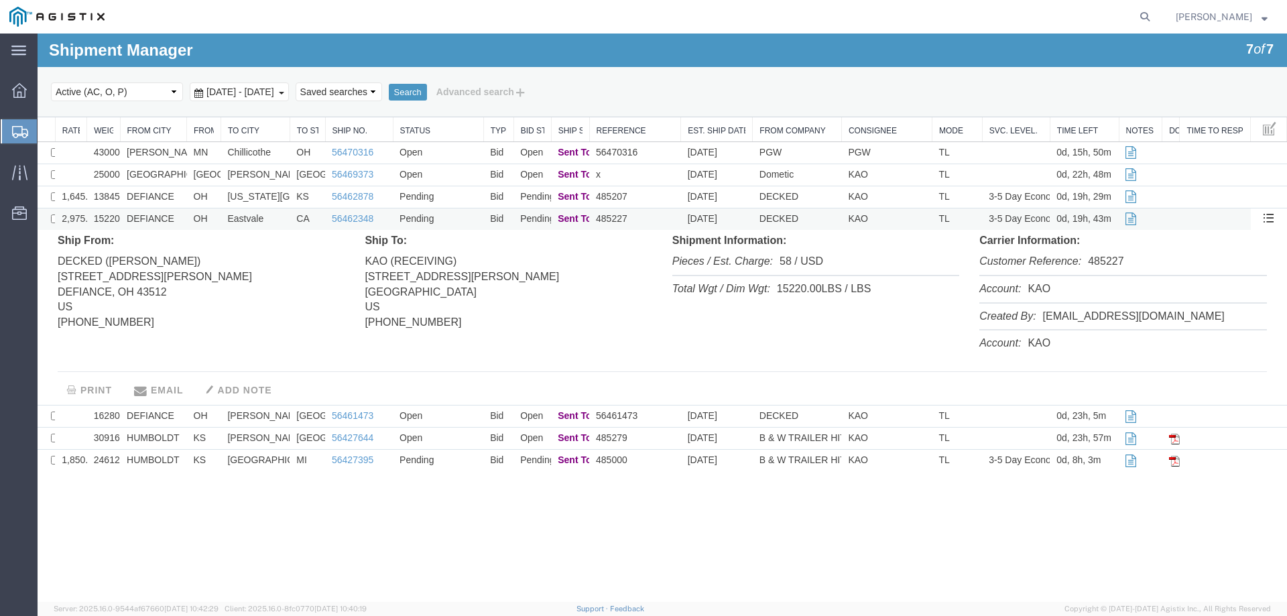
click at [288, 217] on td "Eastvale" at bounding box center [255, 220] width 69 height 22
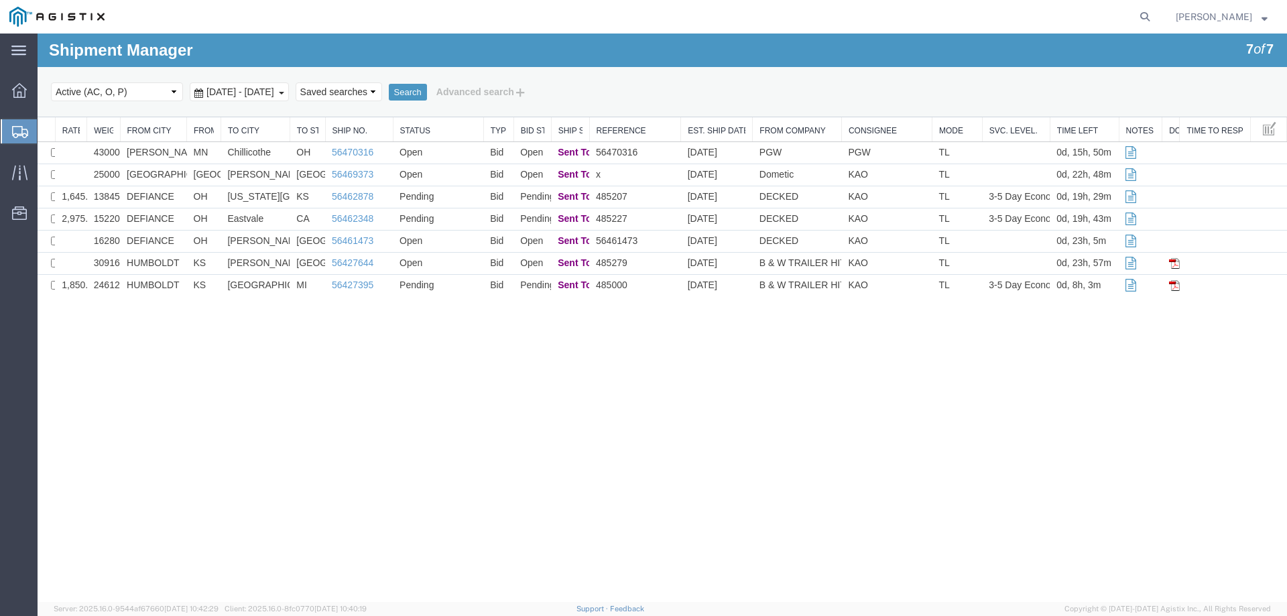
click at [449, 286] on td "Pending" at bounding box center [438, 286] width 91 height 22
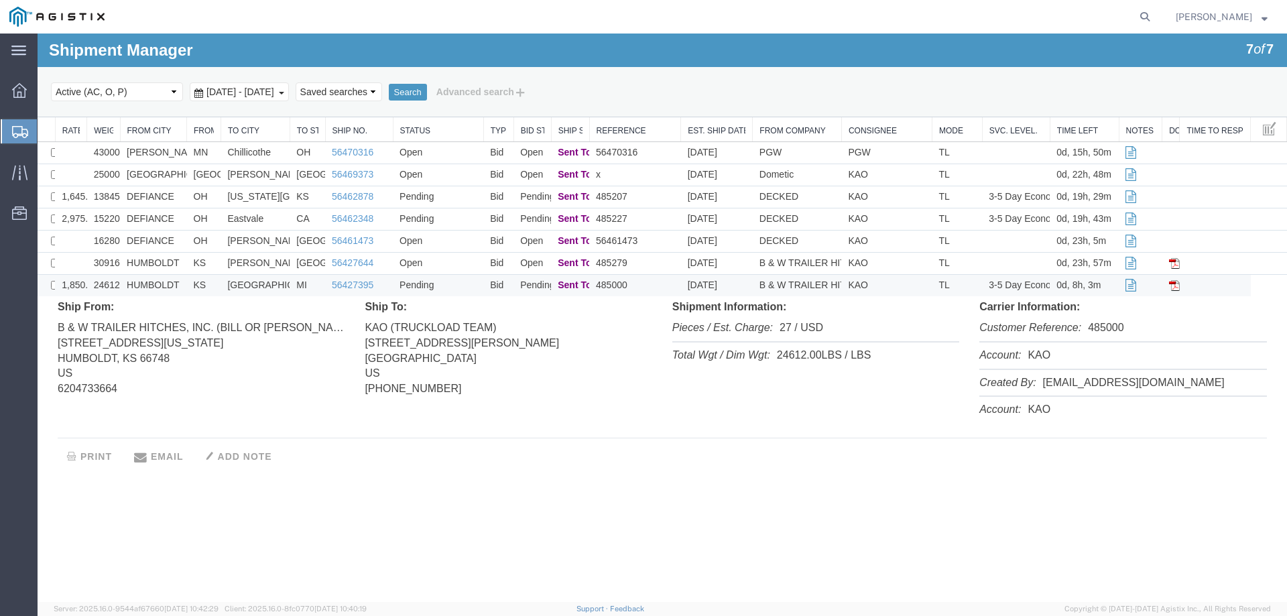
click at [449, 286] on td "Pending" at bounding box center [438, 286] width 91 height 22
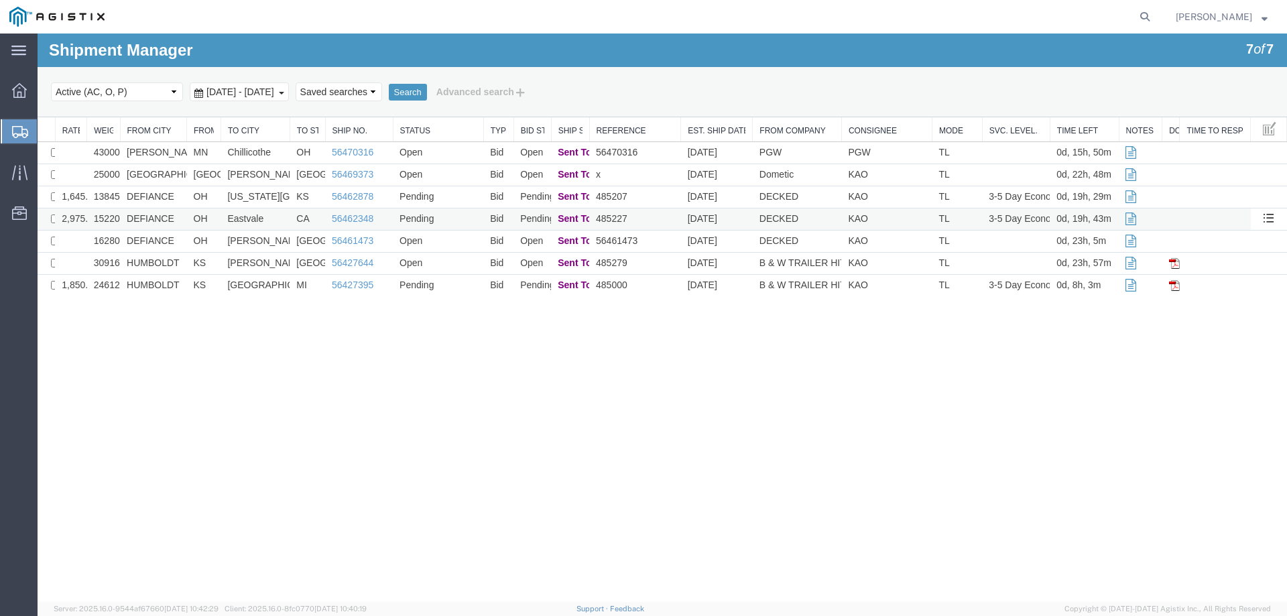
click at [447, 217] on td "Pending" at bounding box center [438, 220] width 91 height 22
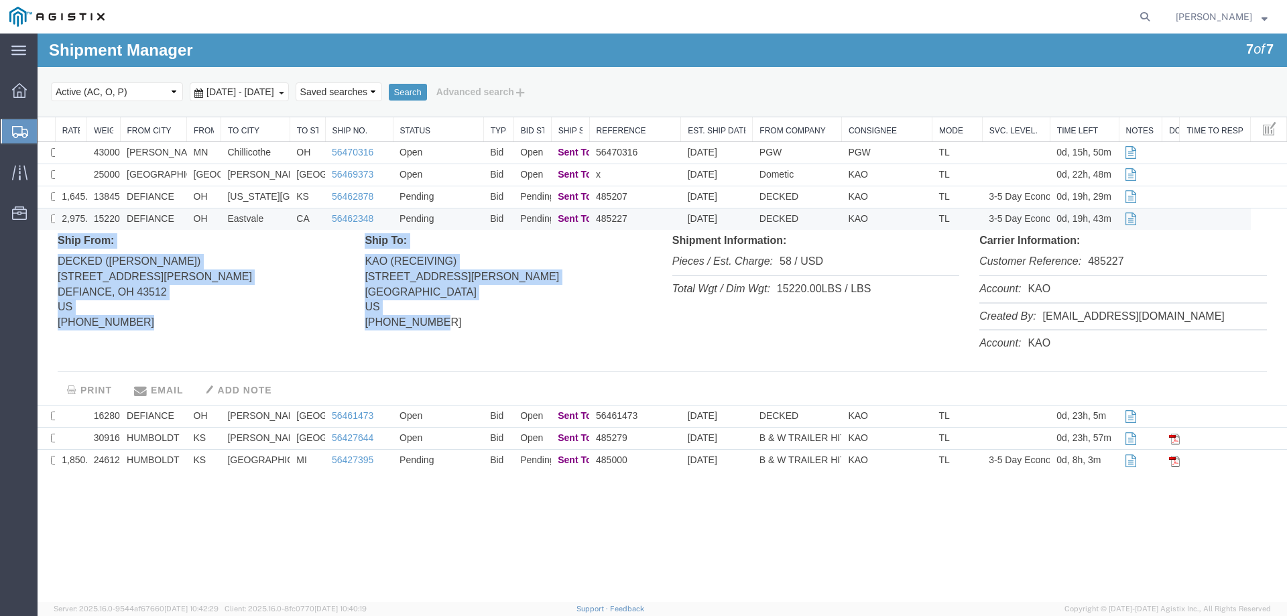
drag, startPoint x: 465, startPoint y: 334, endPoint x: 60, endPoint y: 236, distance: 416.6
click at [60, 236] on div "Ship From: DECKED (Ashley Schwarzman) 25401 ELLIOTT RD DEFIANCE, OH 43512 US 20…" at bounding box center [662, 295] width 1243 height 125
copy div "Ship From: DECKED (Ashley Schwarzman) 25401 ELLIOTT RD DEFIANCE, OH 43512 US 20…"
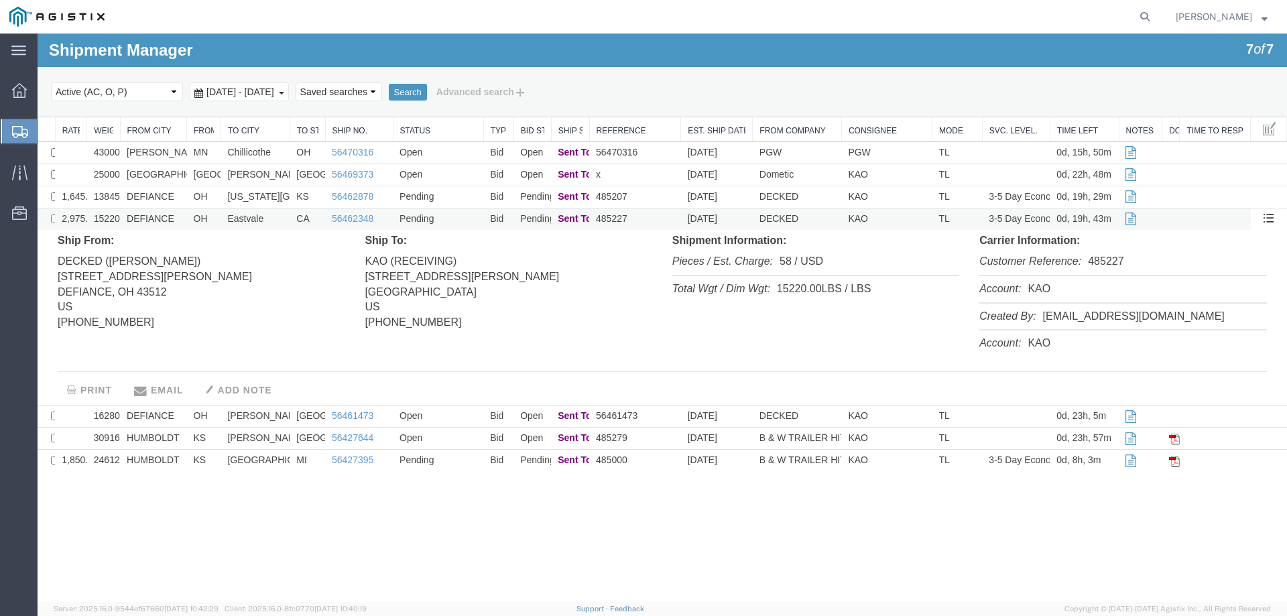
click at [664, 215] on td "485227" at bounding box center [635, 220] width 92 height 22
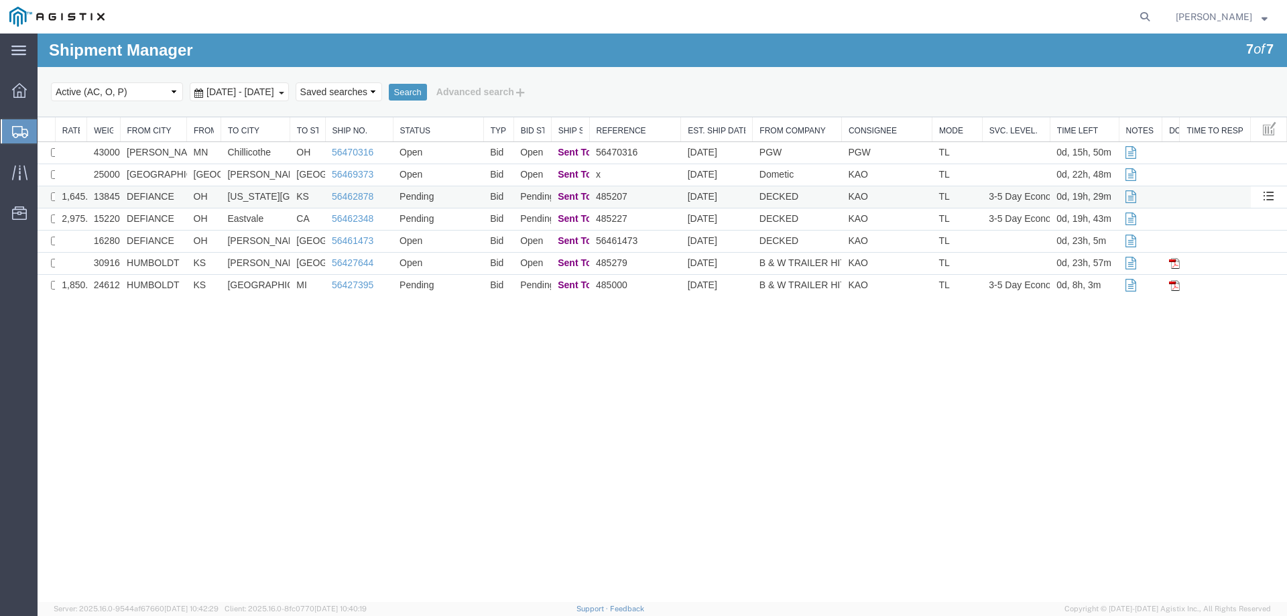
click at [660, 197] on td "485207" at bounding box center [635, 197] width 92 height 22
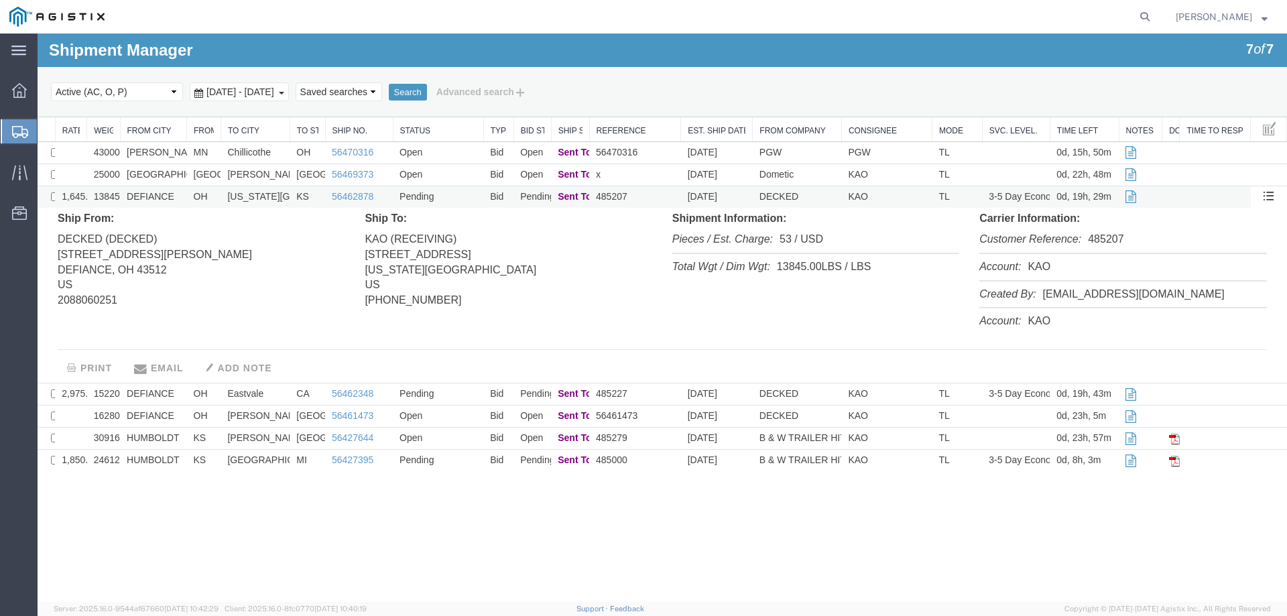
click at [660, 197] on td "485207" at bounding box center [635, 197] width 92 height 22
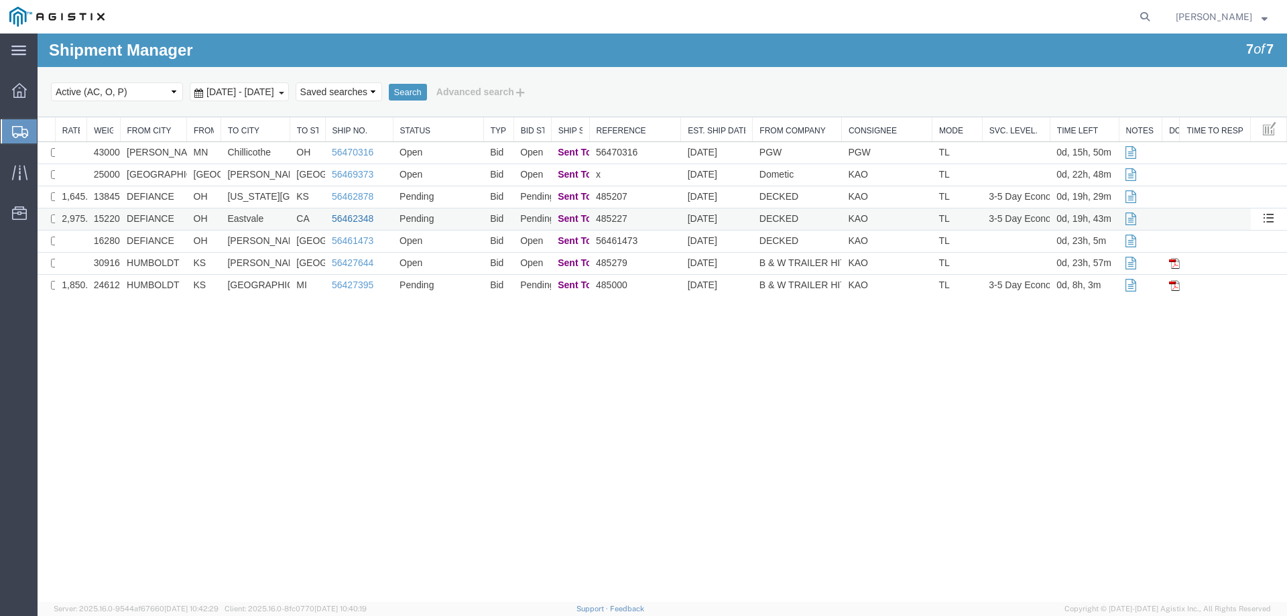
click at [343, 217] on link "56462348" at bounding box center [353, 218] width 42 height 11
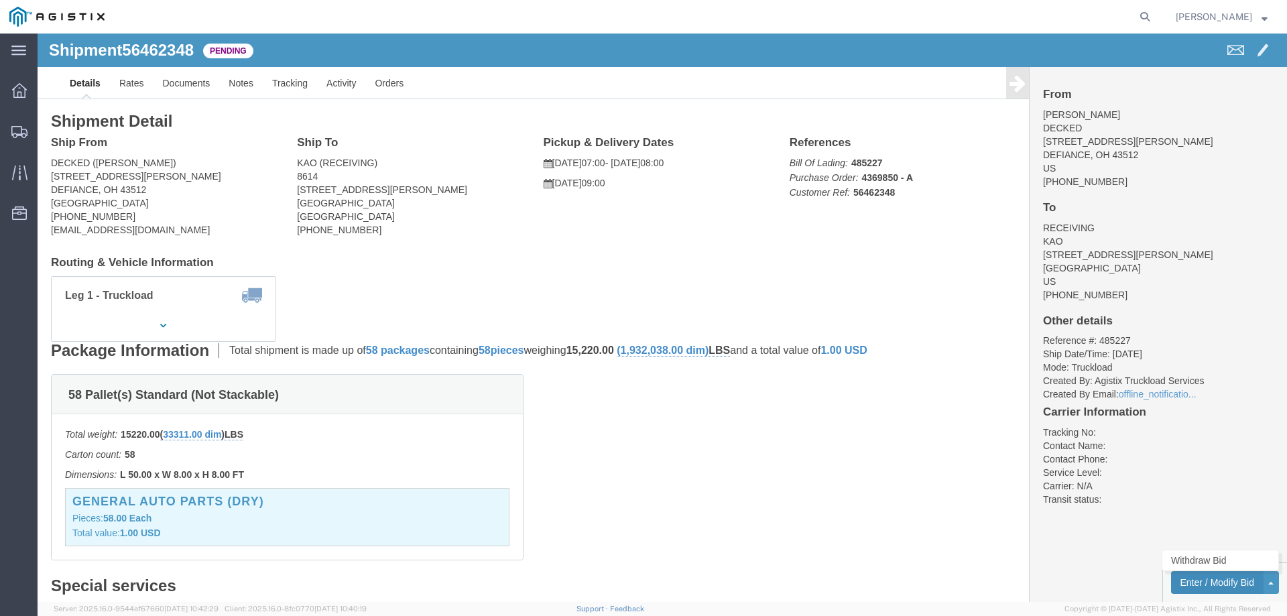
click button "Enter / Modify Bid"
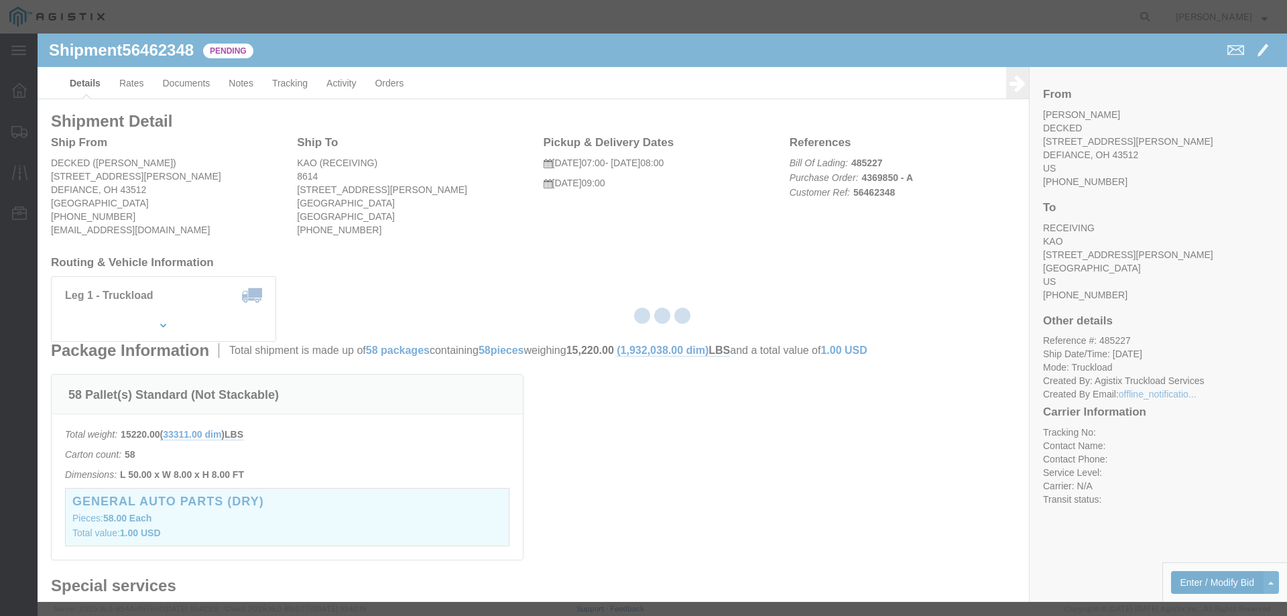
select select "146"
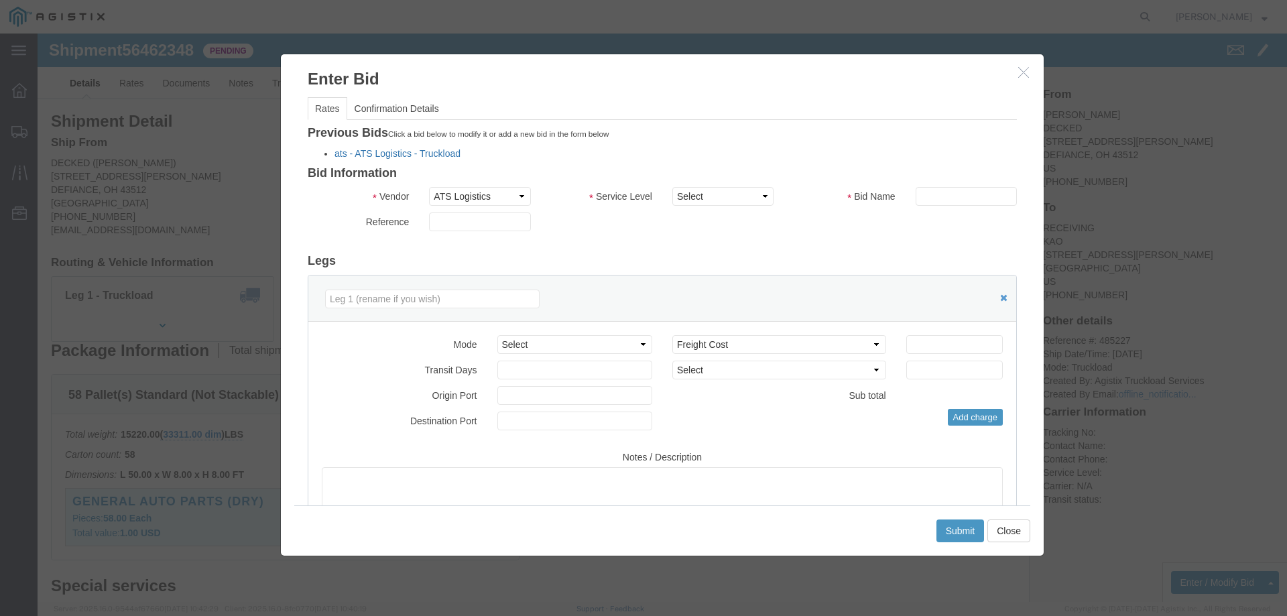
click link "ats - ATS Logistics - Truckload"
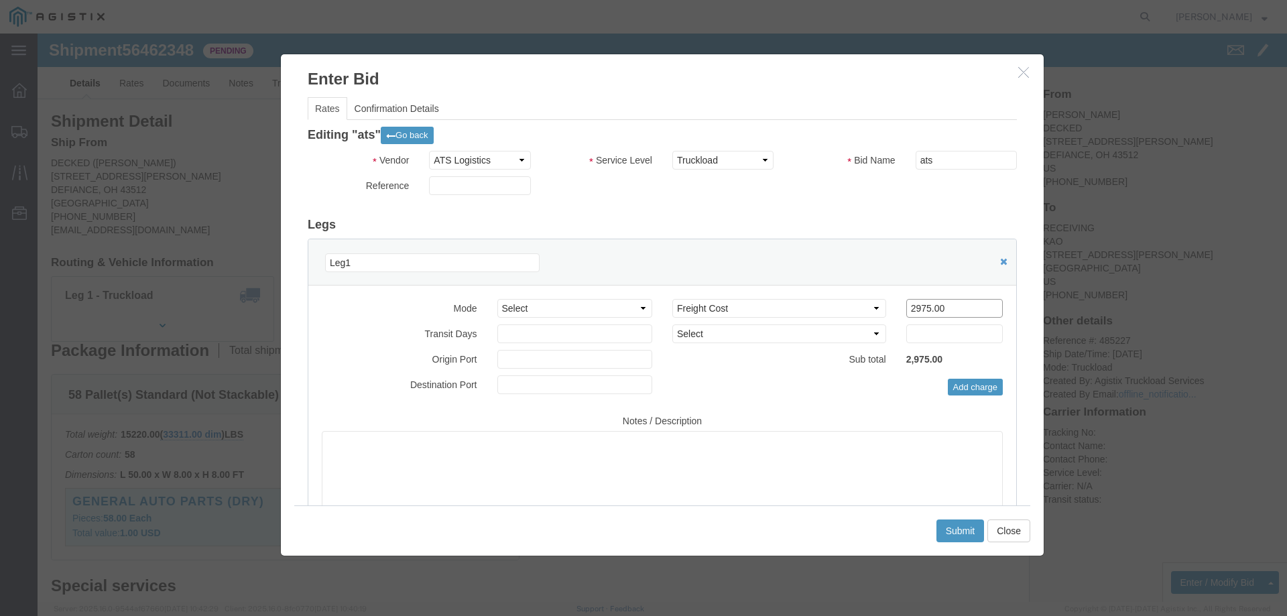
drag, startPoint x: 911, startPoint y: 274, endPoint x: 814, endPoint y: 280, distance: 97.4
click div "Select 2 Day Service 3 Axle Winch Truck 3 to 5 Day Service 96L Domestic Flat Ra…"
type input "2650"
click button "Submit"
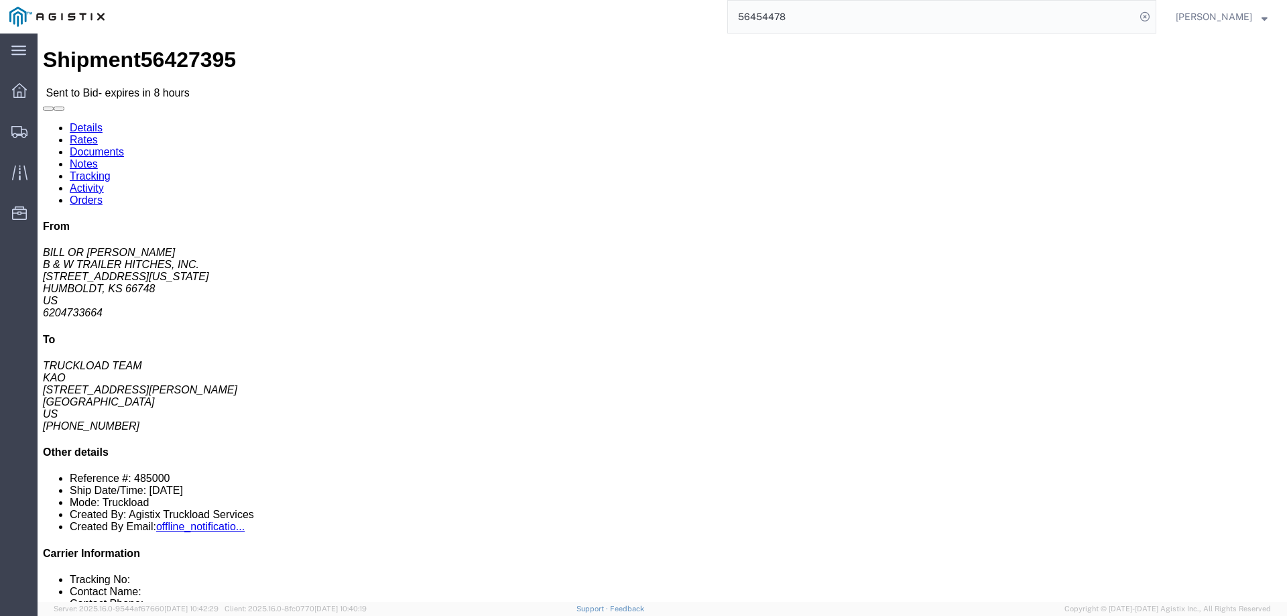
click link "Rates"
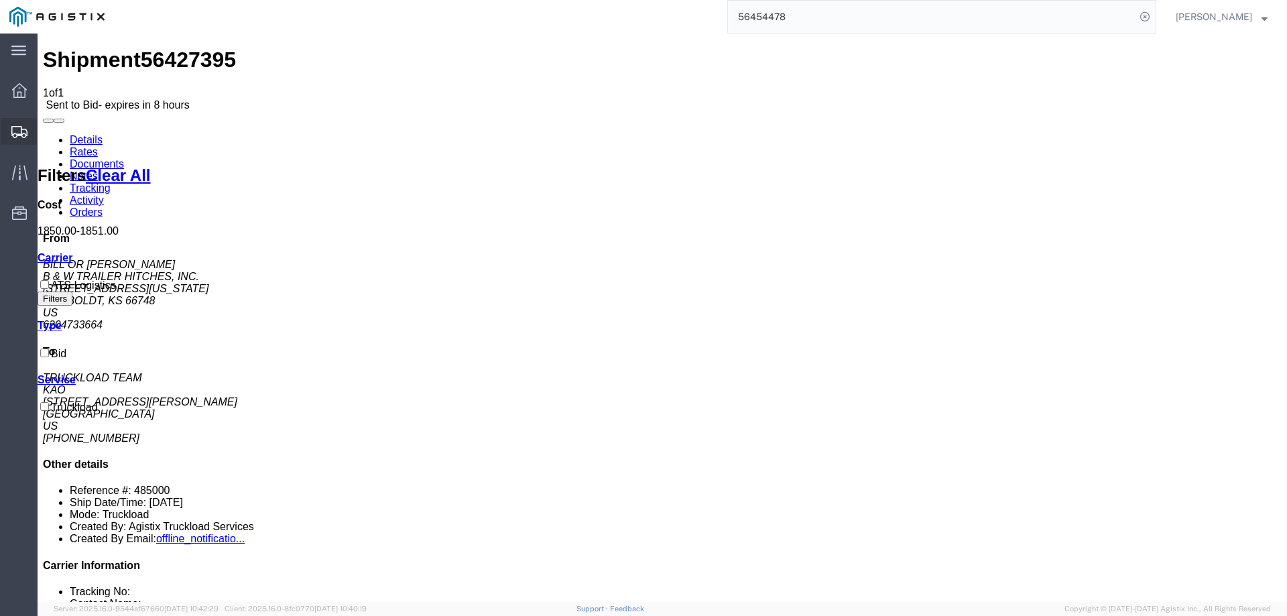
click at [21, 121] on div at bounding box center [20, 131] width 38 height 27
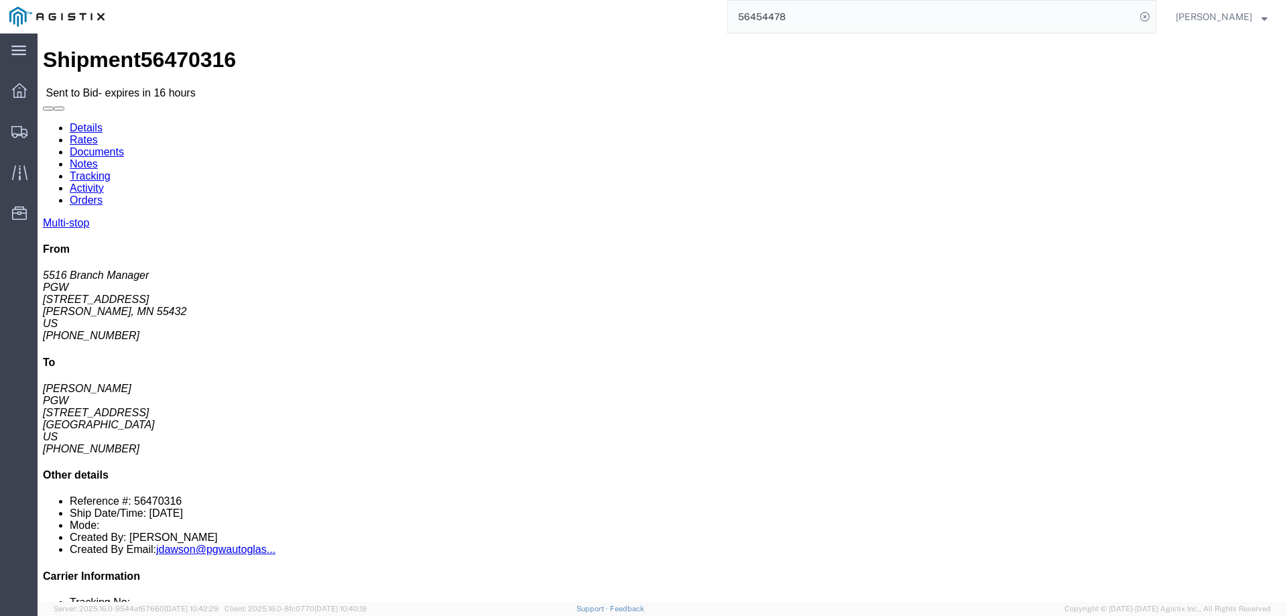
click li "Reference #: 56470316"
copy li "56470316"
click link "Enter / Modify Bid"
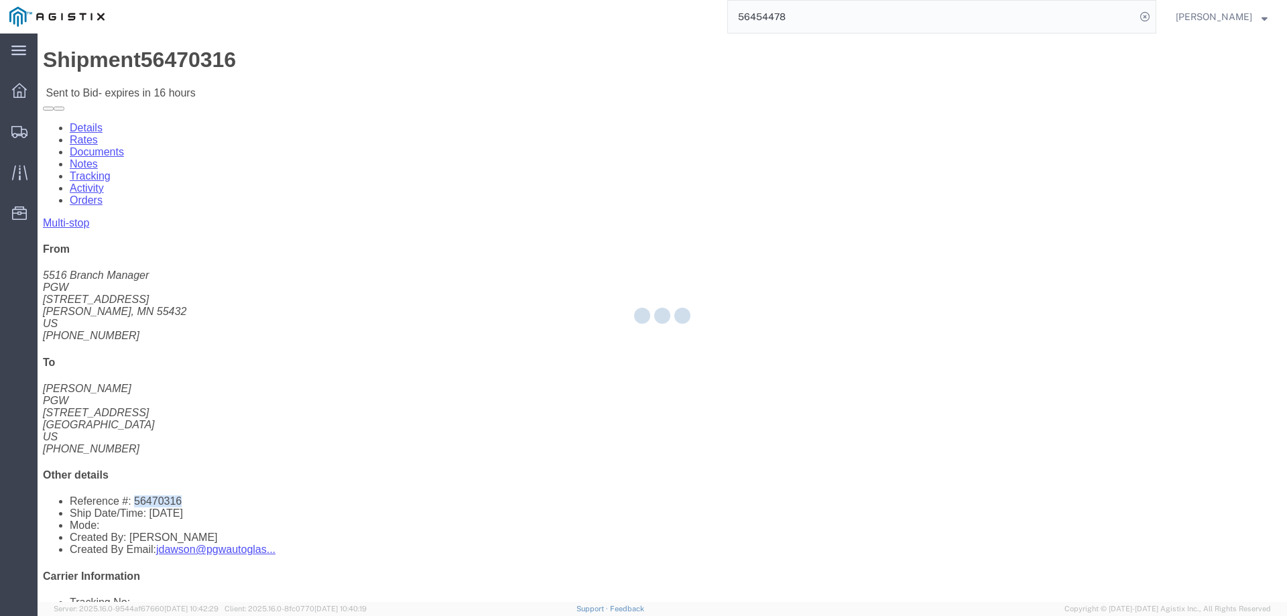
select select "146"
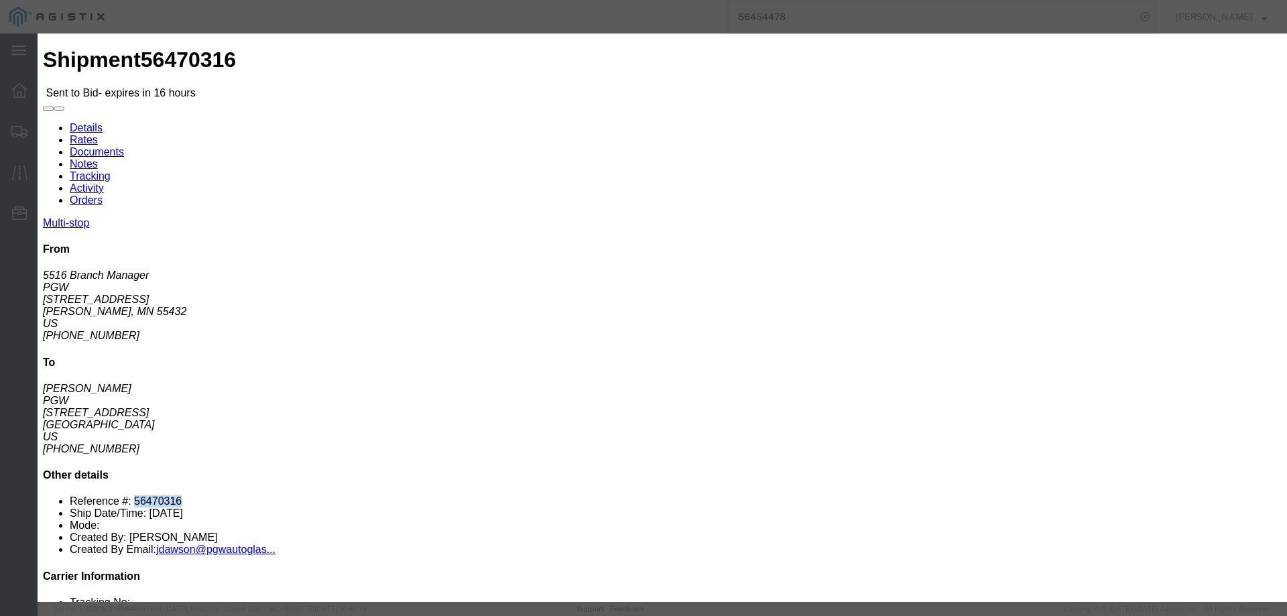
drag, startPoint x: 648, startPoint y: 121, endPoint x: 666, endPoint y: 129, distance: 19.2
click select "Select CONESTOGA DFRM/STEP Economy TL Flatbed Intermodal LTL Standard Next Day …"
select select "25032"
click select "Select CONESTOGA DFRM/STEP Economy TL Flatbed Intermodal LTL Standard Next Day …"
click input "text"
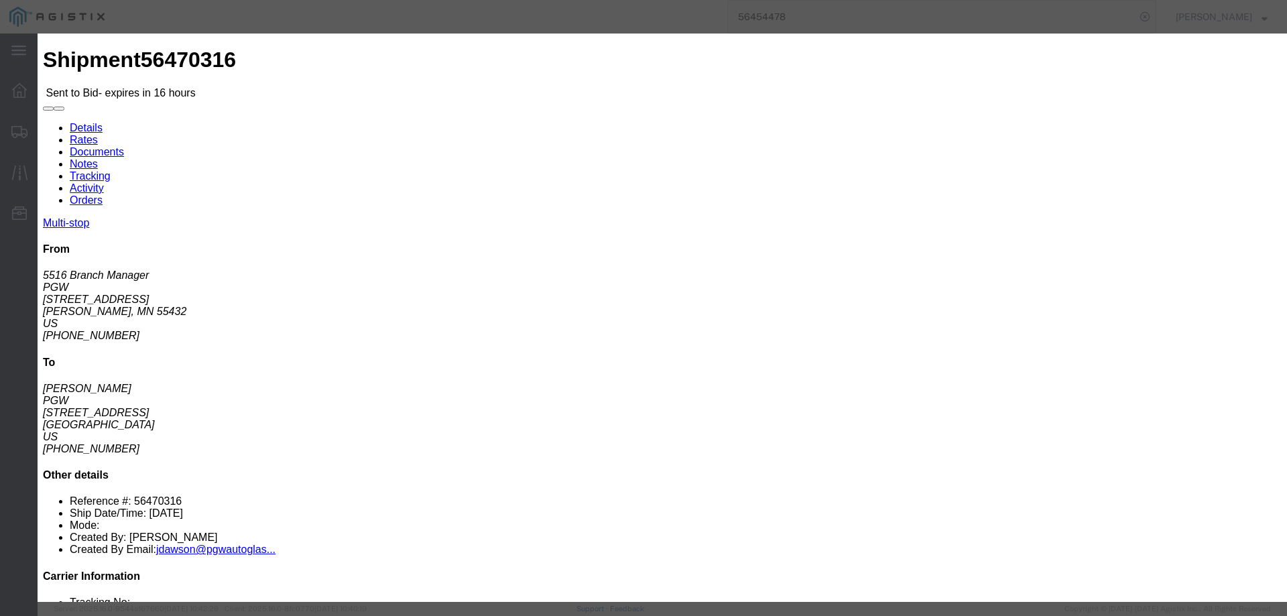
click input "text"
type input "ats"
click input "number"
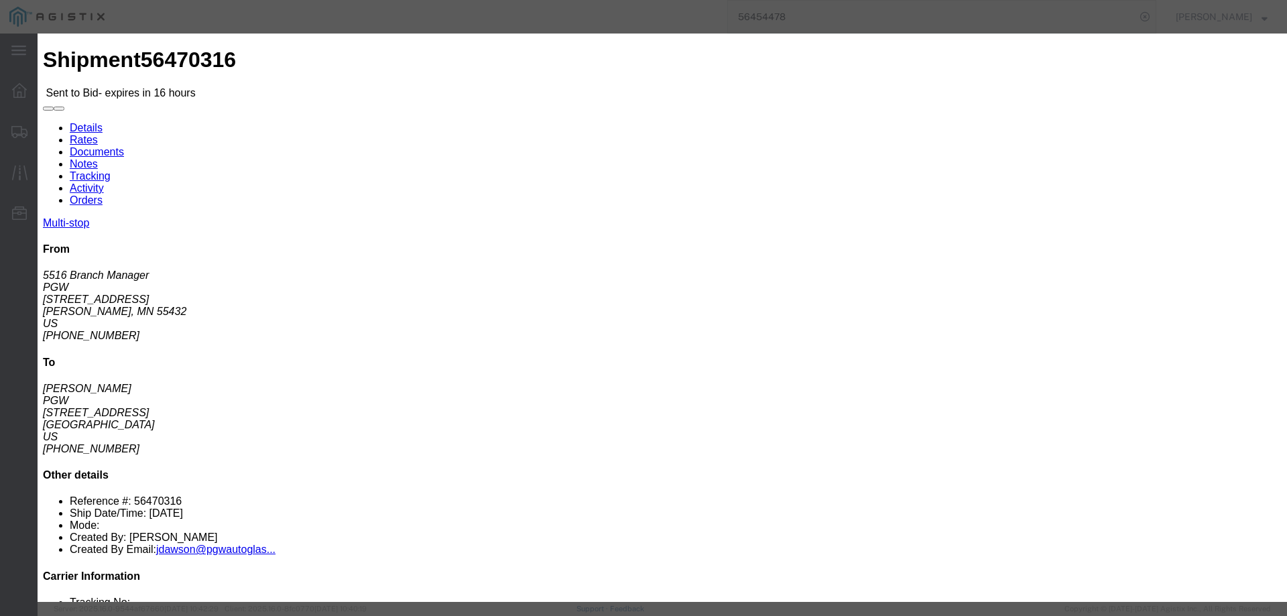
type input "1900"
click button "Submit"
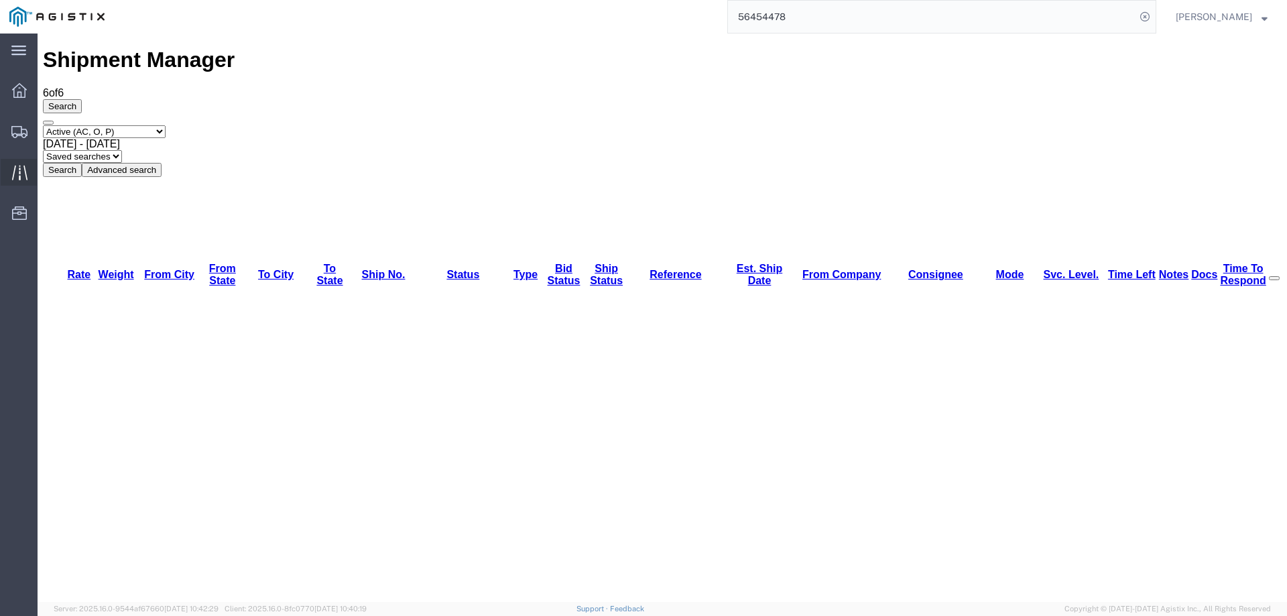
click at [17, 170] on icon at bounding box center [19, 172] width 15 height 15
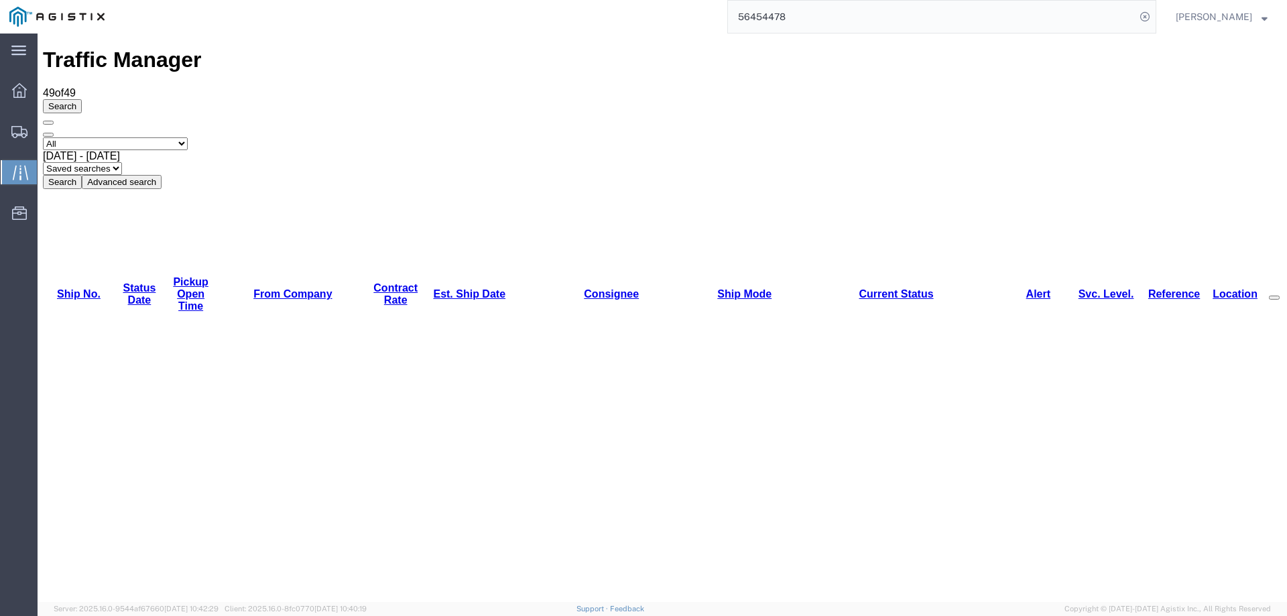
click at [433, 288] on link "Est. Ship Date" at bounding box center [469, 293] width 72 height 11
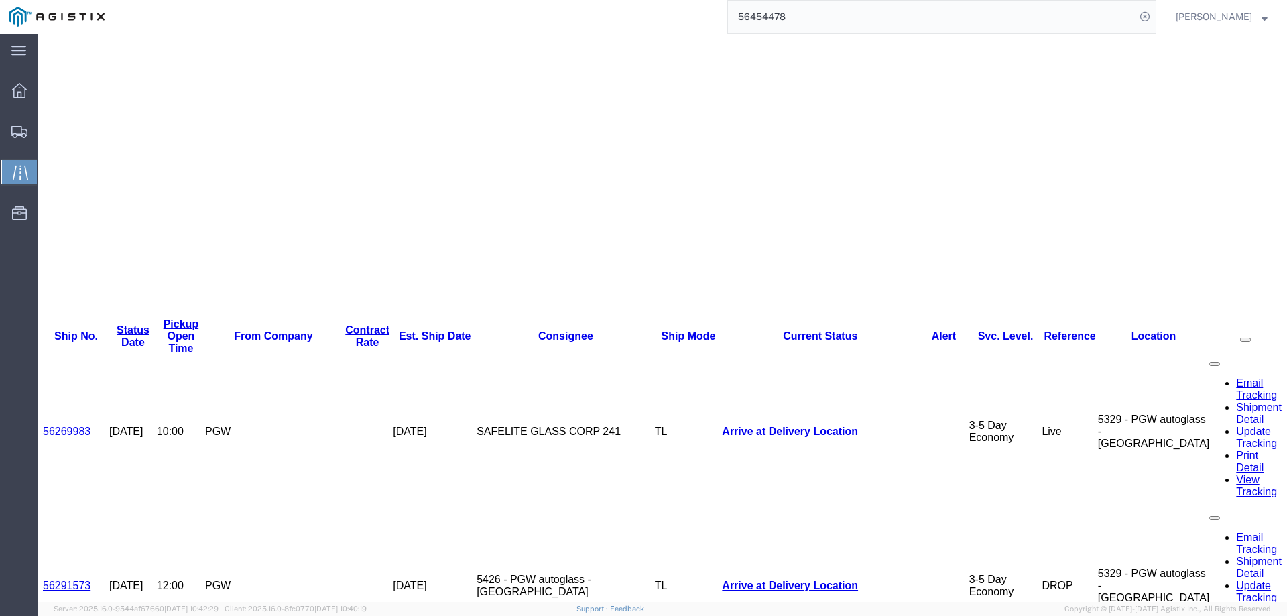
scroll to position [335, 0]
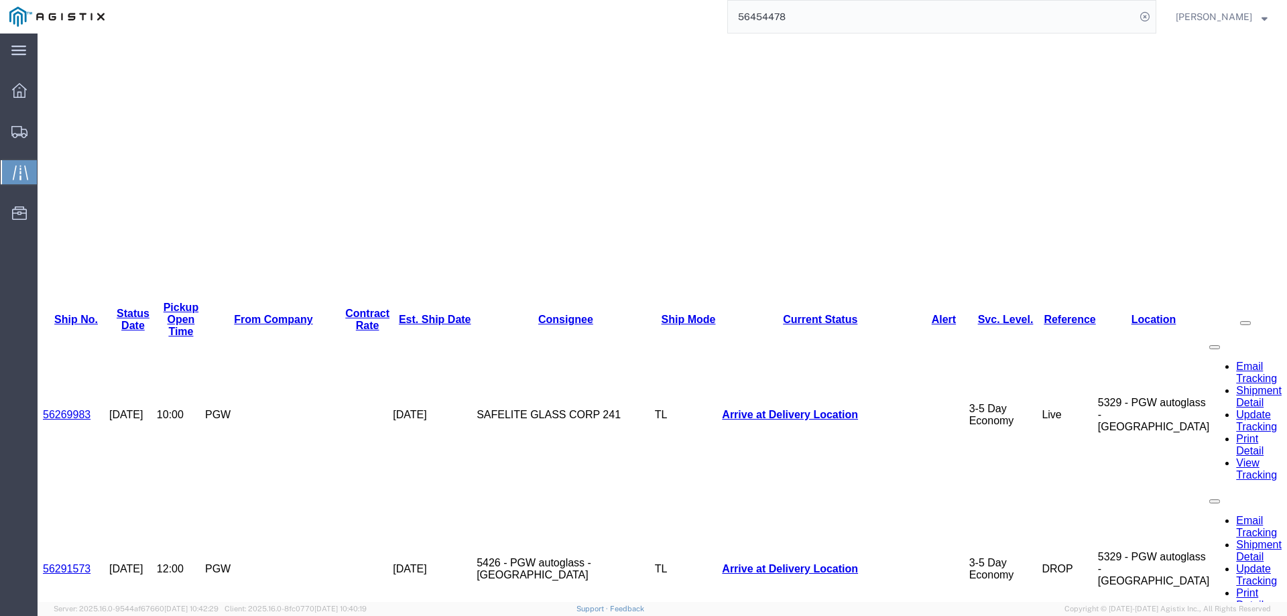
click at [11, 127] on div at bounding box center [20, 131] width 38 height 27
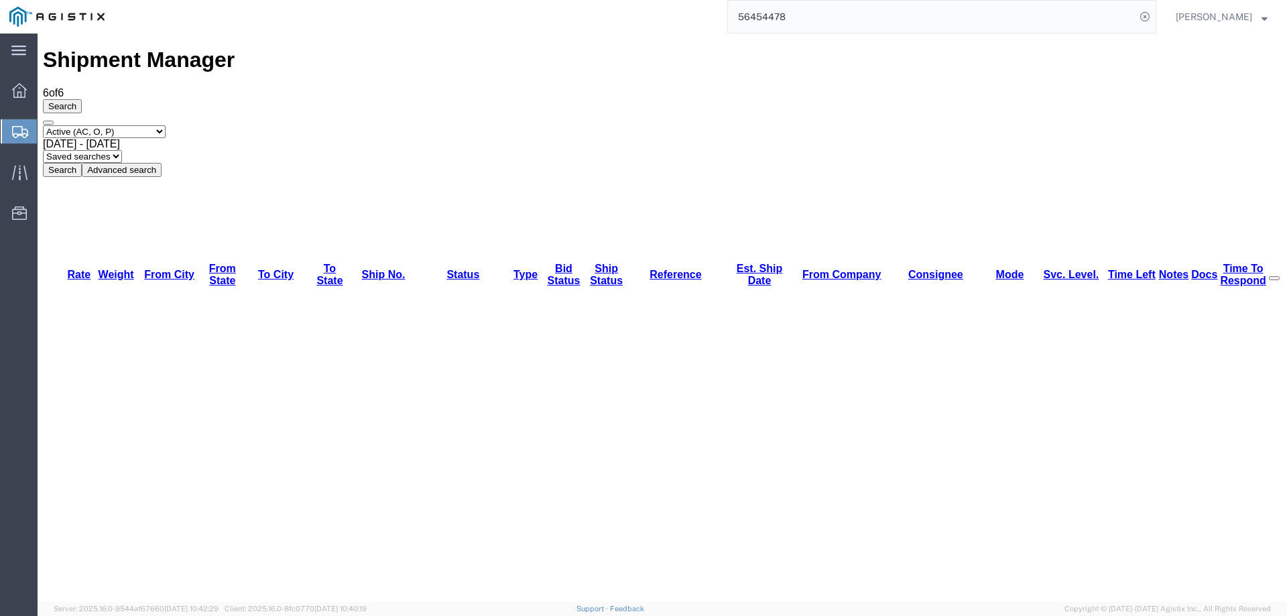
click at [13, 127] on icon at bounding box center [20, 132] width 16 height 12
